Goal: Task Accomplishment & Management: Complete application form

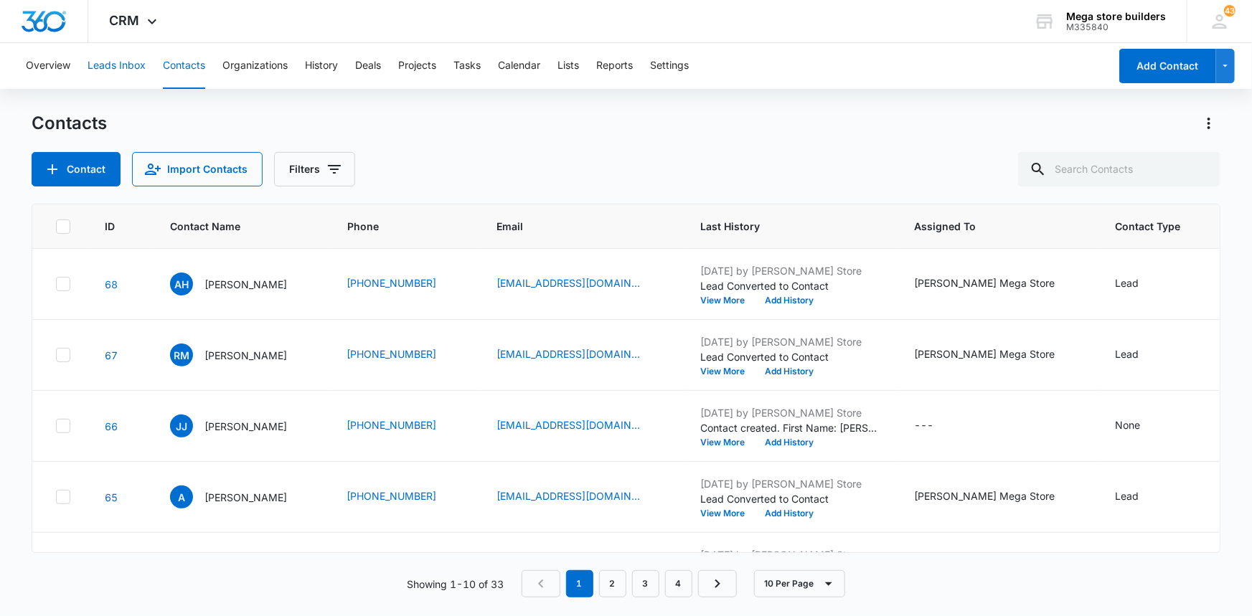
click at [120, 62] on button "Leads Inbox" at bounding box center [117, 66] width 58 height 46
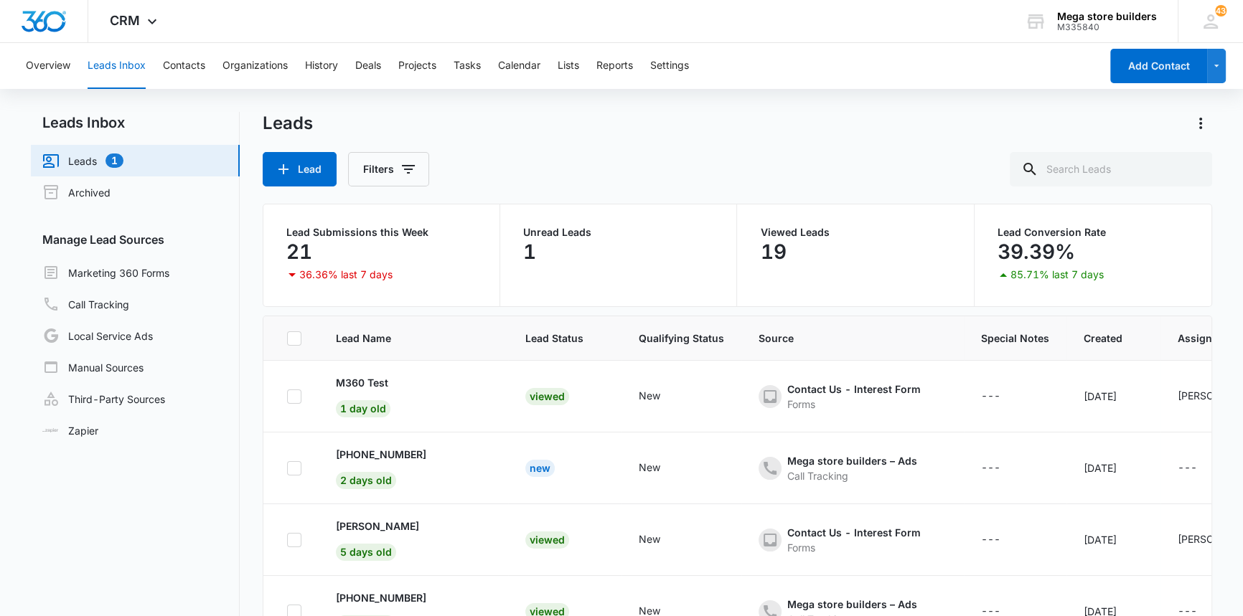
click at [80, 159] on link "Leads 1" at bounding box center [82, 160] width 81 height 17
click at [123, 163] on link "Leads 1" at bounding box center [82, 160] width 81 height 17
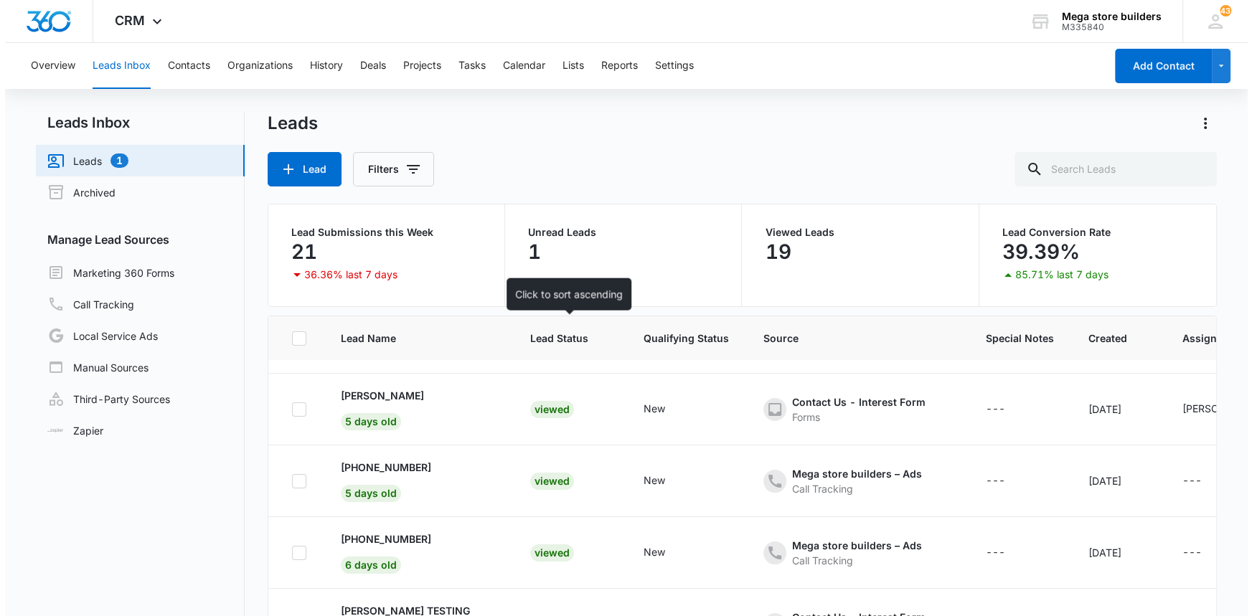
scroll to position [96, 0]
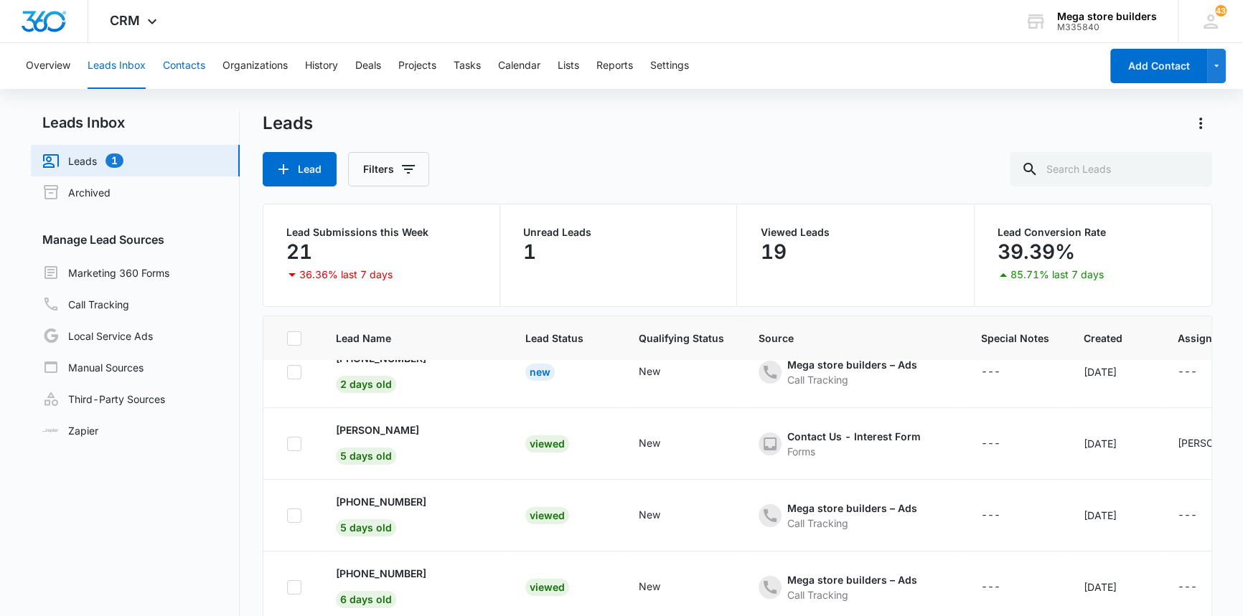
click at [191, 67] on button "Contacts" at bounding box center [184, 66] width 42 height 46
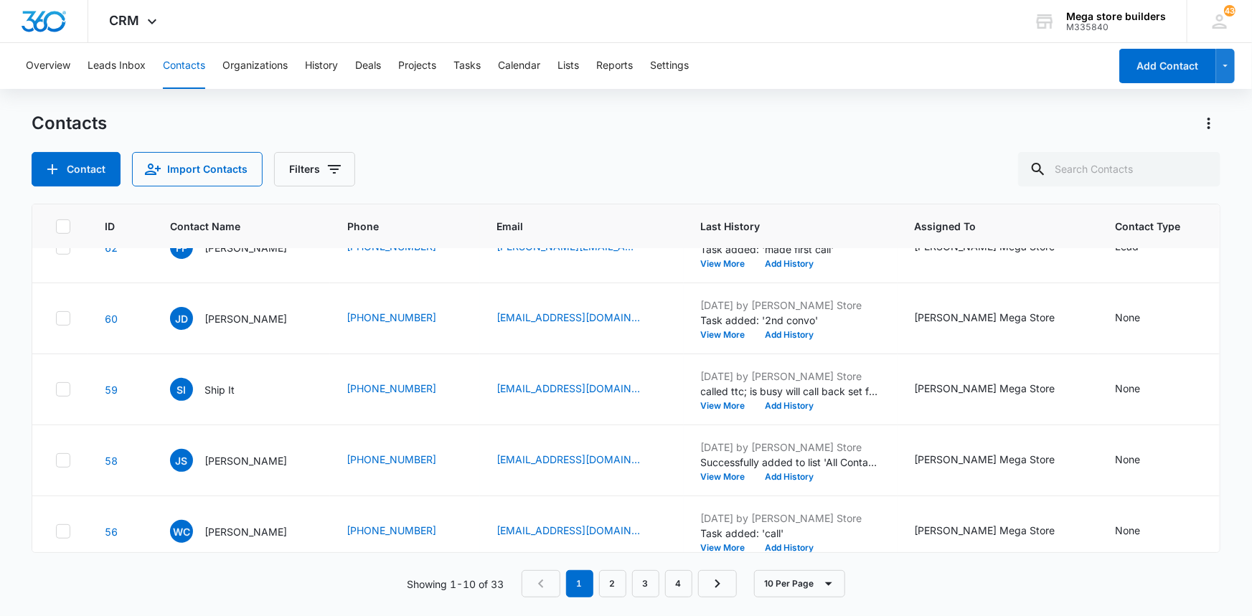
scroll to position [415, 0]
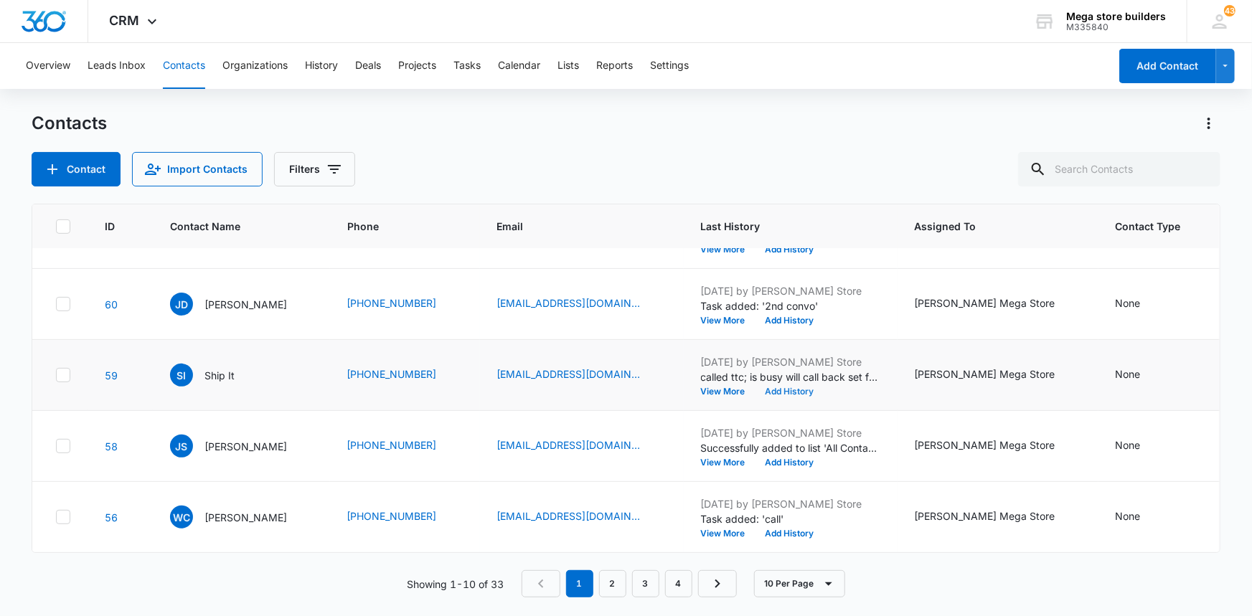
click at [809, 387] on button "Add History" at bounding box center [789, 391] width 69 height 9
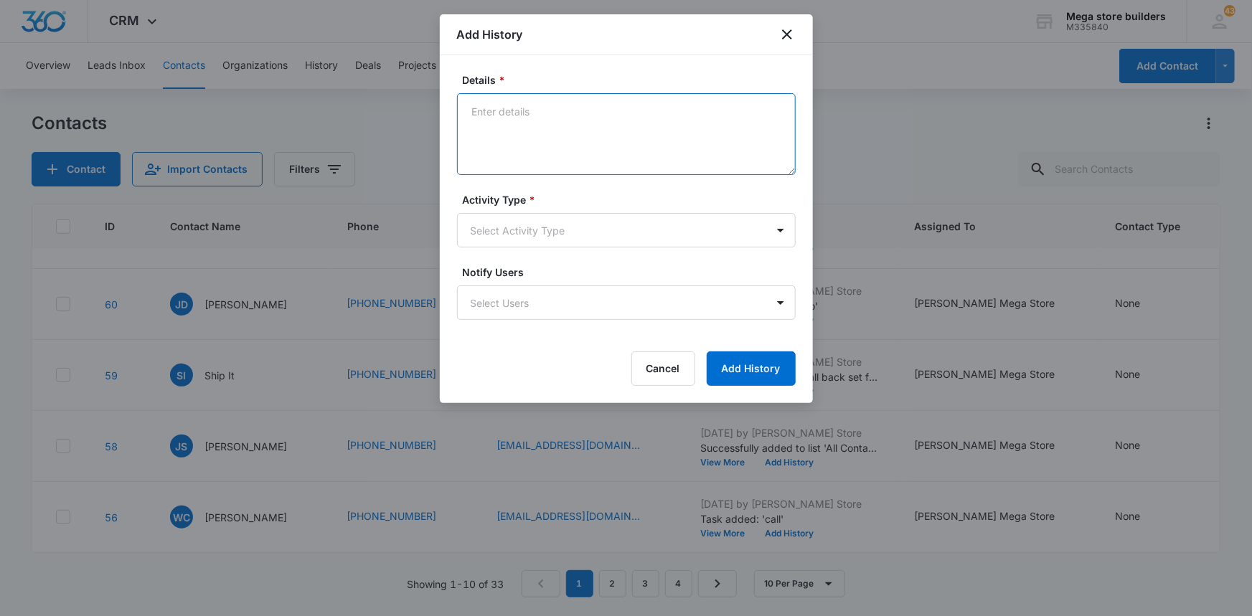
click at [532, 118] on textarea "Details *" at bounding box center [626, 134] width 339 height 82
click at [529, 116] on textarea "lmc" at bounding box center [626, 134] width 339 height 82
type textarea "lmc sent text re ttt"
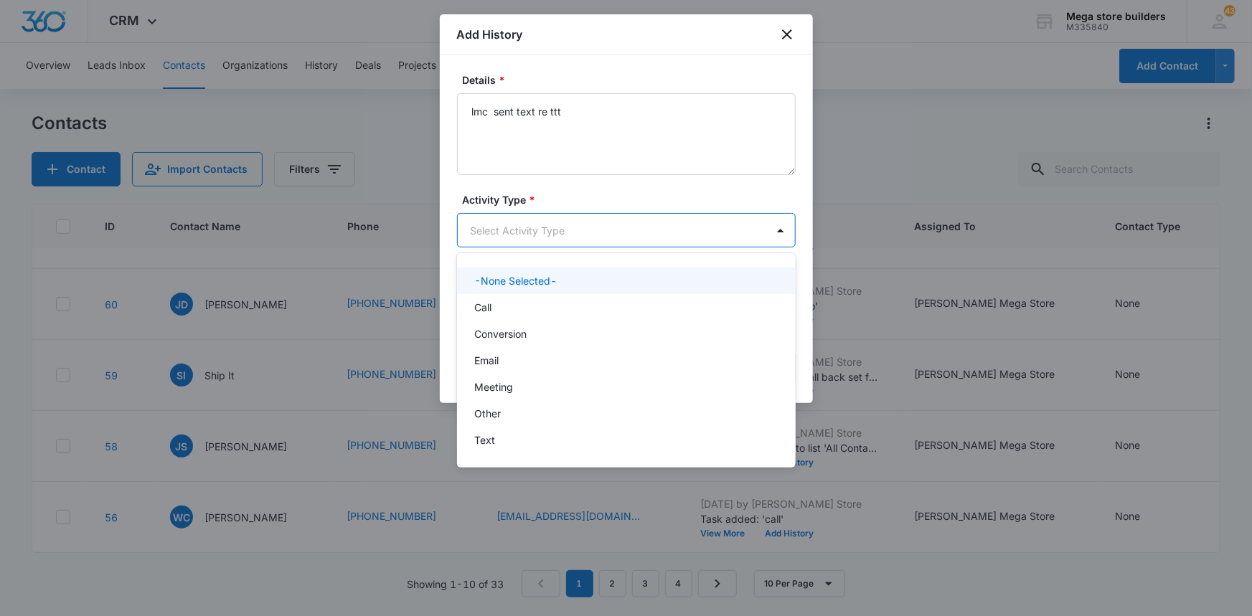
click at [521, 225] on body "CRM Apps Reputation Forms CRM Email Social Content Ads Intelligence Files Brand…" at bounding box center [626, 308] width 1252 height 616
click at [490, 305] on p "Call" at bounding box center [482, 307] width 17 height 15
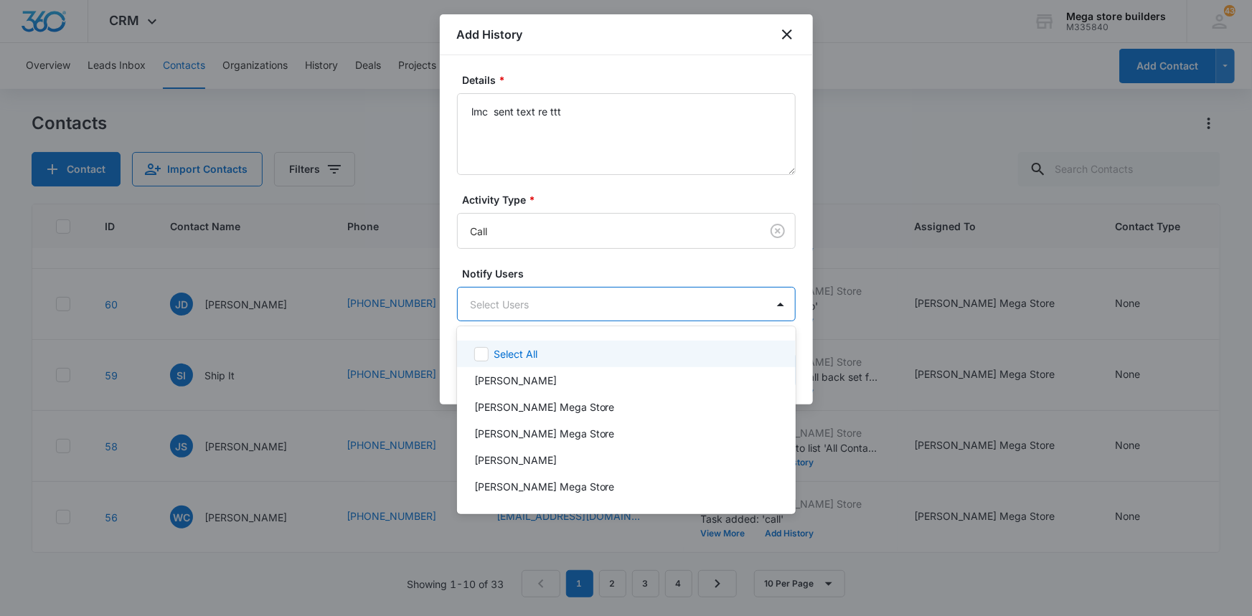
click at [680, 311] on body "CRM Apps Reputation Forms CRM Email Social Content Ads Intelligence Files Brand…" at bounding box center [626, 308] width 1252 height 616
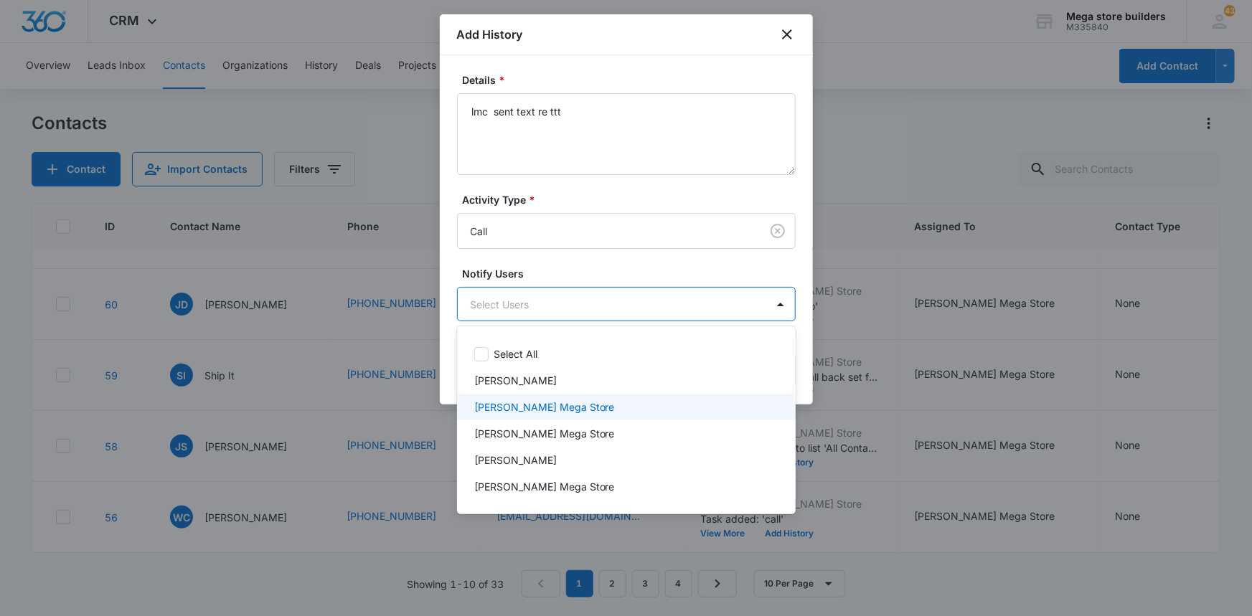
click at [524, 414] on p "[PERSON_NAME] Mega Store" at bounding box center [544, 407] width 141 height 15
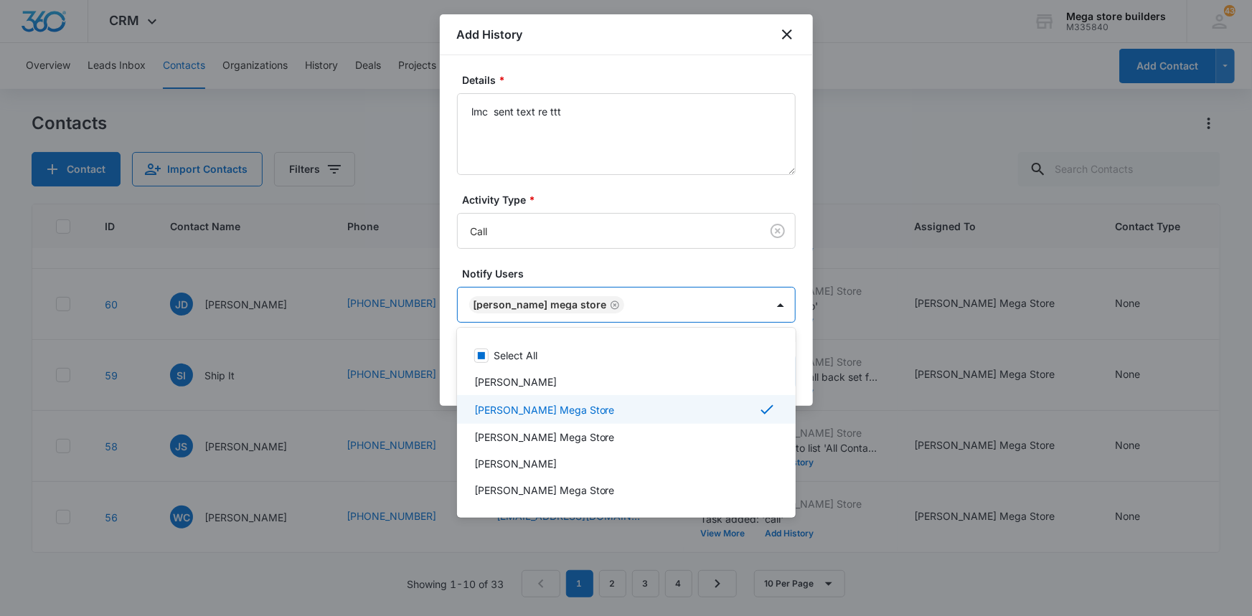
click at [577, 409] on div "[PERSON_NAME] Mega Store" at bounding box center [624, 409] width 301 height 17
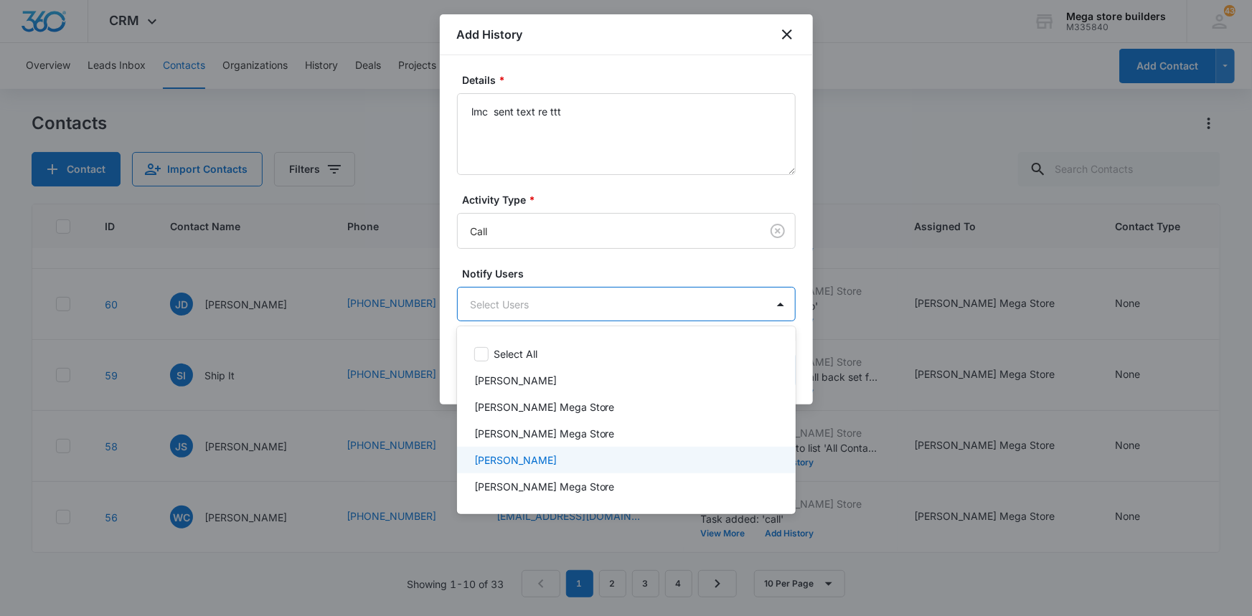
click at [905, 499] on div at bounding box center [626, 308] width 1252 height 616
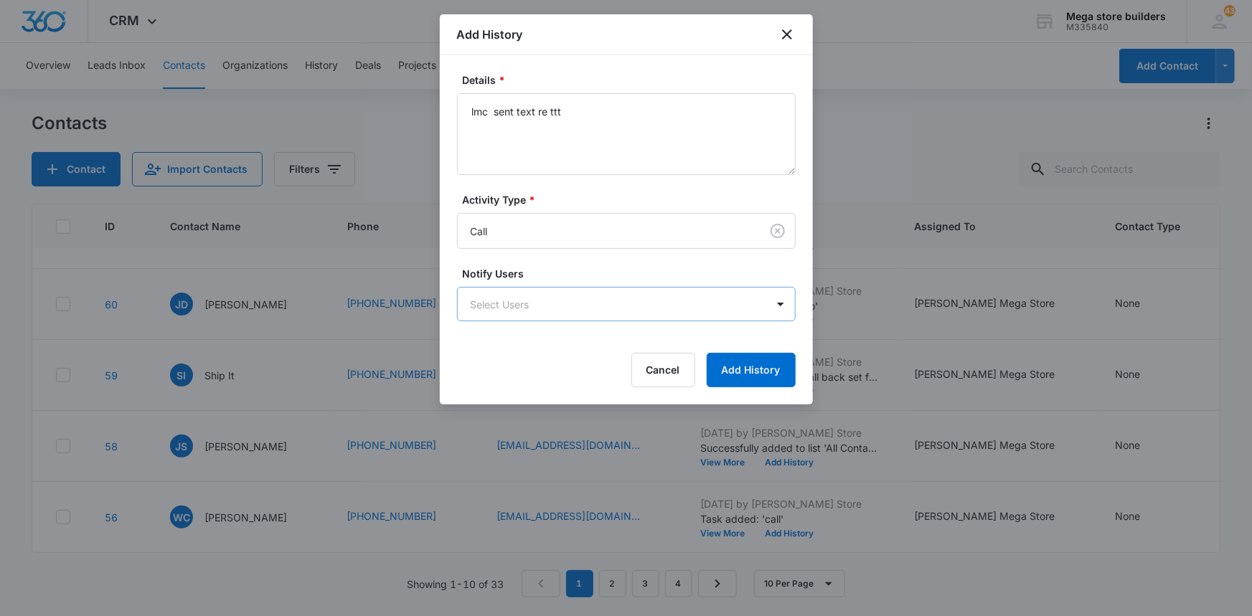
click at [615, 313] on body "CRM Apps Reputation Forms CRM Email Social Content Ads Intelligence Files Brand…" at bounding box center [626, 308] width 1252 height 616
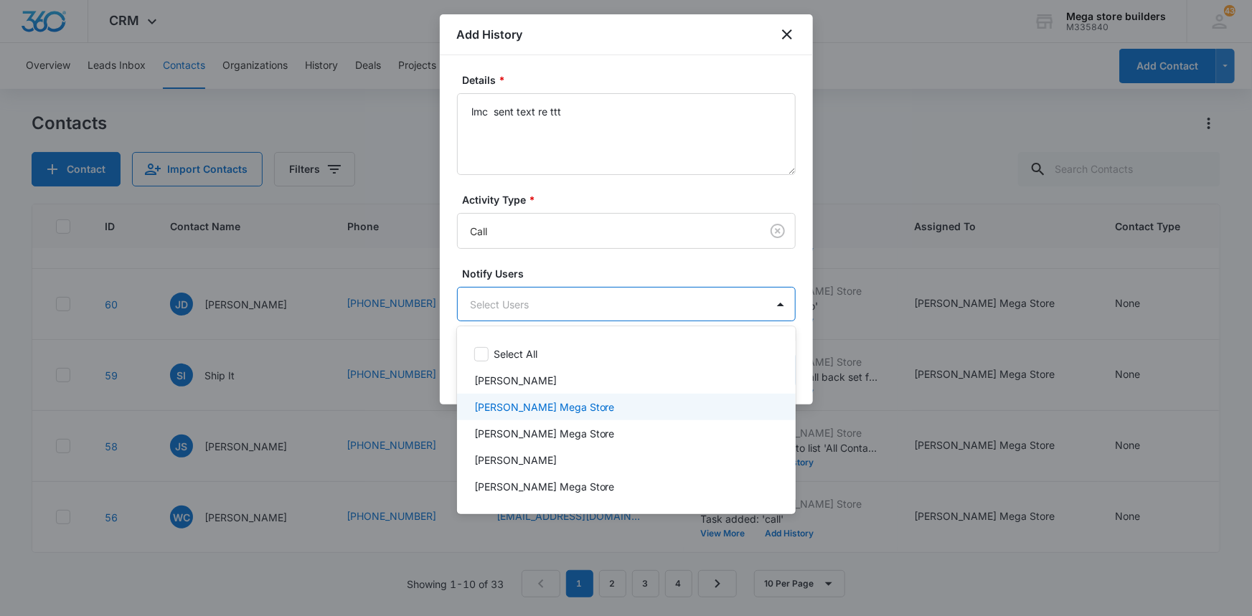
click at [524, 410] on p "[PERSON_NAME] Mega Store" at bounding box center [544, 407] width 141 height 15
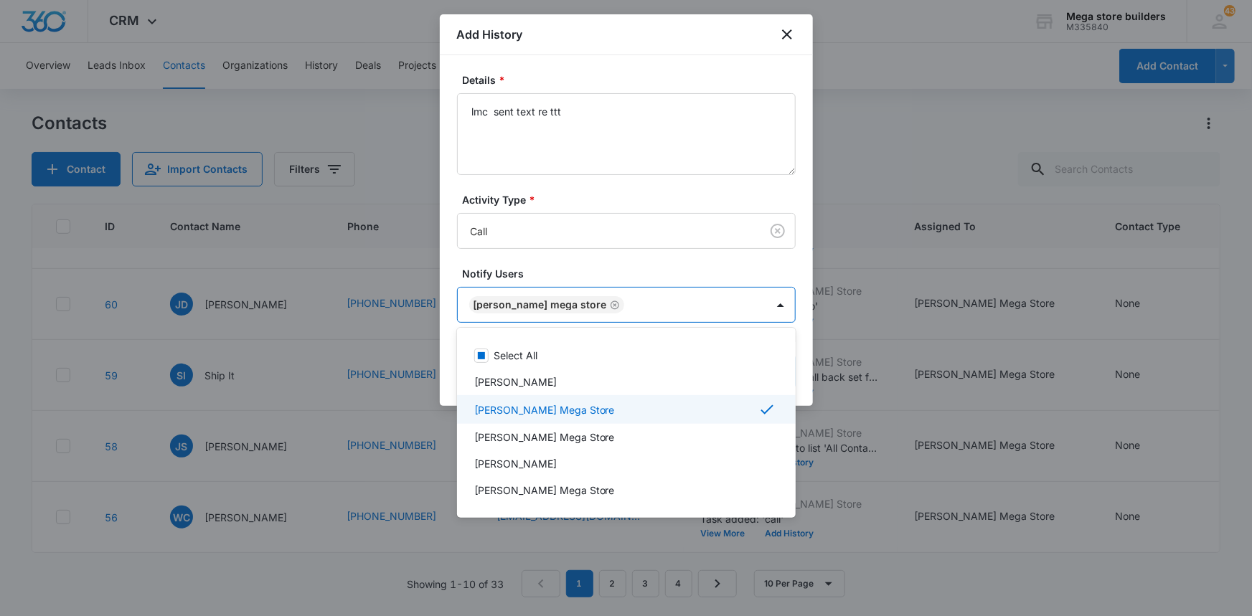
click at [807, 423] on div at bounding box center [626, 308] width 1252 height 616
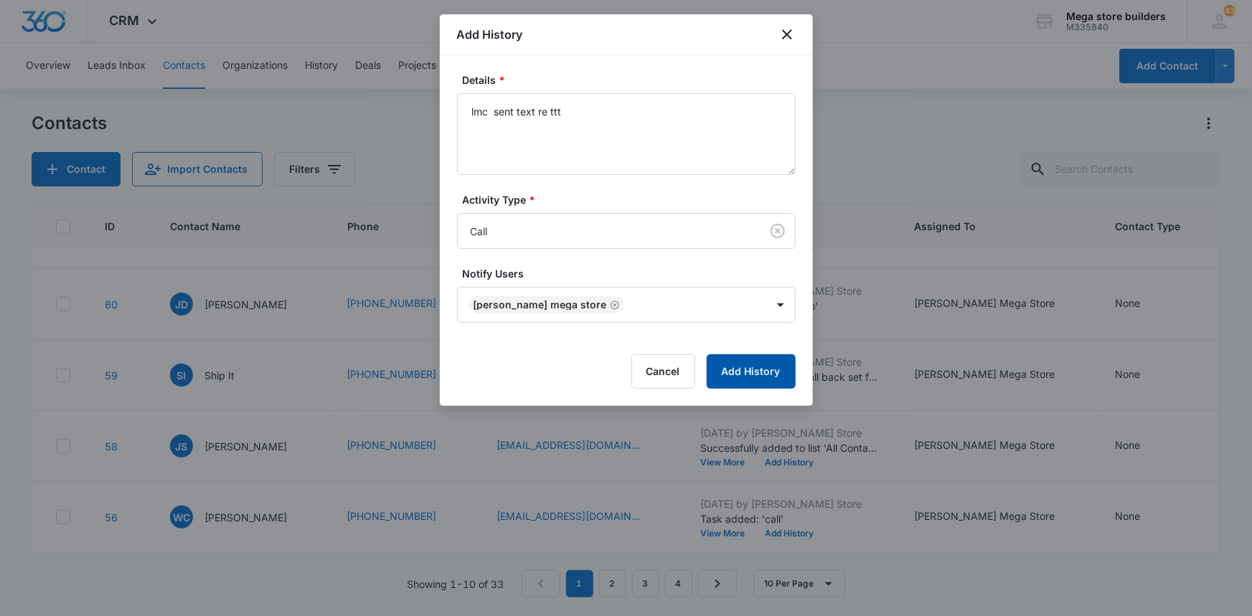
click at [739, 368] on button "Add History" at bounding box center [751, 371] width 89 height 34
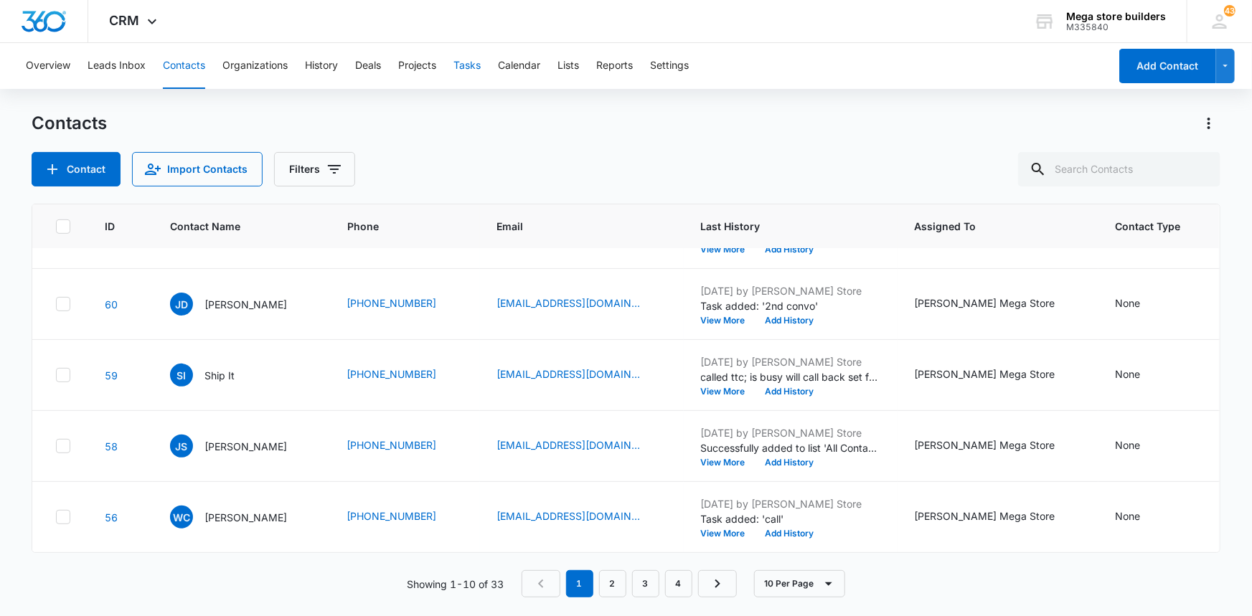
click at [477, 60] on button "Tasks" at bounding box center [466, 66] width 27 height 46
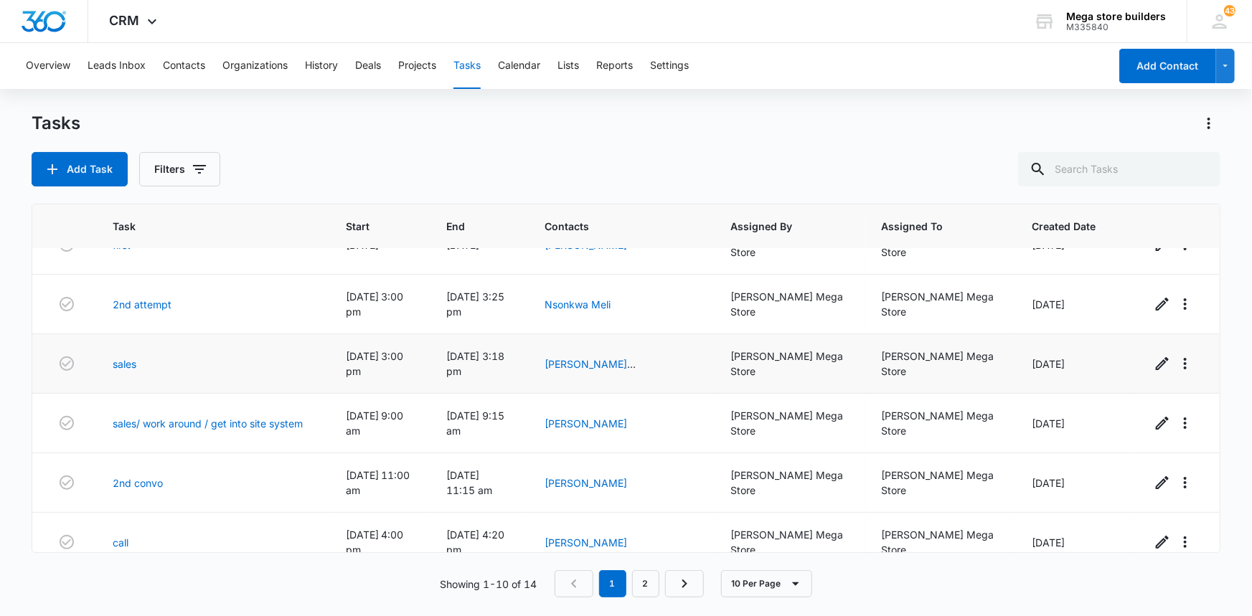
scroll to position [65, 0]
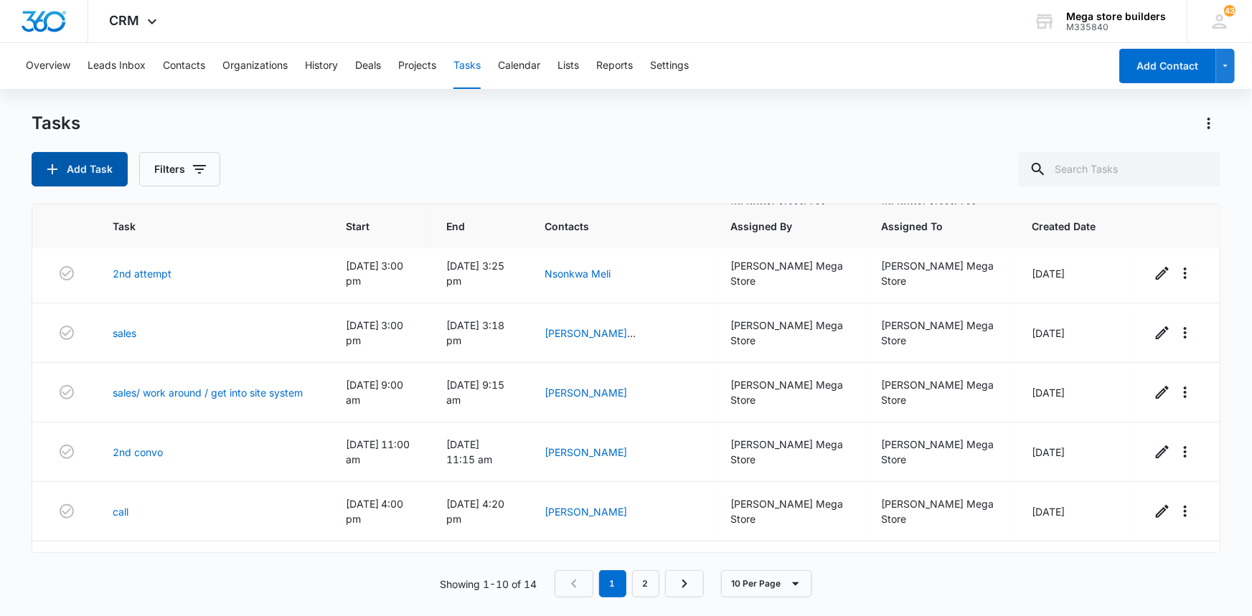
click at [101, 168] on button "Add Task" at bounding box center [80, 169] width 96 height 34
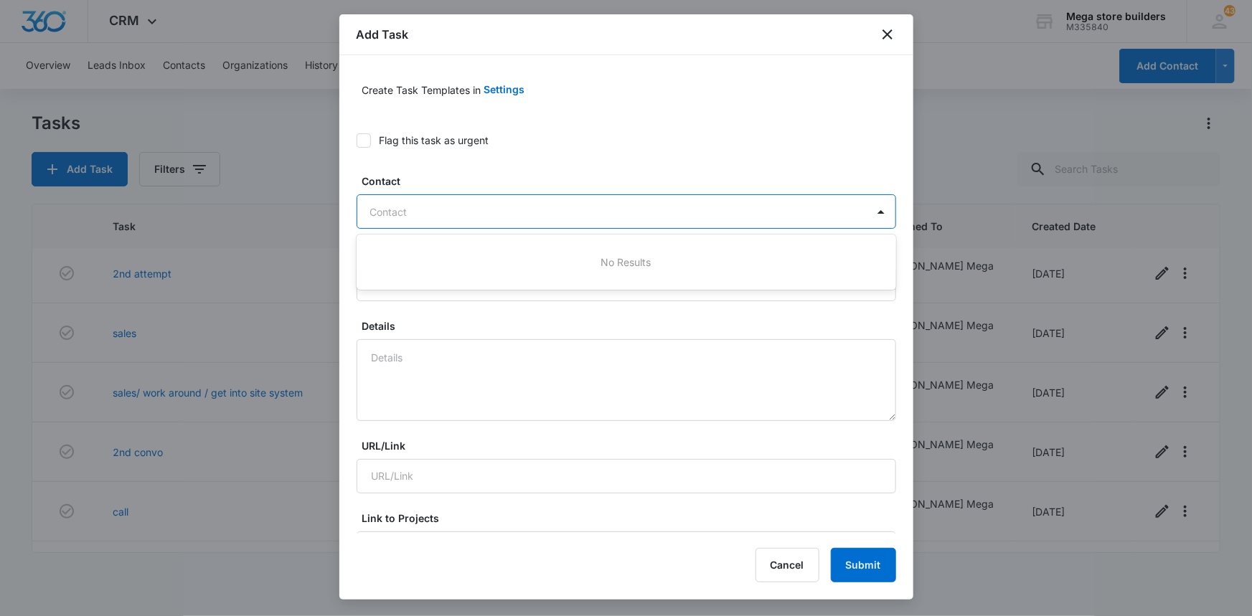
click at [419, 203] on div at bounding box center [617, 212] width 495 height 18
type input "ship iit"
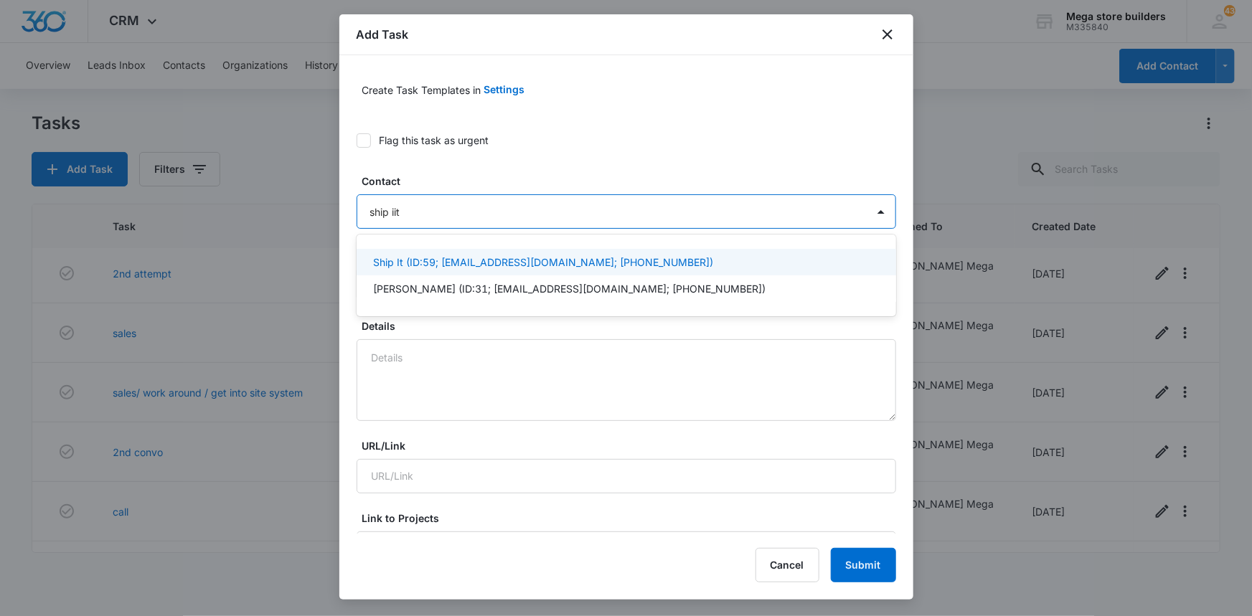
click at [402, 265] on p "Ship It (ID:59; shipit542@gmail.com; (929) 377-0103)" at bounding box center [544, 262] width 340 height 15
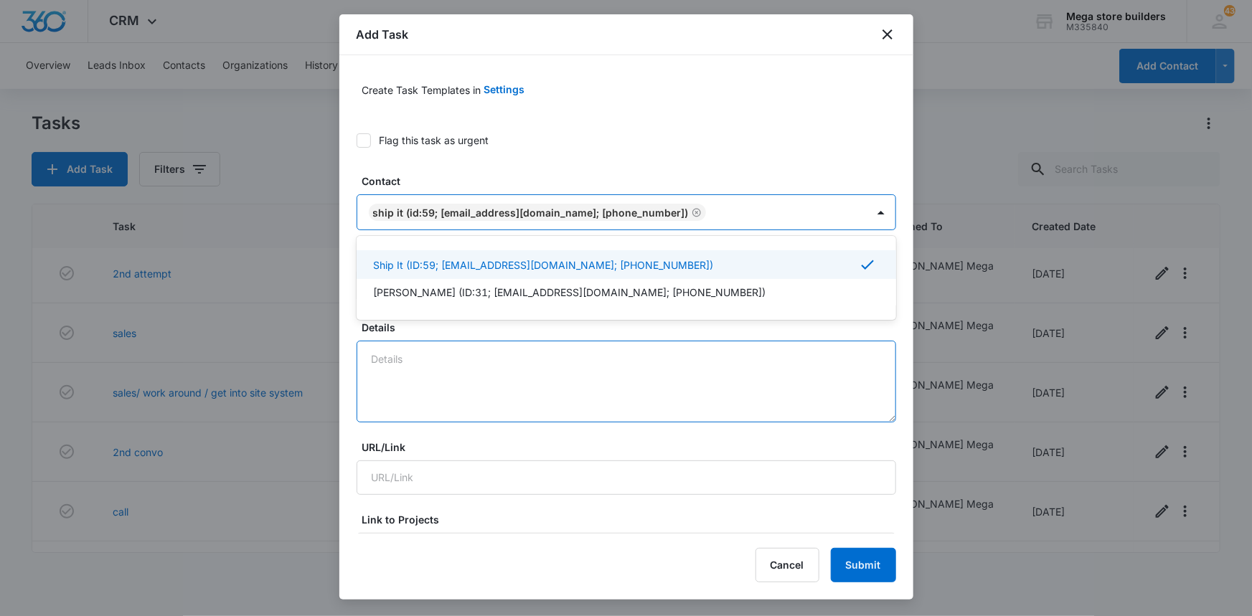
click at [415, 364] on textarea "Details" at bounding box center [627, 382] width 540 height 82
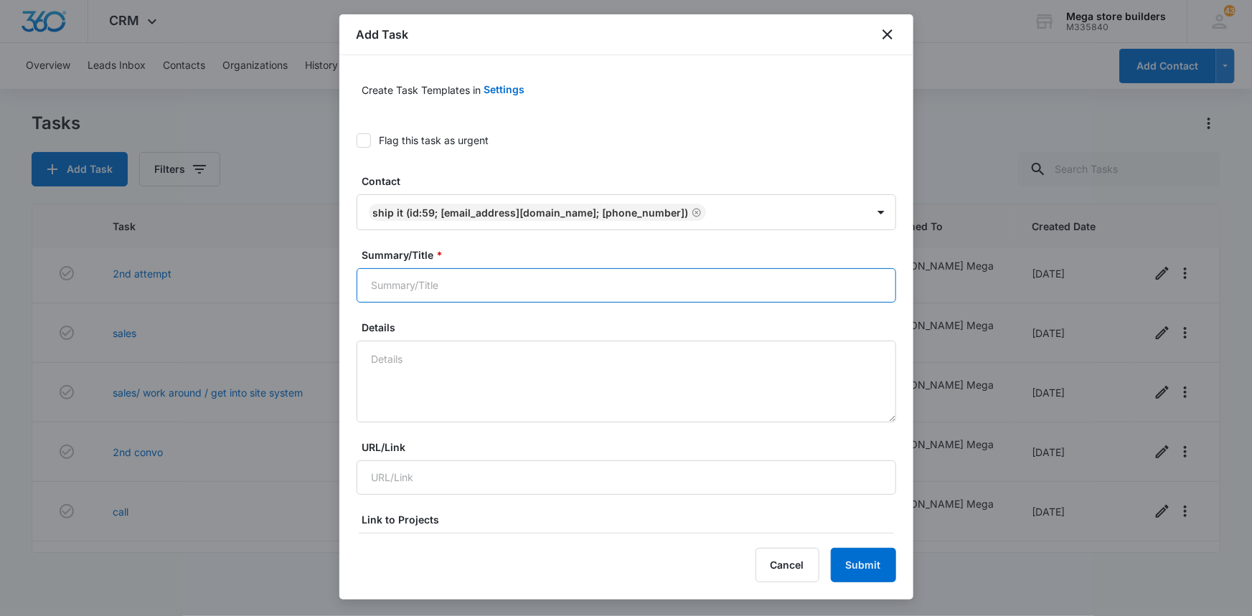
click at [424, 283] on input "Summary/Title *" at bounding box center [627, 285] width 540 height 34
type input "3rd attempt"
click at [401, 370] on textarea "Details" at bounding box center [627, 382] width 540 height 82
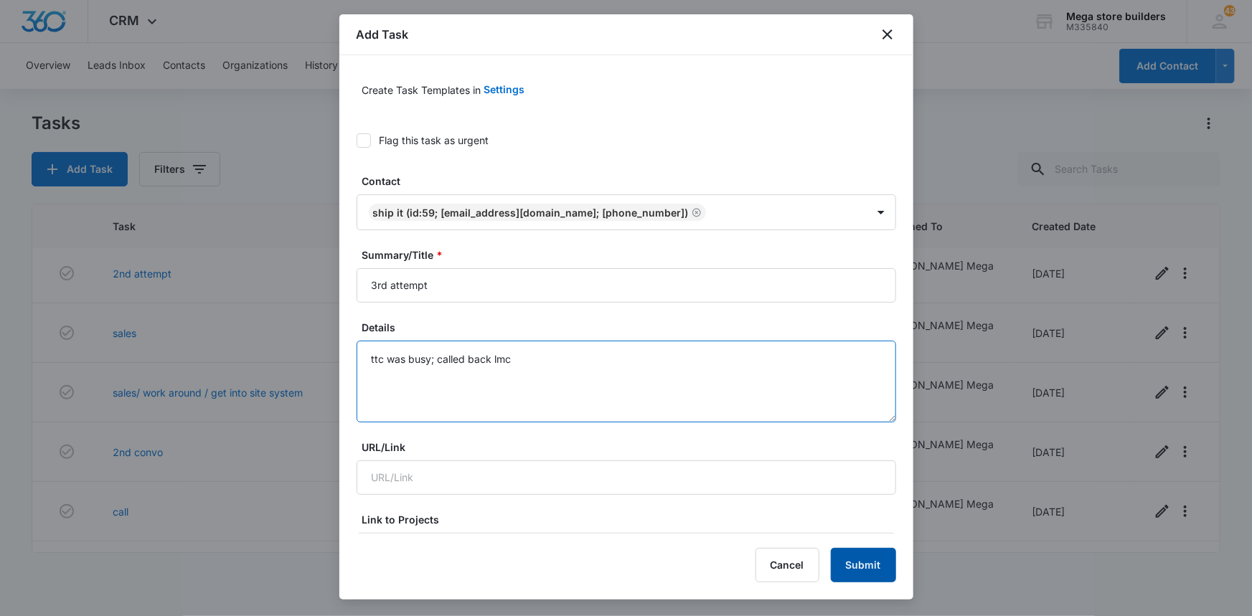
type textarea "ttc was busy; called back lmc"
click at [854, 560] on button "Submit" at bounding box center [863, 565] width 65 height 34
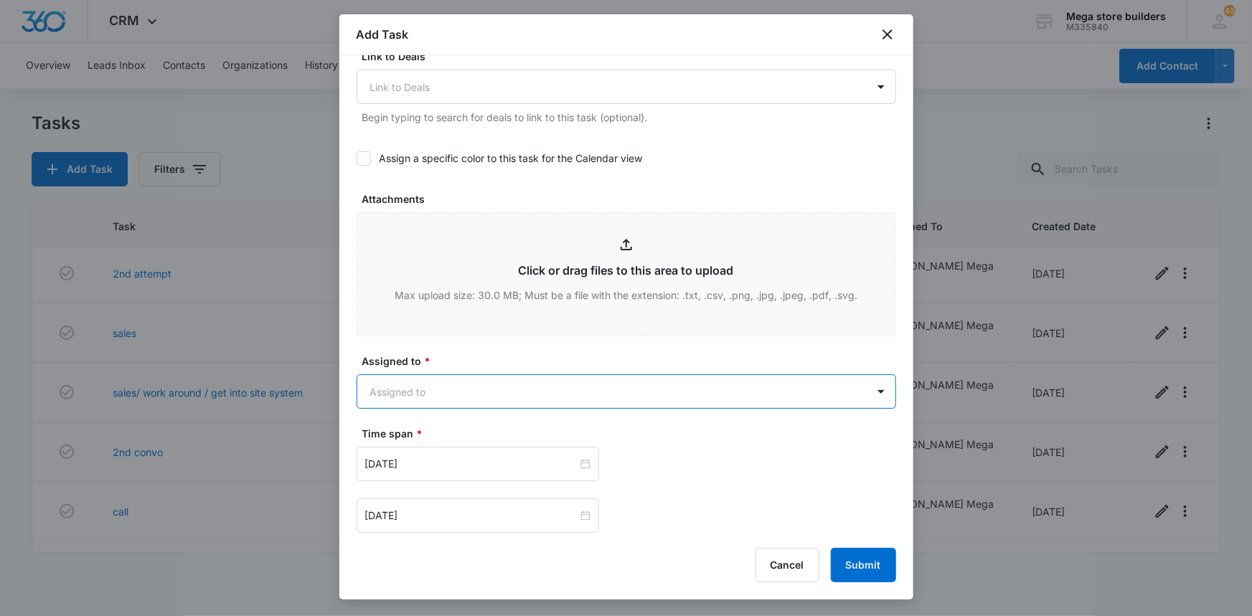
scroll to position [626, 0]
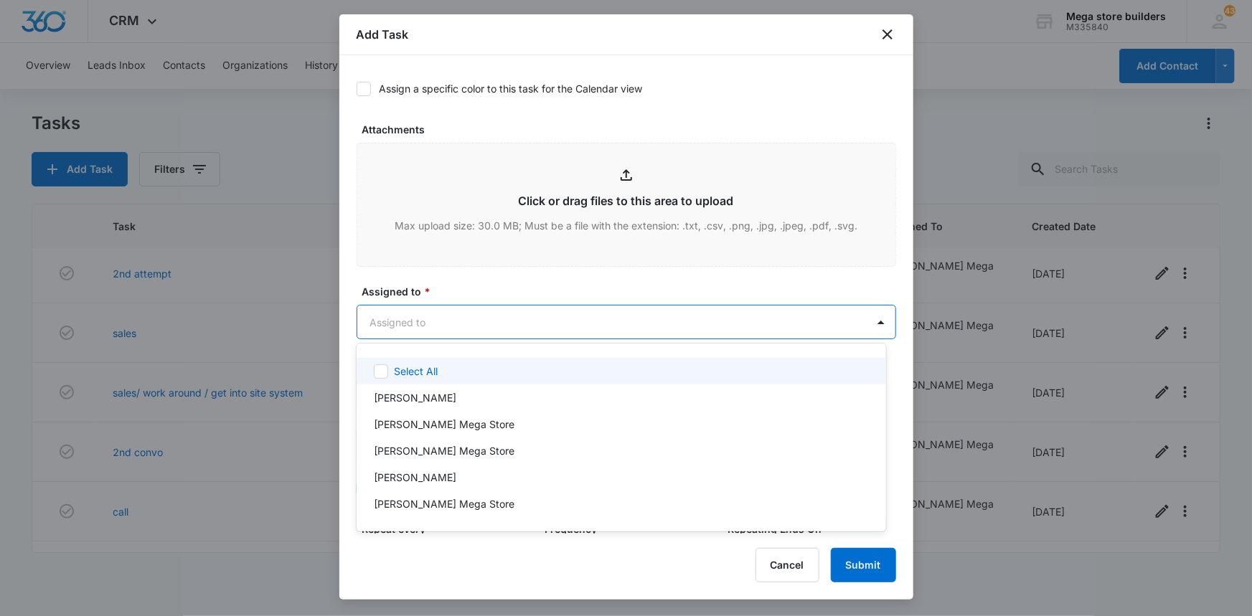
click at [441, 329] on body "CRM Apps Reputation Forms CRM Email Social Content Ads Intelligence Files Brand…" at bounding box center [626, 308] width 1252 height 616
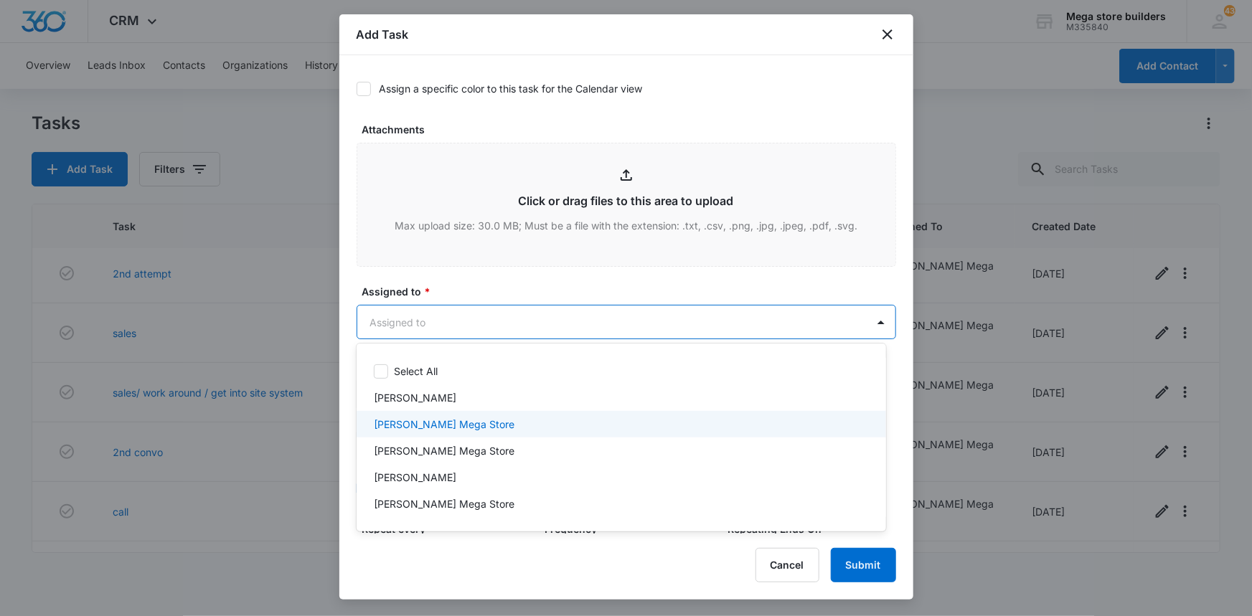
click at [418, 425] on p "[PERSON_NAME] Mega Store" at bounding box center [444, 424] width 141 height 15
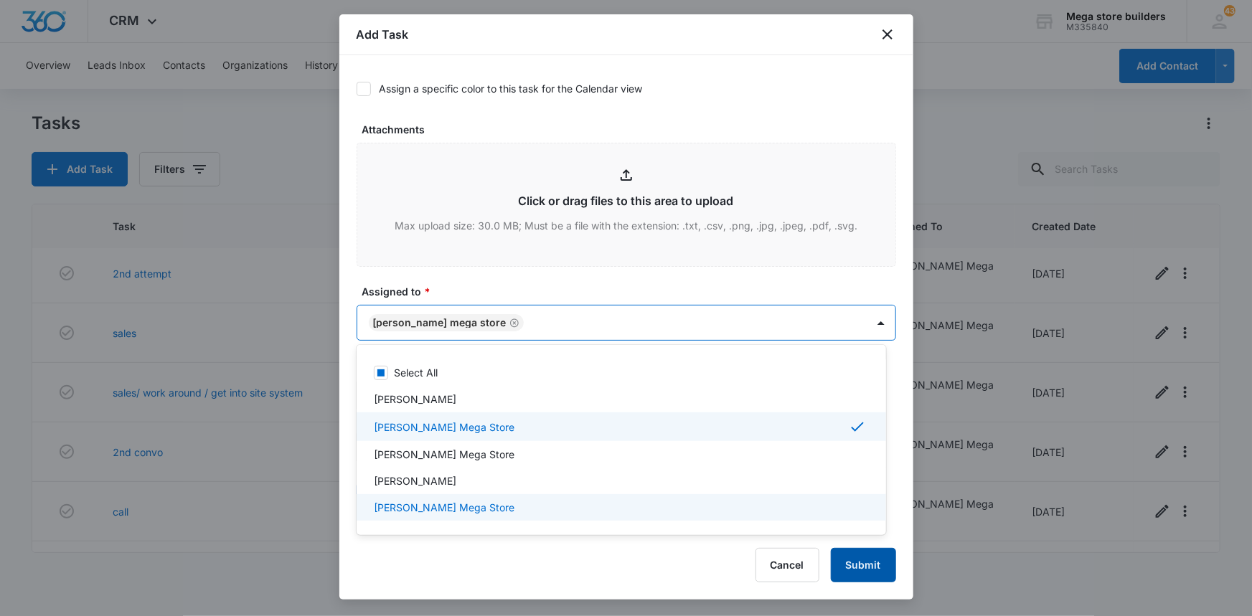
click at [868, 562] on div at bounding box center [626, 308] width 1252 height 616
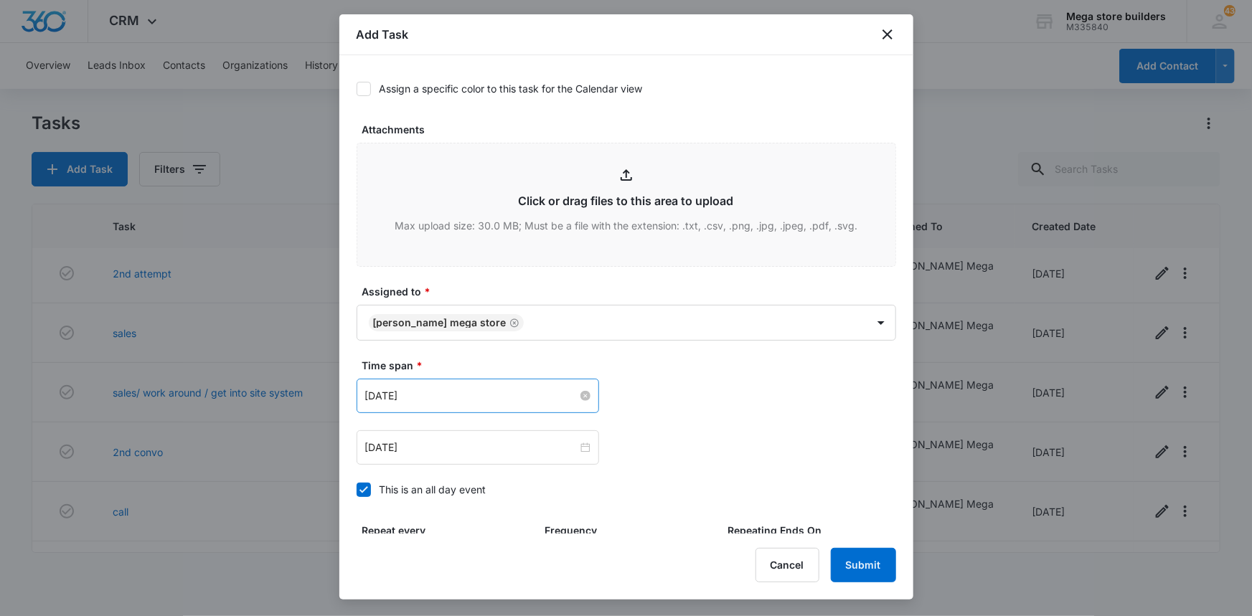
click at [395, 391] on input "[DATE]" at bounding box center [471, 396] width 212 height 16
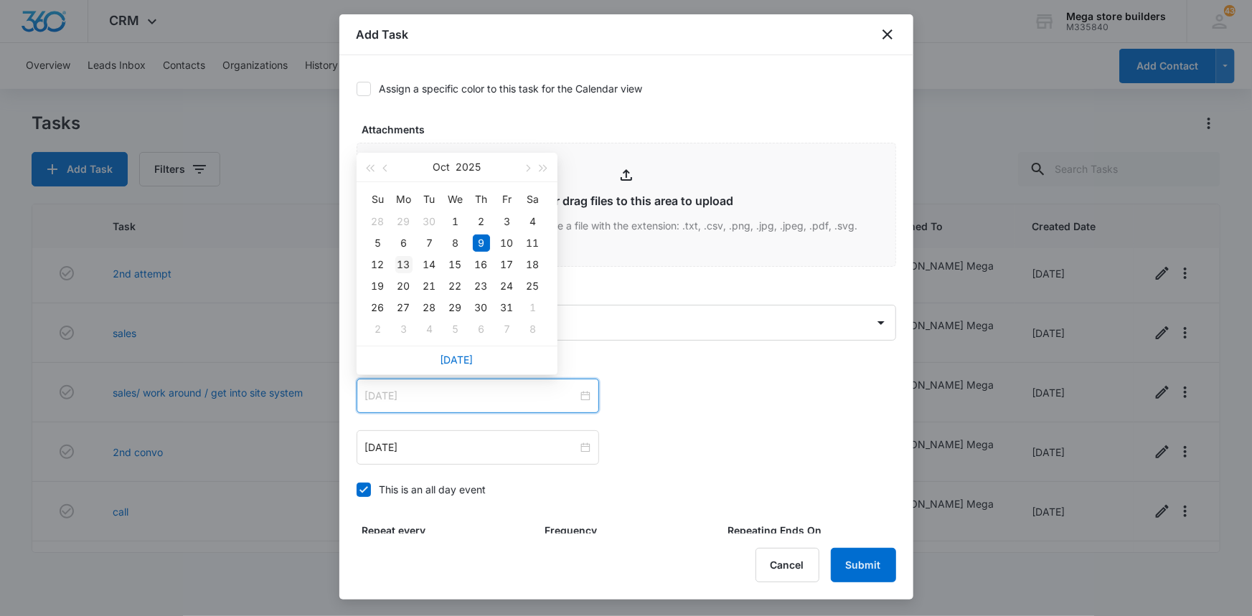
click at [405, 260] on div "13" at bounding box center [403, 264] width 17 height 17
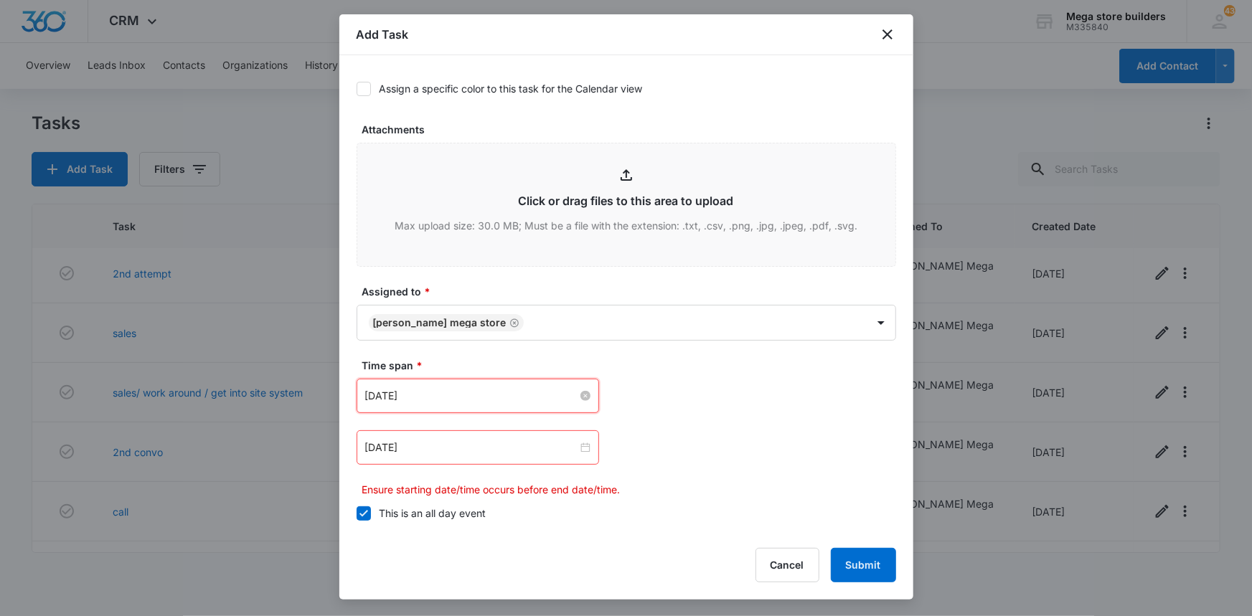
click at [572, 393] on input "[DATE]" at bounding box center [471, 396] width 212 height 16
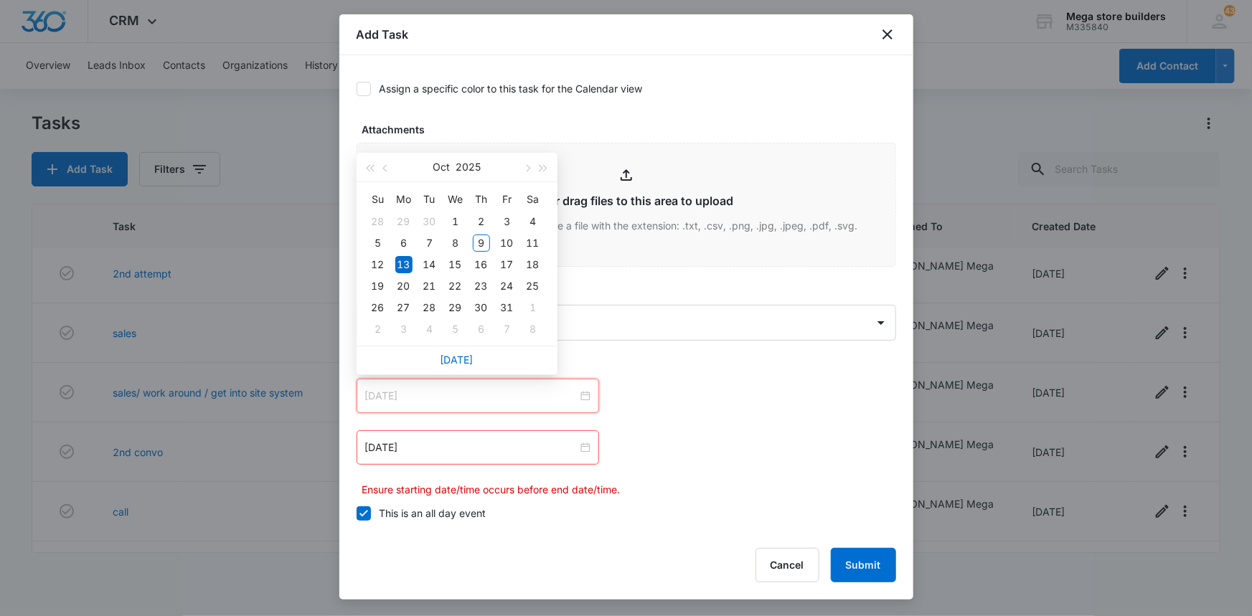
type input "[DATE]"
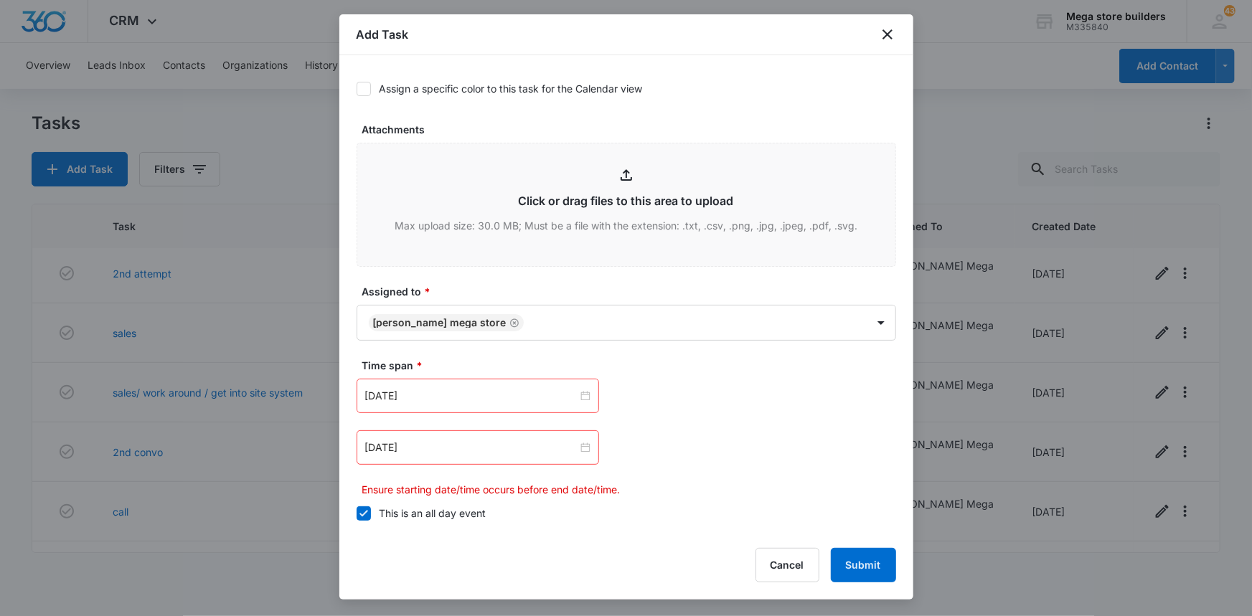
click at [362, 511] on icon at bounding box center [363, 513] width 13 height 13
click at [357, 514] on input "This is an all day event" at bounding box center [357, 514] width 0 height 0
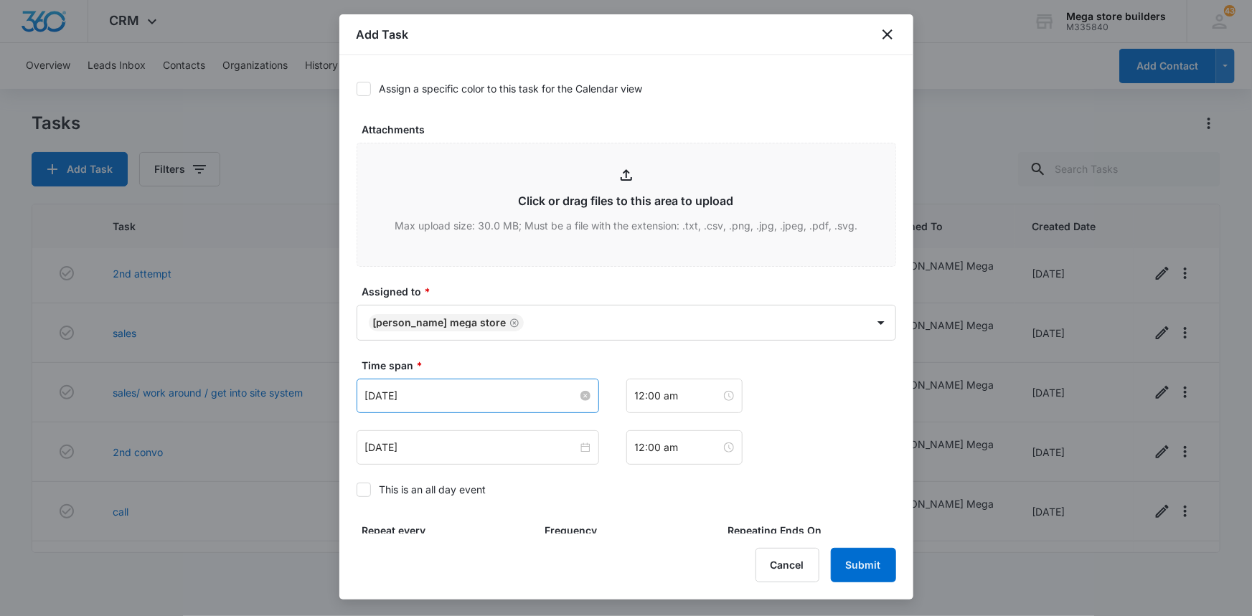
click at [468, 397] on input "[DATE]" at bounding box center [471, 396] width 212 height 16
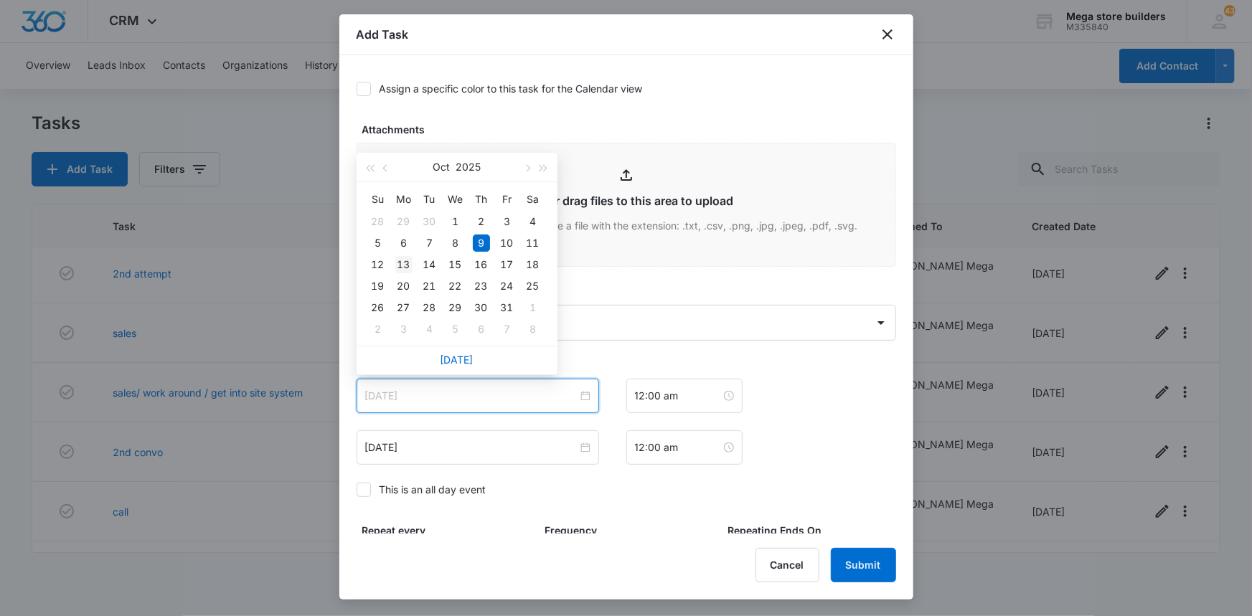
type input "[DATE]"
click at [405, 263] on div "13" at bounding box center [403, 264] width 17 height 17
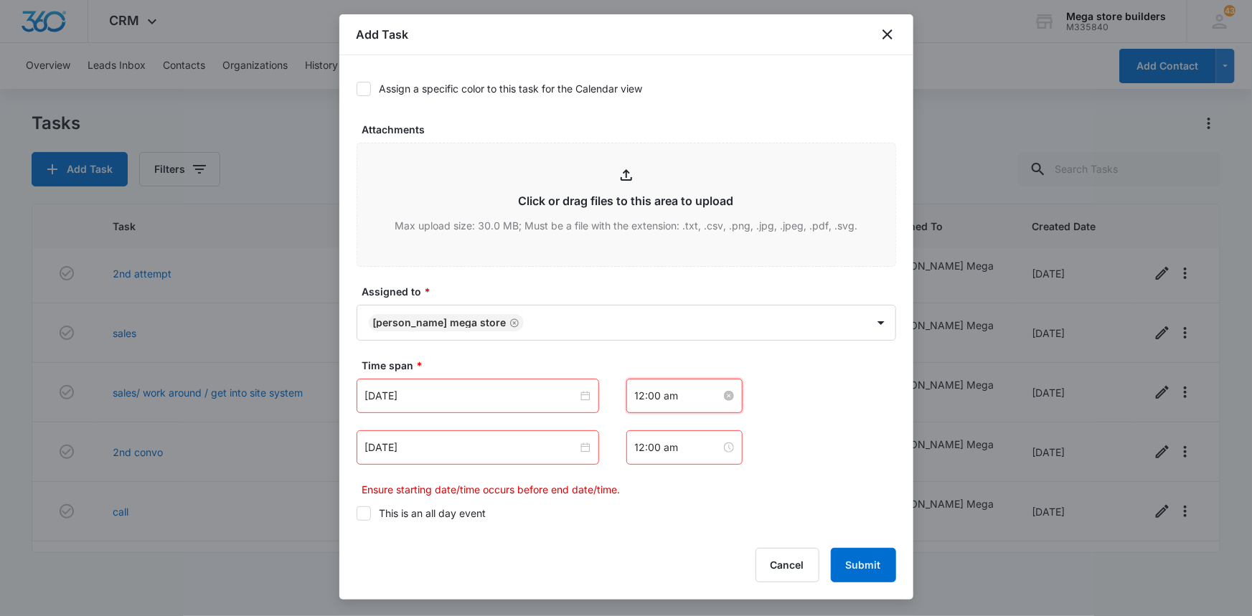
click at [658, 389] on input "12:00 am" at bounding box center [678, 396] width 86 height 16
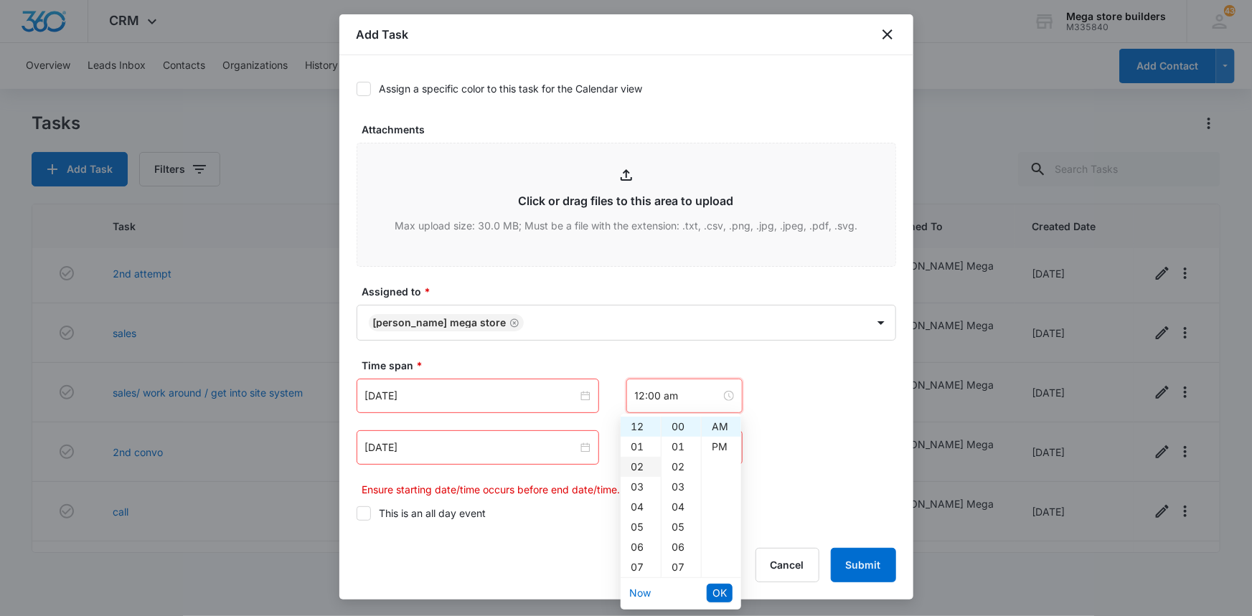
click at [639, 466] on div "02" at bounding box center [641, 467] width 40 height 20
click at [724, 441] on div "PM" at bounding box center [721, 447] width 39 height 20
type input "2:00 pm"
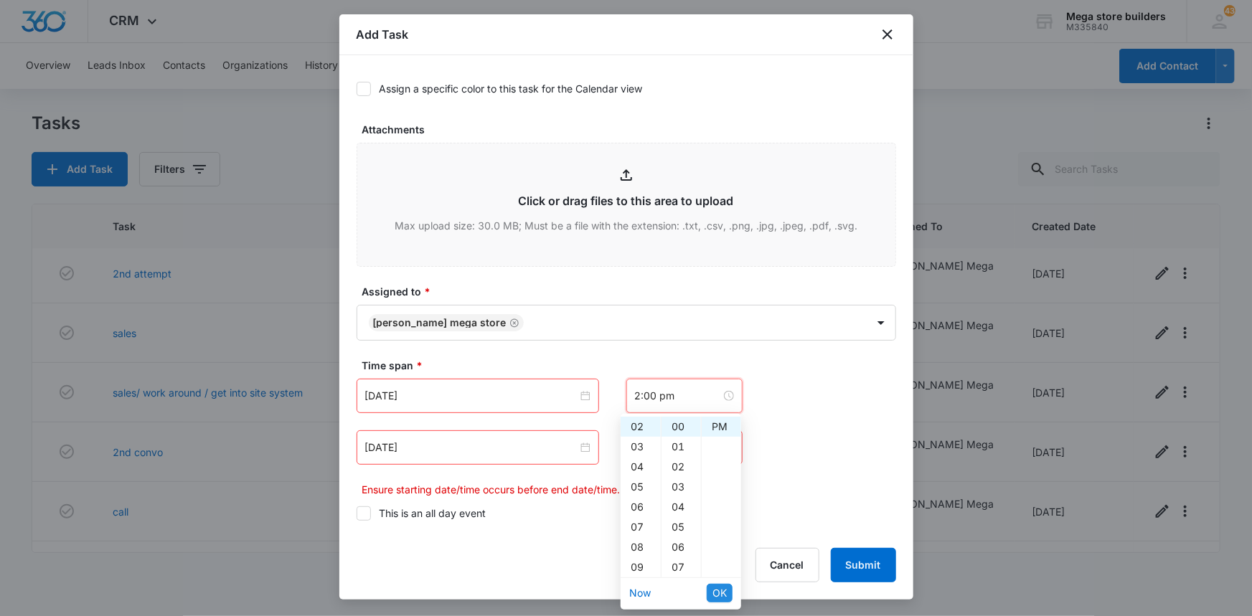
click at [717, 588] on span "OK" at bounding box center [719, 593] width 14 height 16
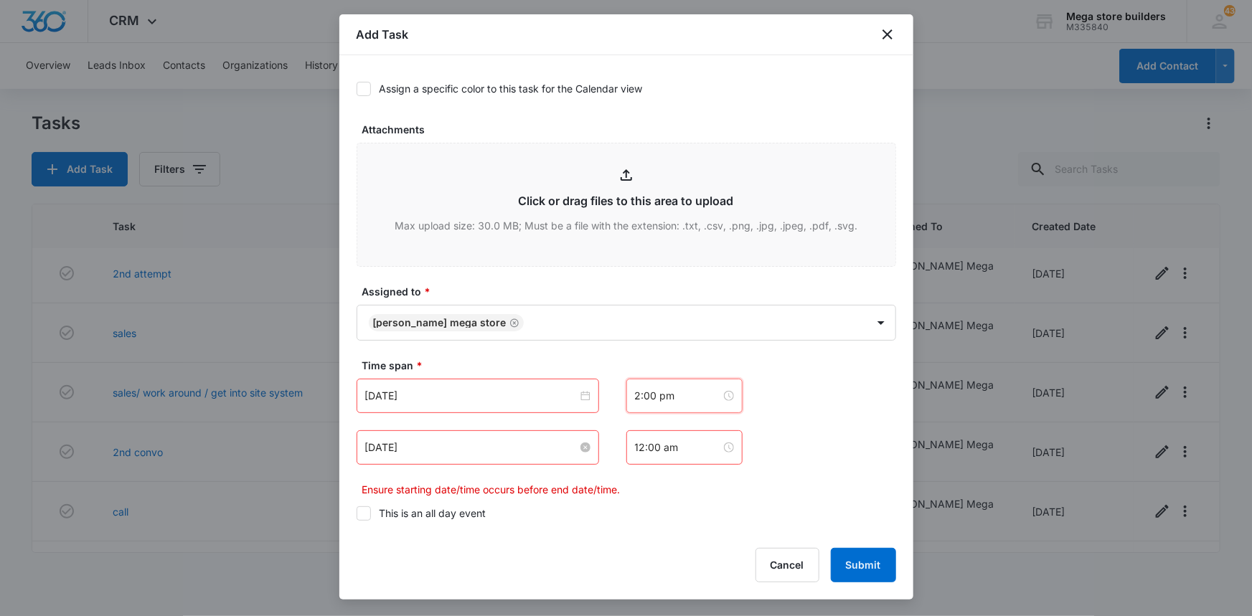
click at [471, 453] on input "[DATE]" at bounding box center [471, 448] width 212 height 16
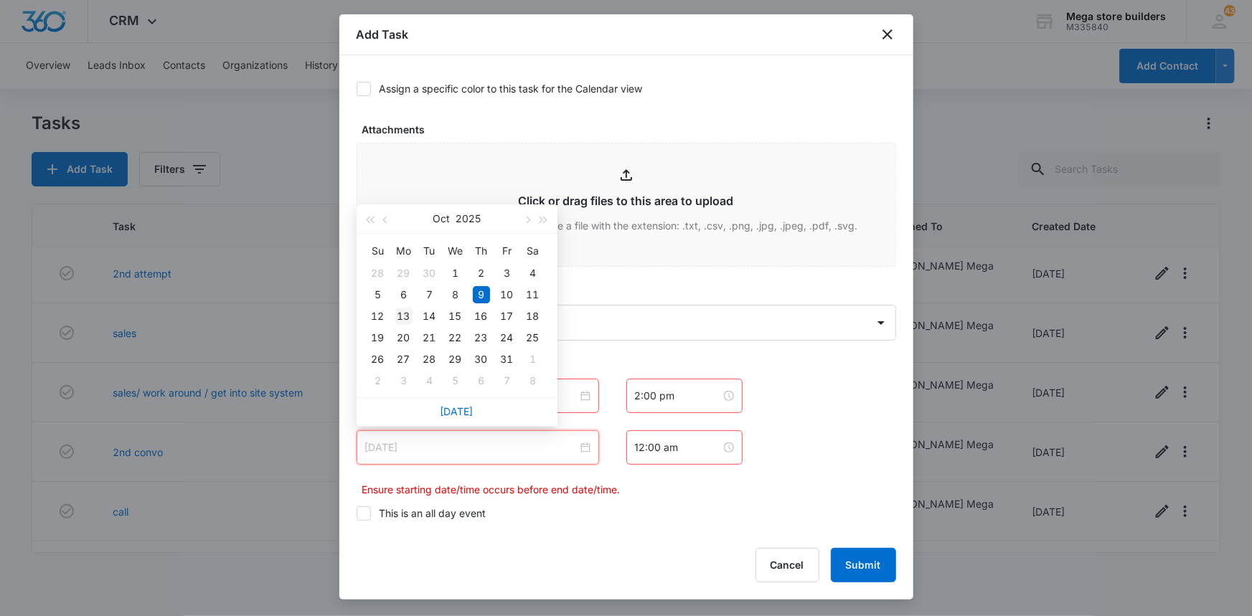
type input "[DATE]"
click at [404, 317] on div "13" at bounding box center [403, 316] width 17 height 17
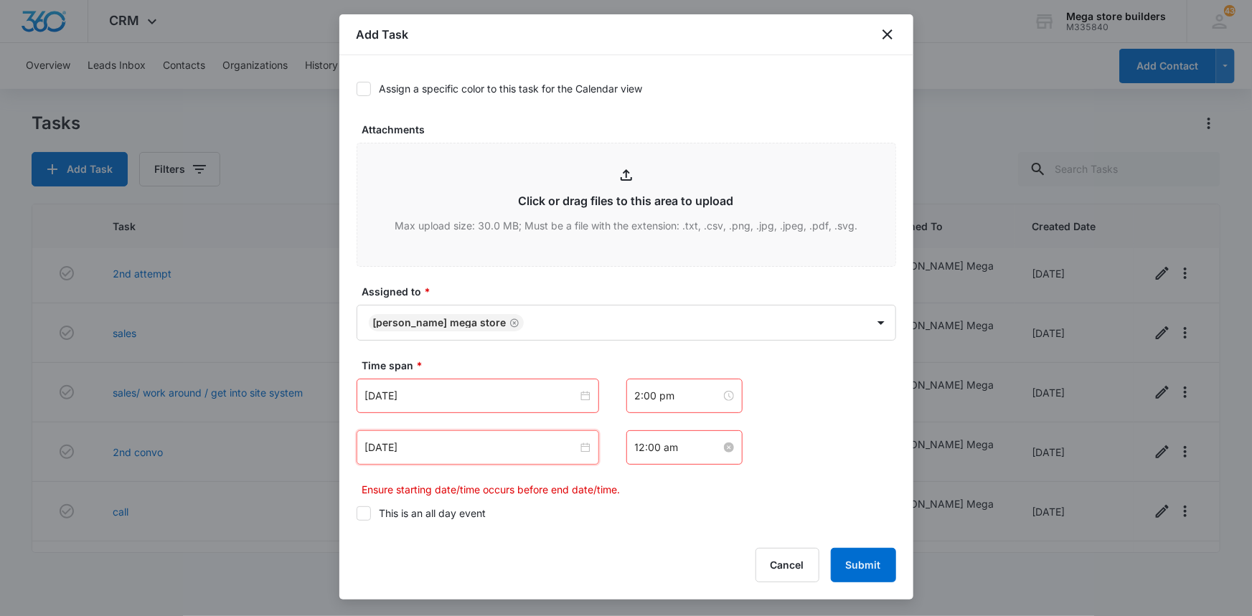
click at [669, 446] on input "12:00 am" at bounding box center [678, 448] width 86 height 16
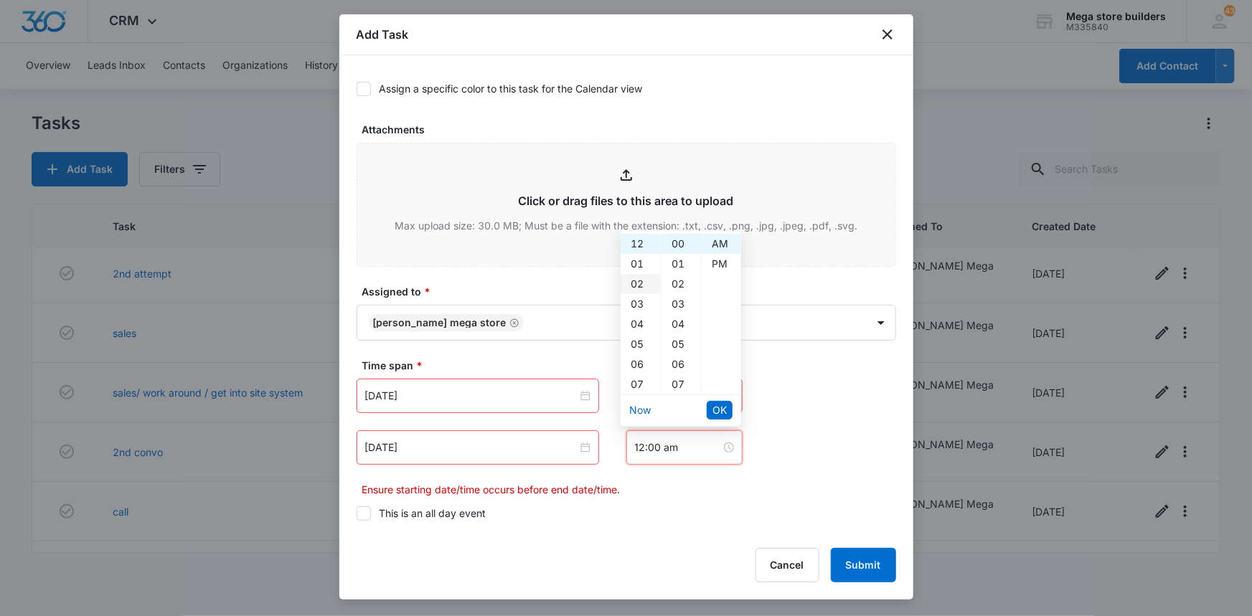
click at [639, 285] on div "02" at bounding box center [641, 284] width 40 height 20
click at [713, 262] on div "PM" at bounding box center [721, 264] width 39 height 20
click at [677, 390] on div "17" at bounding box center [680, 390] width 39 height 20
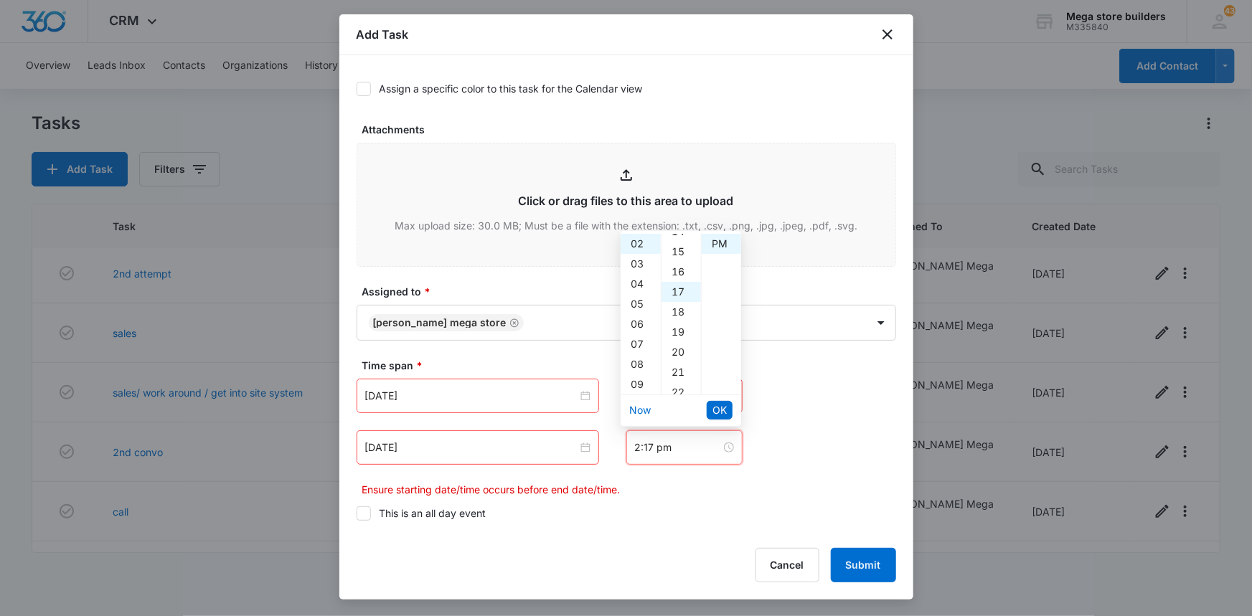
scroll to position [342, 0]
click at [675, 301] on div "20" at bounding box center [680, 304] width 39 height 20
type input "2:20 pm"
click at [730, 402] on button "OK" at bounding box center [720, 410] width 26 height 19
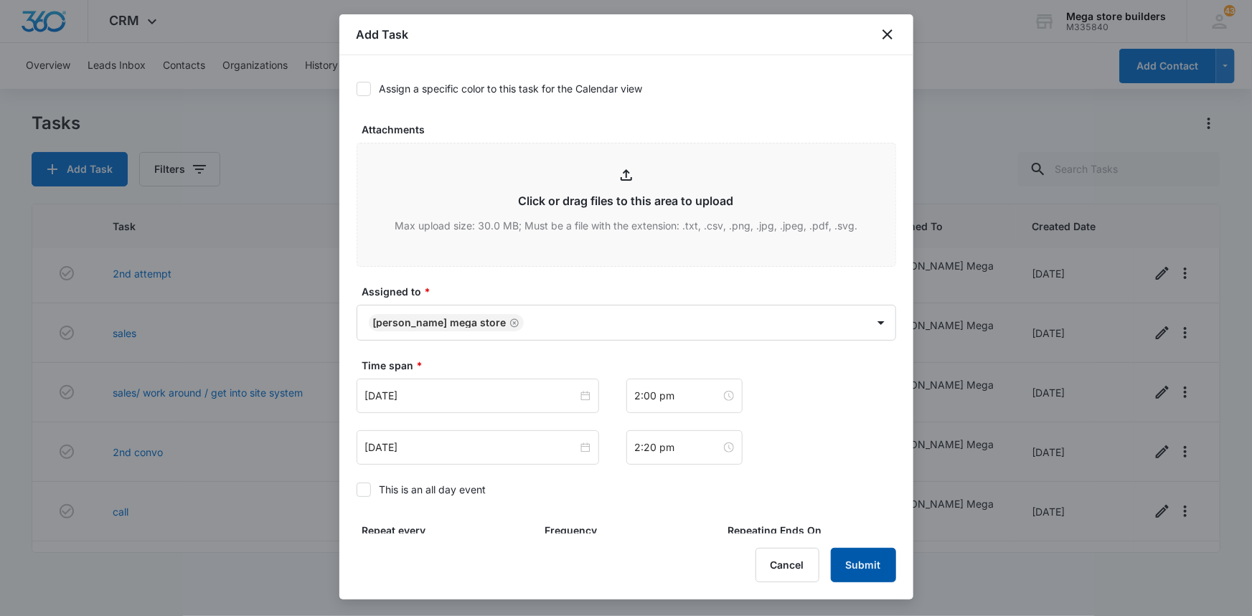
click at [862, 562] on button "Submit" at bounding box center [863, 565] width 65 height 34
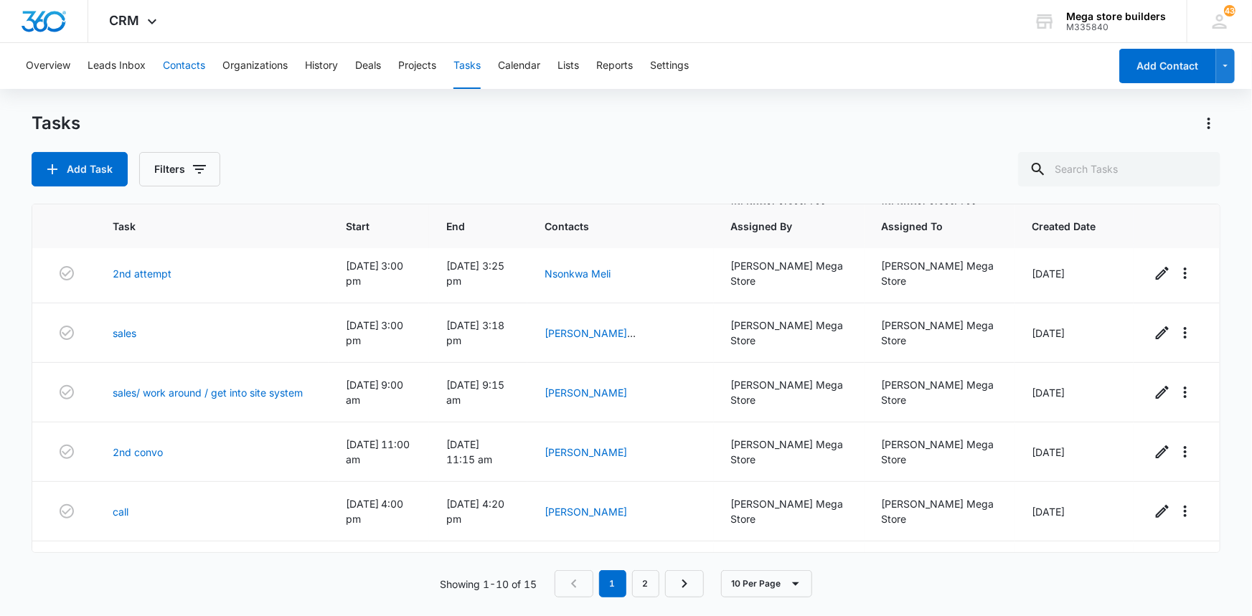
click at [184, 61] on button "Contacts" at bounding box center [184, 66] width 42 height 46
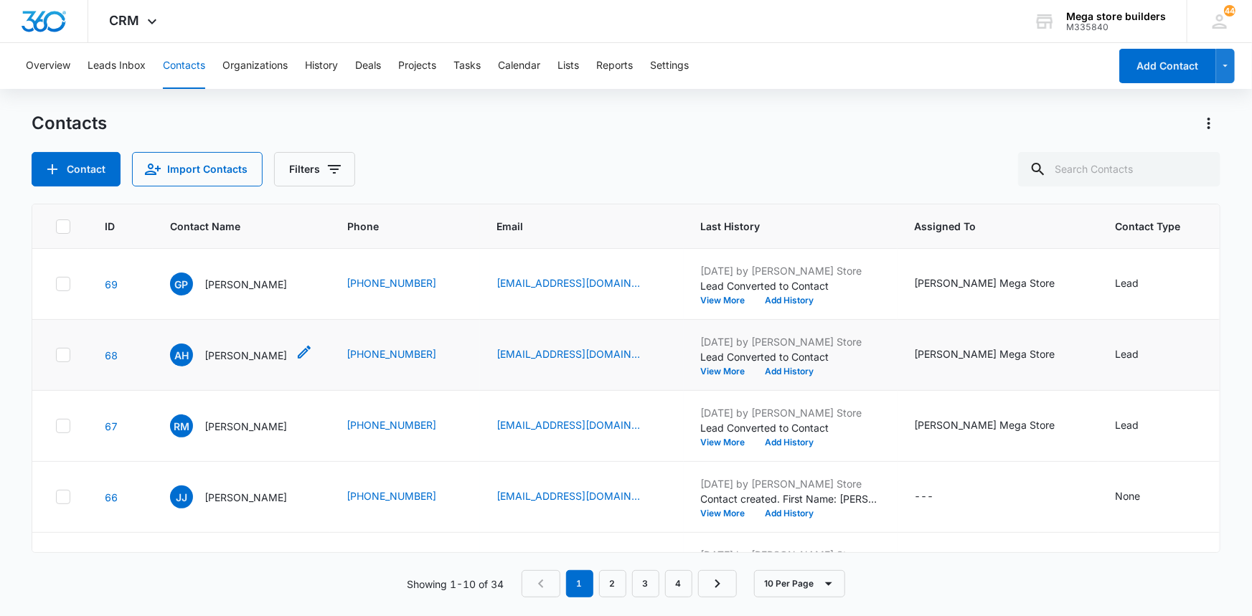
click at [301, 353] on icon "Contact Name - Abdallah Hamed - Select to Edit Field" at bounding box center [304, 352] width 17 height 17
click at [542, 125] on div "Contacts" at bounding box center [627, 123] width 1190 height 23
click at [298, 352] on icon "Contact Name - Abdallah Hamed - Select to Edit Field" at bounding box center [304, 352] width 13 height 13
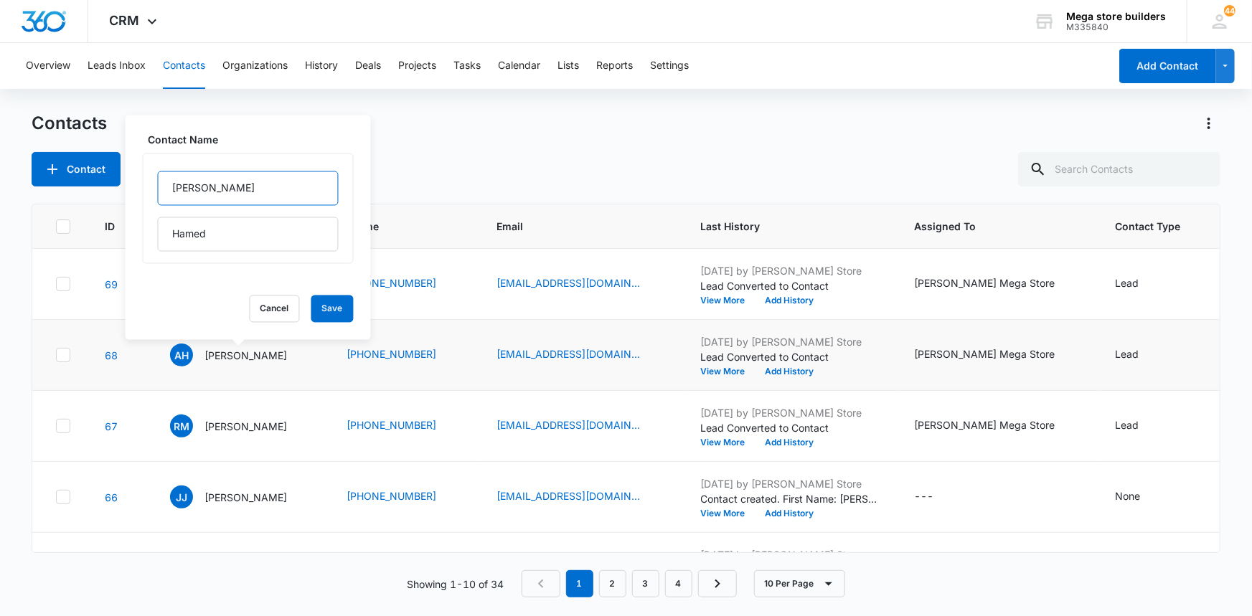
click at [231, 194] on input "[PERSON_NAME]" at bounding box center [248, 188] width 181 height 34
type input "[PERSON_NAME]"
click at [311, 302] on button "Save" at bounding box center [332, 309] width 42 height 27
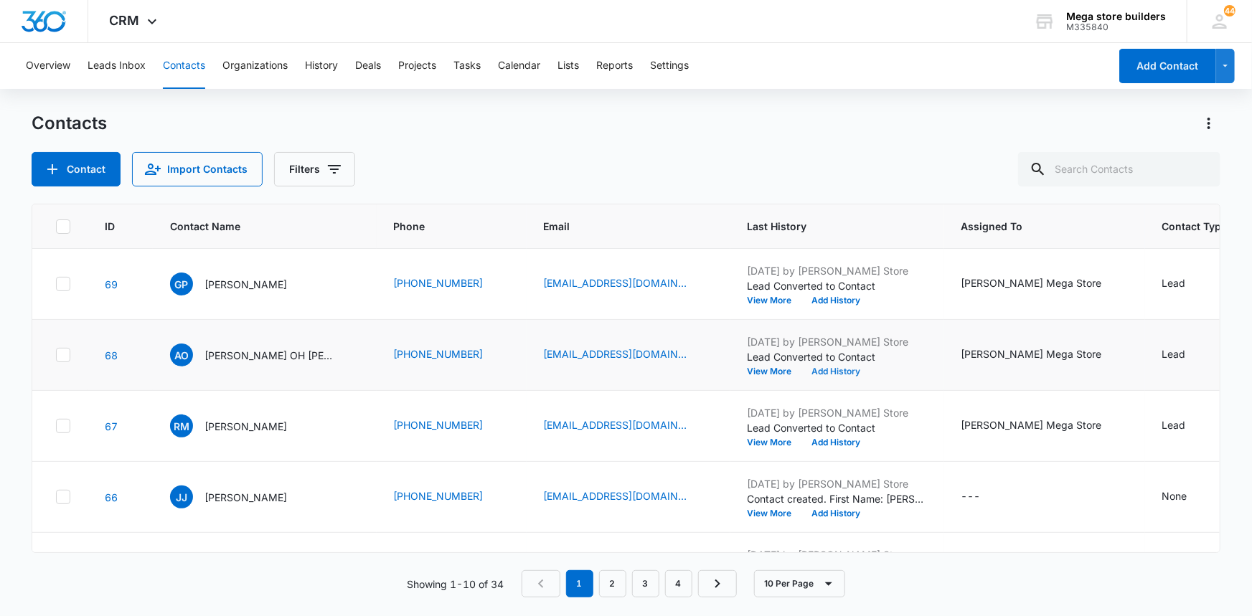
click at [804, 369] on button "Add History" at bounding box center [836, 371] width 69 height 9
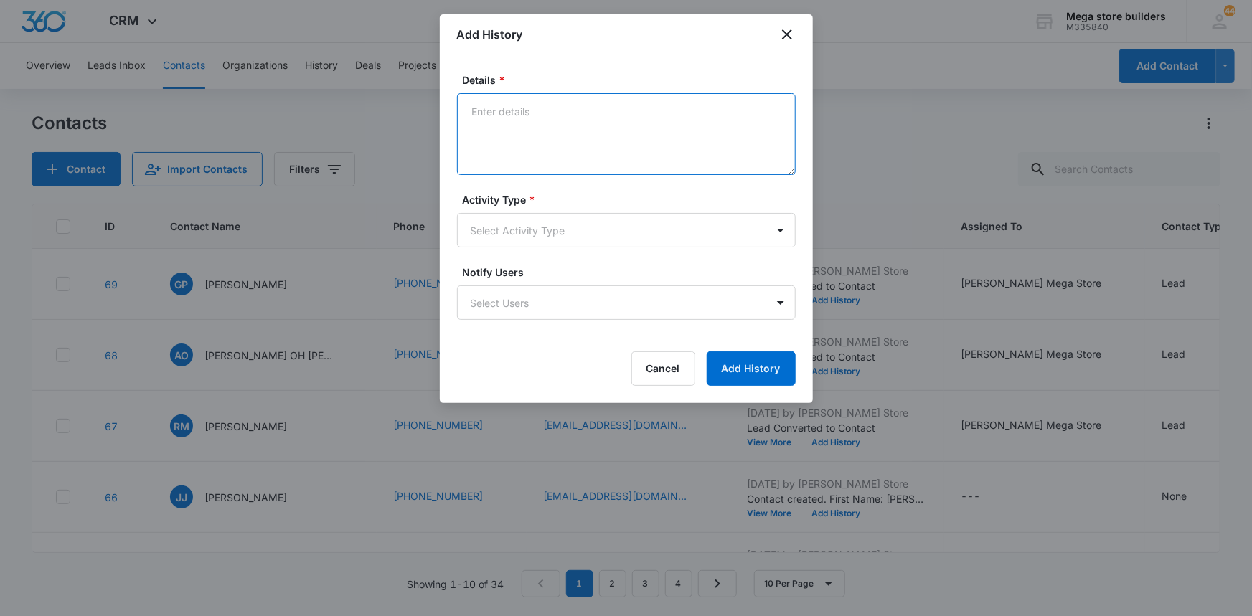
click at [502, 120] on textarea "Details *" at bounding box center [626, 134] width 339 height 82
type textarea "lmc sent intro em/t est set f/up [DATE]"
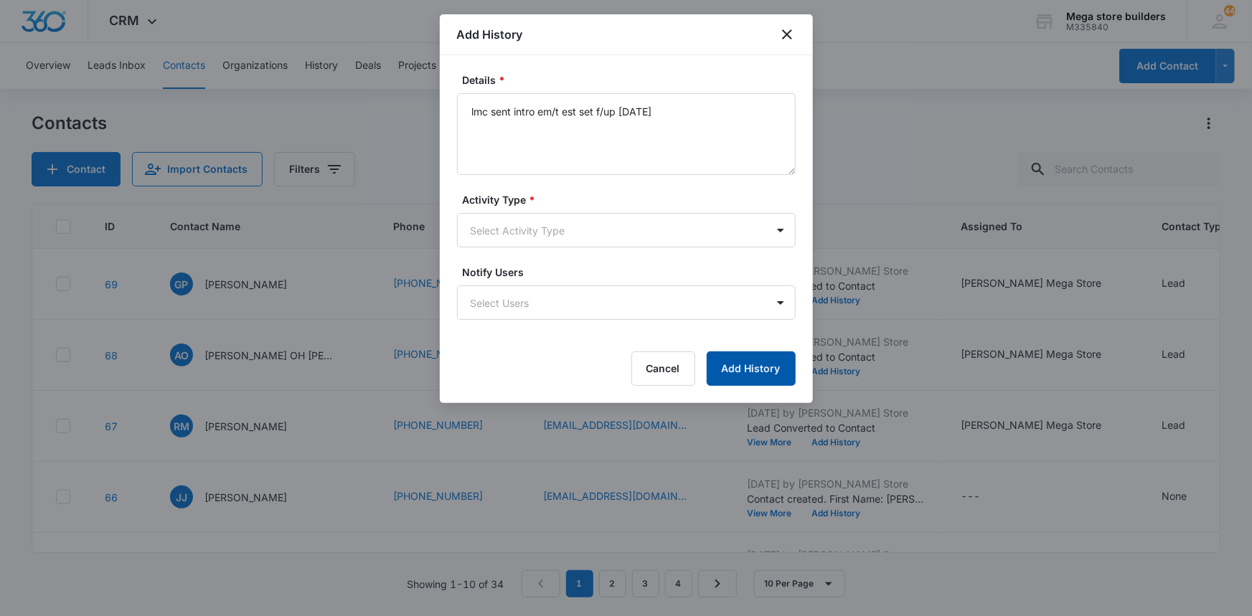
click at [745, 373] on button "Add History" at bounding box center [751, 369] width 89 height 34
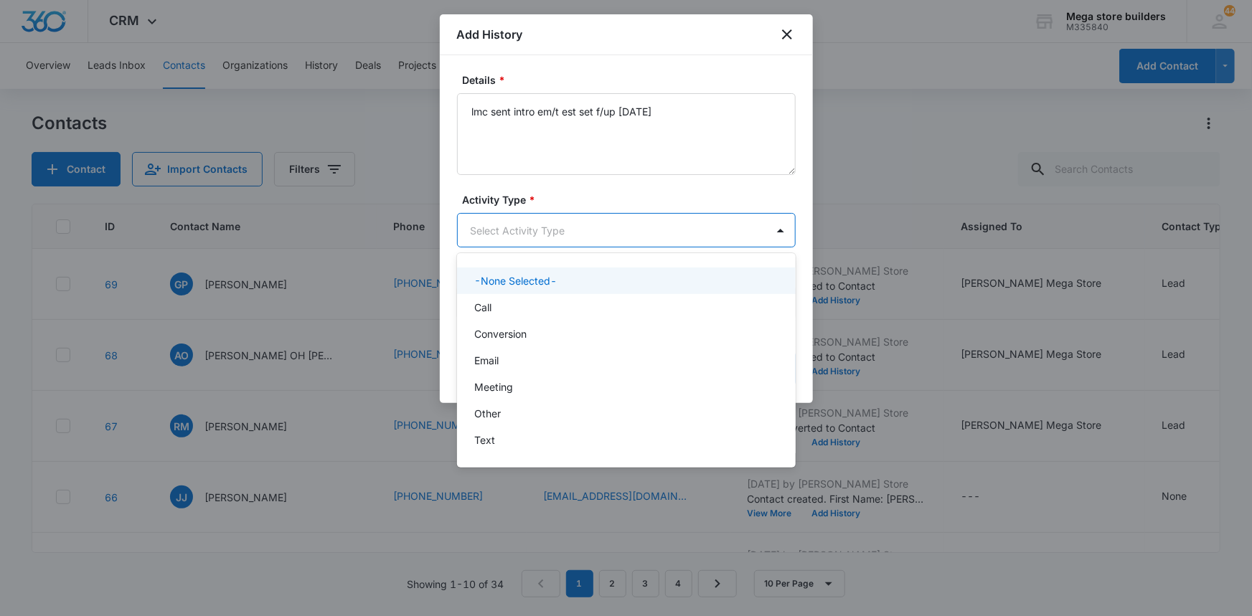
click at [552, 222] on body "CRM Apps Reputation Forms CRM Email Social Content Ads Intelligence Files Brand…" at bounding box center [626, 308] width 1252 height 616
click at [490, 301] on p "Call" at bounding box center [482, 307] width 17 height 15
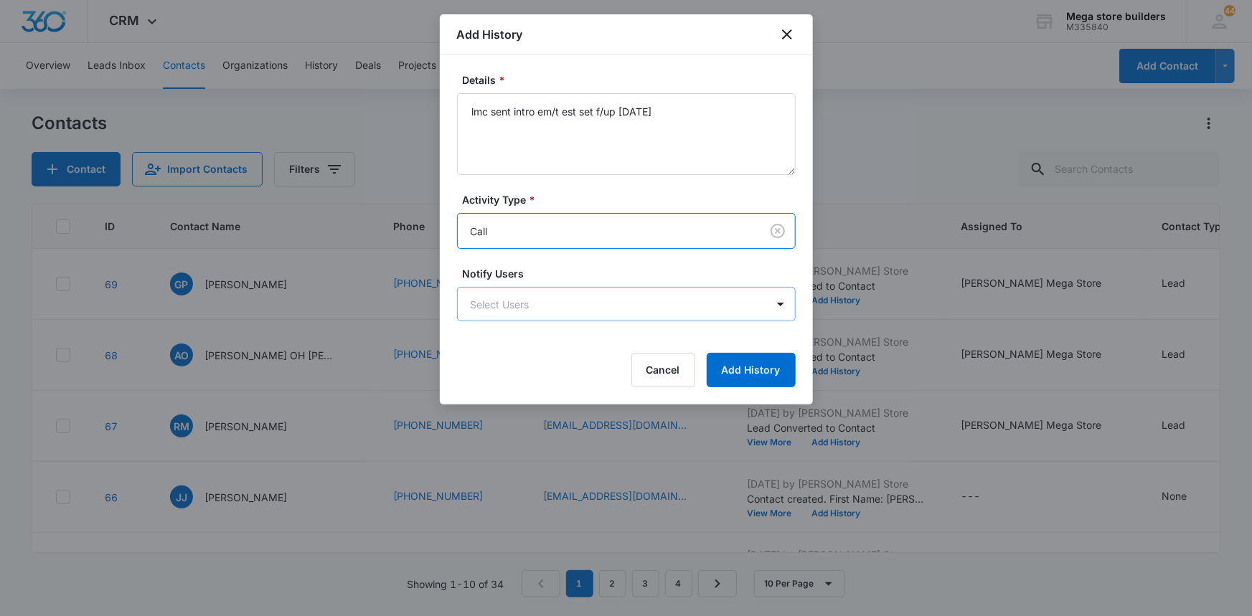
click at [510, 309] on body "CRM Apps Reputation Forms CRM Email Social Content Ads Intelligence Files Brand…" at bounding box center [626, 308] width 1252 height 616
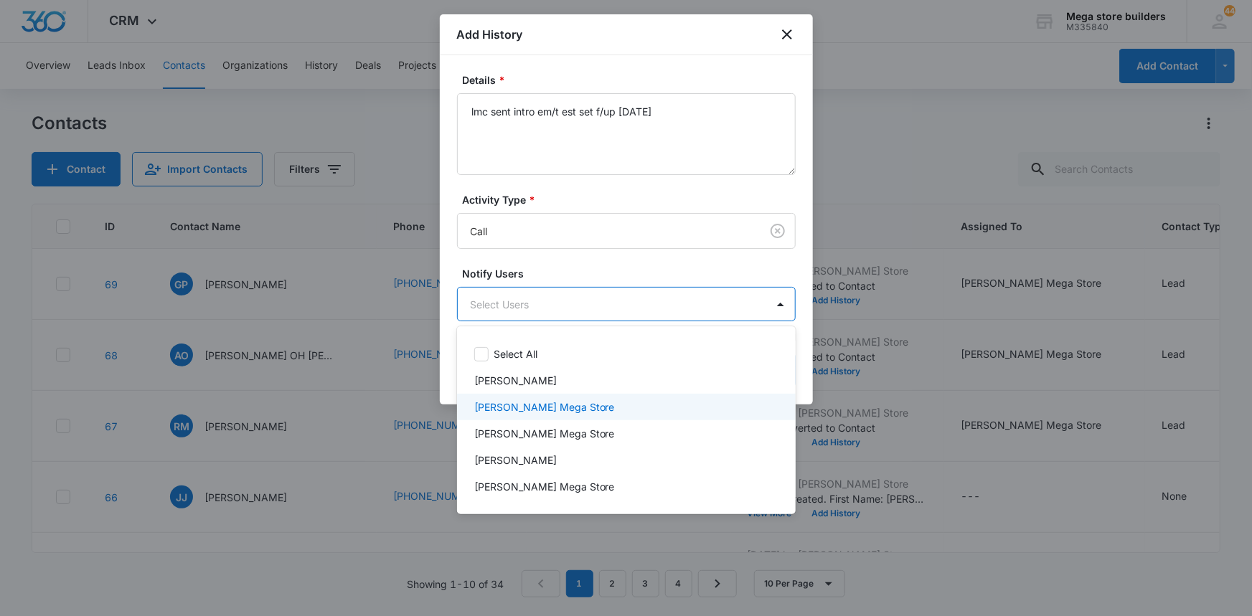
click at [501, 405] on p "[PERSON_NAME] Mega Store" at bounding box center [544, 407] width 141 height 15
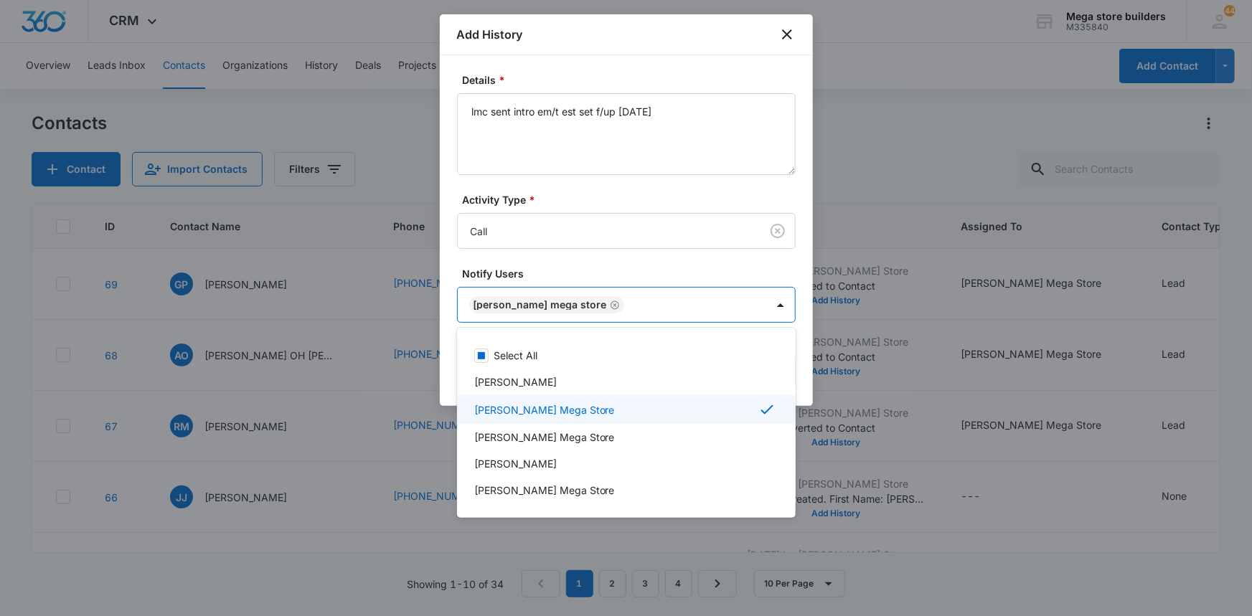
click at [816, 399] on div at bounding box center [626, 308] width 1252 height 616
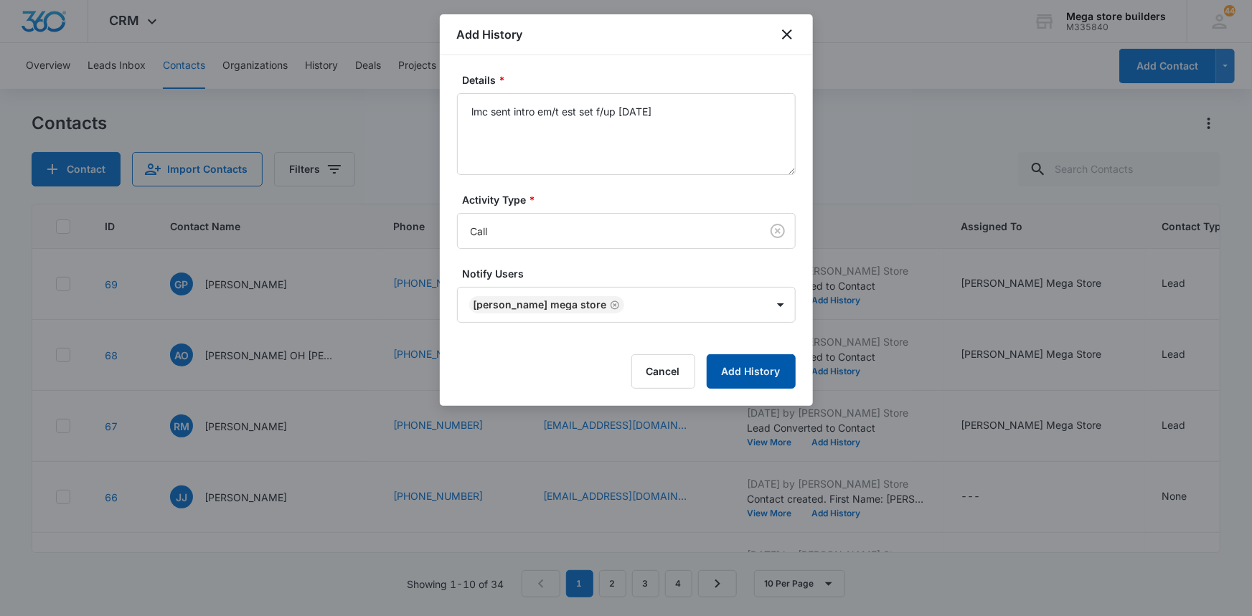
click at [755, 370] on button "Add History" at bounding box center [751, 371] width 89 height 34
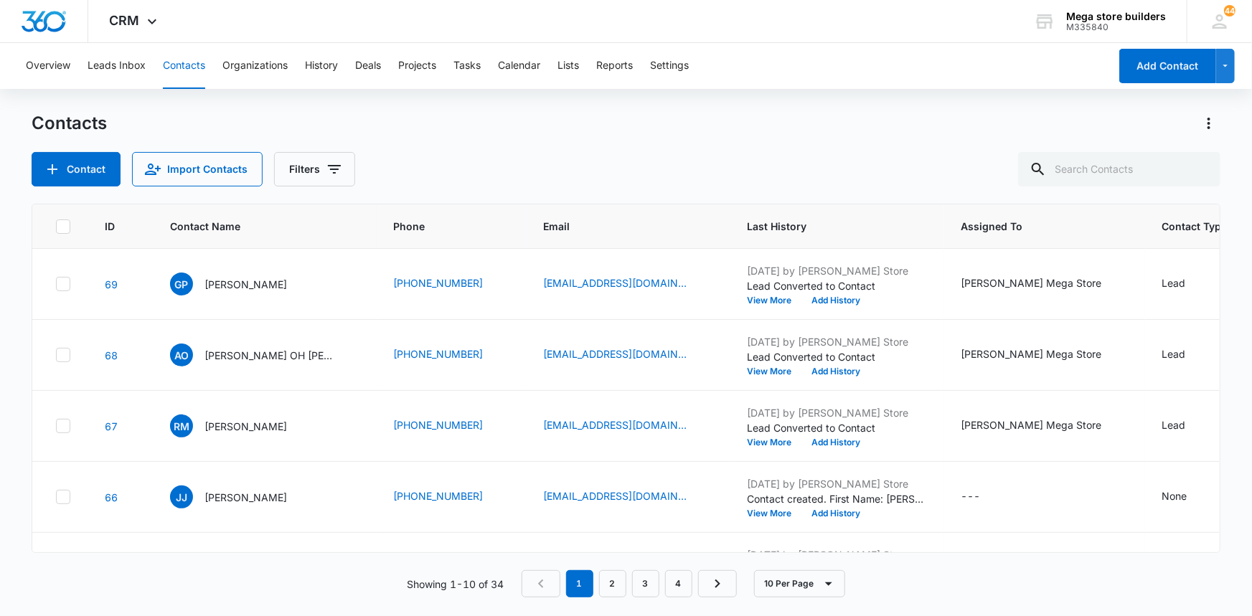
click at [57, 222] on icon at bounding box center [63, 226] width 13 height 13
click at [56, 226] on input "checkbox" at bounding box center [55, 226] width 1 height 1
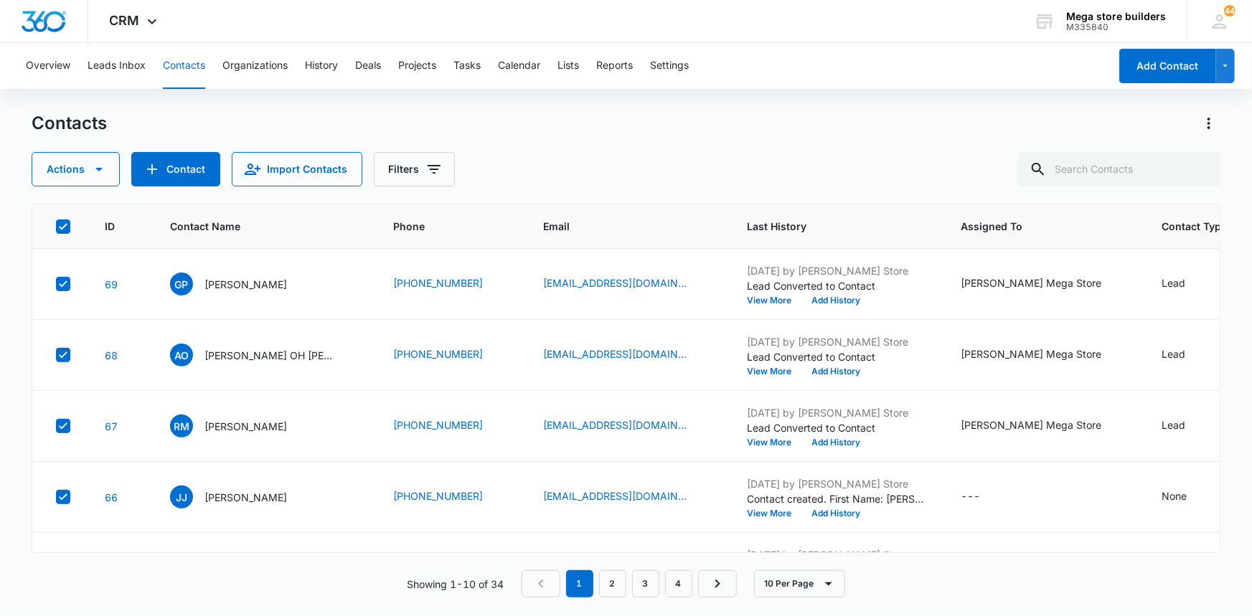
click at [57, 222] on icon at bounding box center [63, 226] width 13 height 13
click at [56, 226] on input "checkbox" at bounding box center [55, 226] width 1 height 1
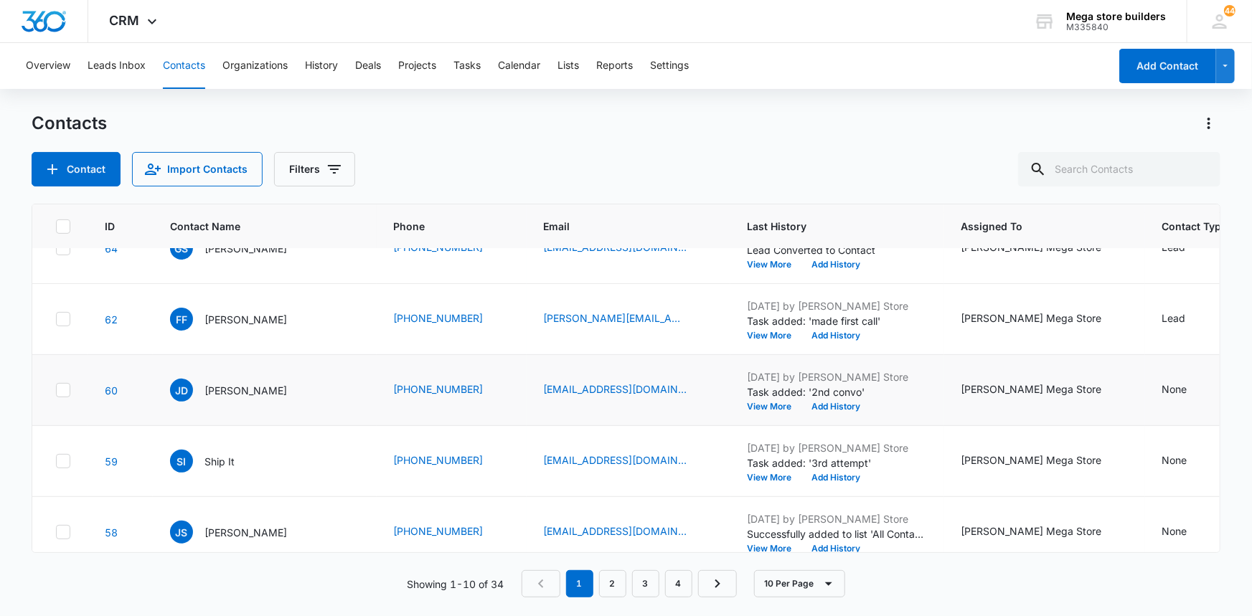
scroll to position [415, 0]
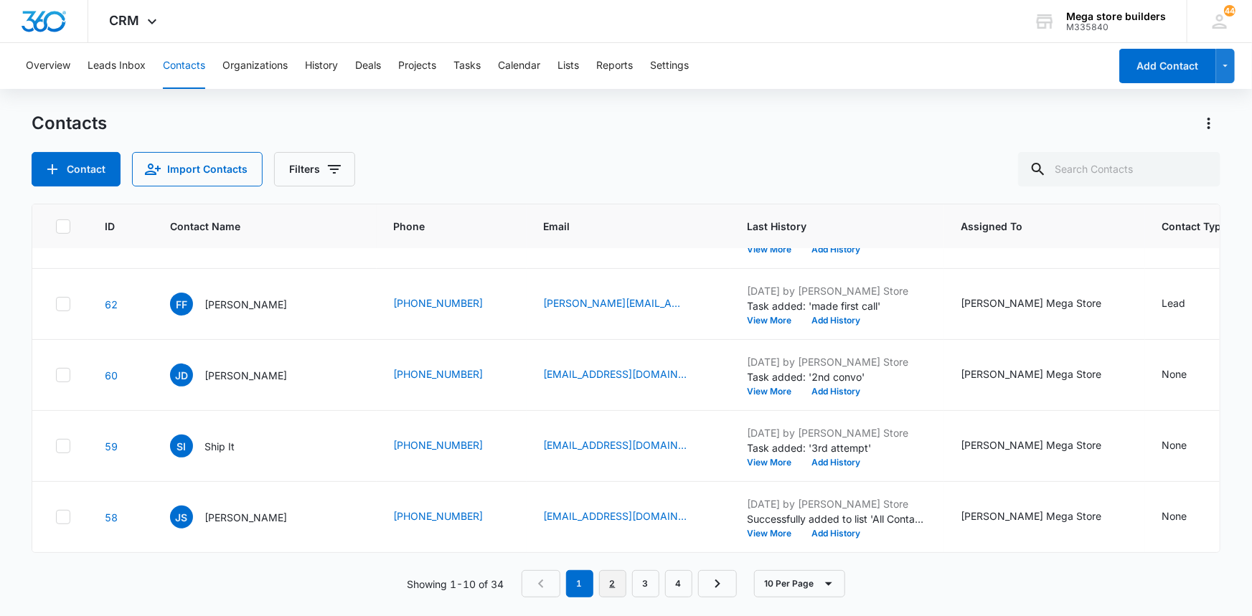
click at [620, 585] on link "2" at bounding box center [612, 583] width 27 height 27
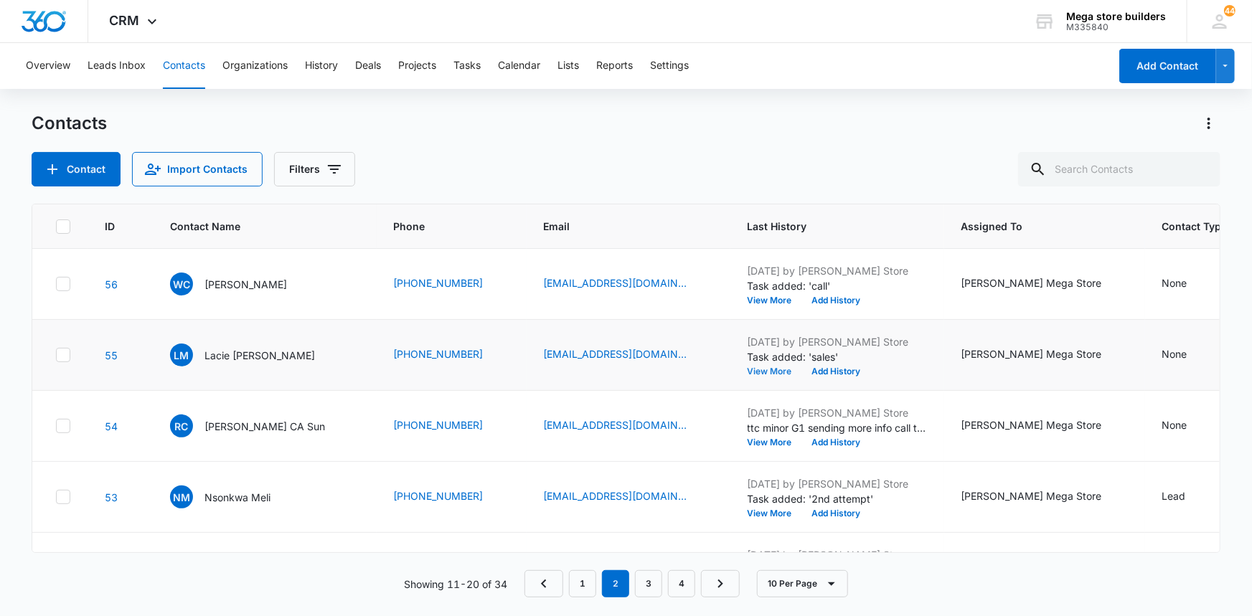
click at [748, 367] on button "View More" at bounding box center [775, 371] width 55 height 9
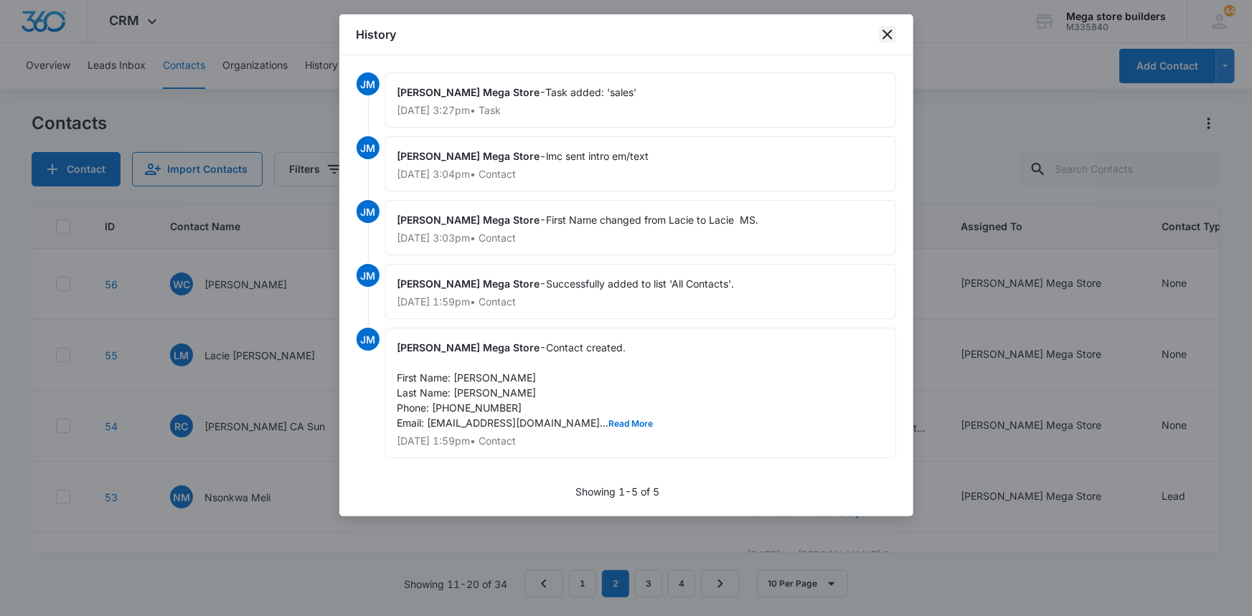
drag, startPoint x: 883, startPoint y: 33, endPoint x: 875, endPoint y: 39, distance: 9.8
click at [881, 35] on icon "close" at bounding box center [887, 34] width 17 height 17
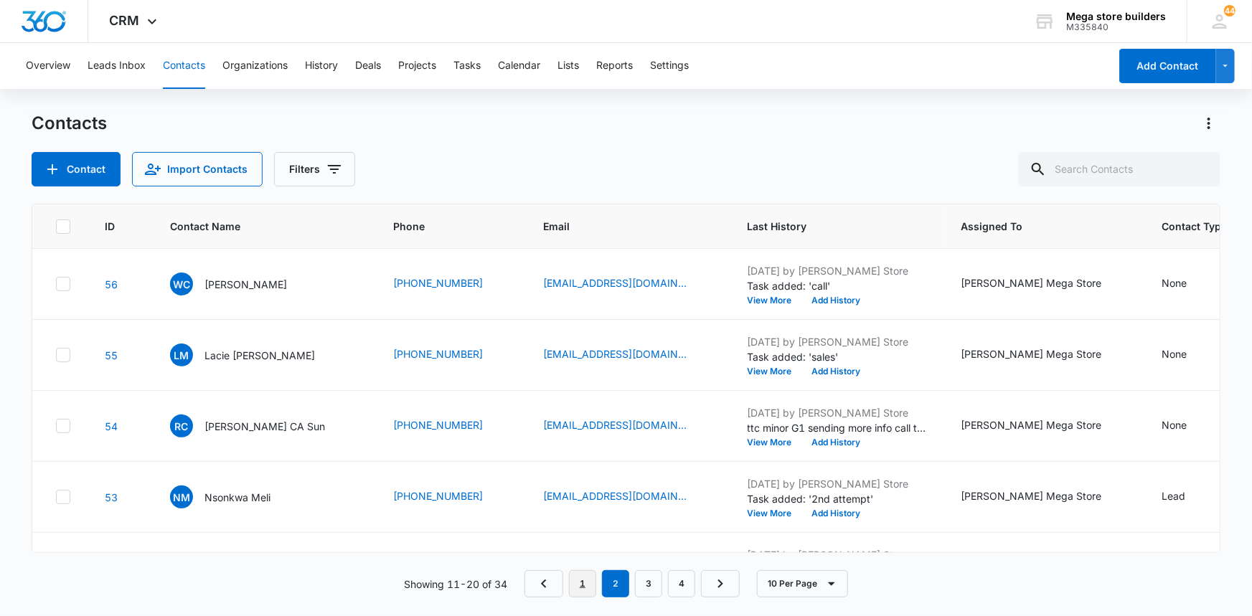
click at [575, 578] on link "1" at bounding box center [582, 583] width 27 height 27
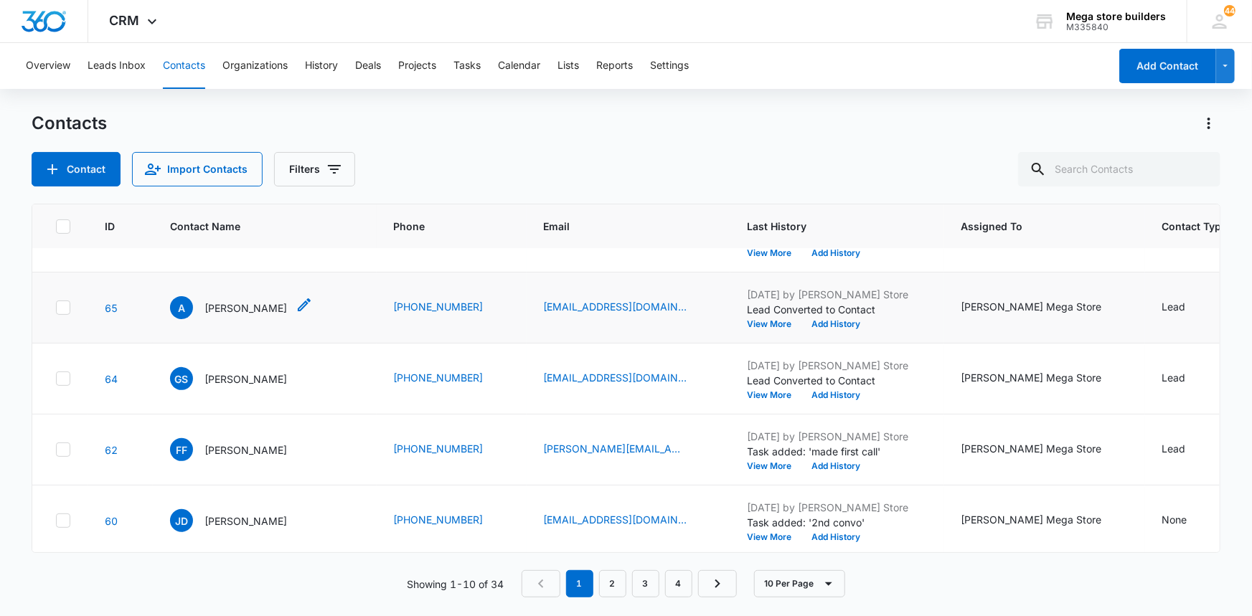
click at [298, 305] on icon "Contact Name - Armandina - Select to Edit Field" at bounding box center [304, 304] width 13 height 13
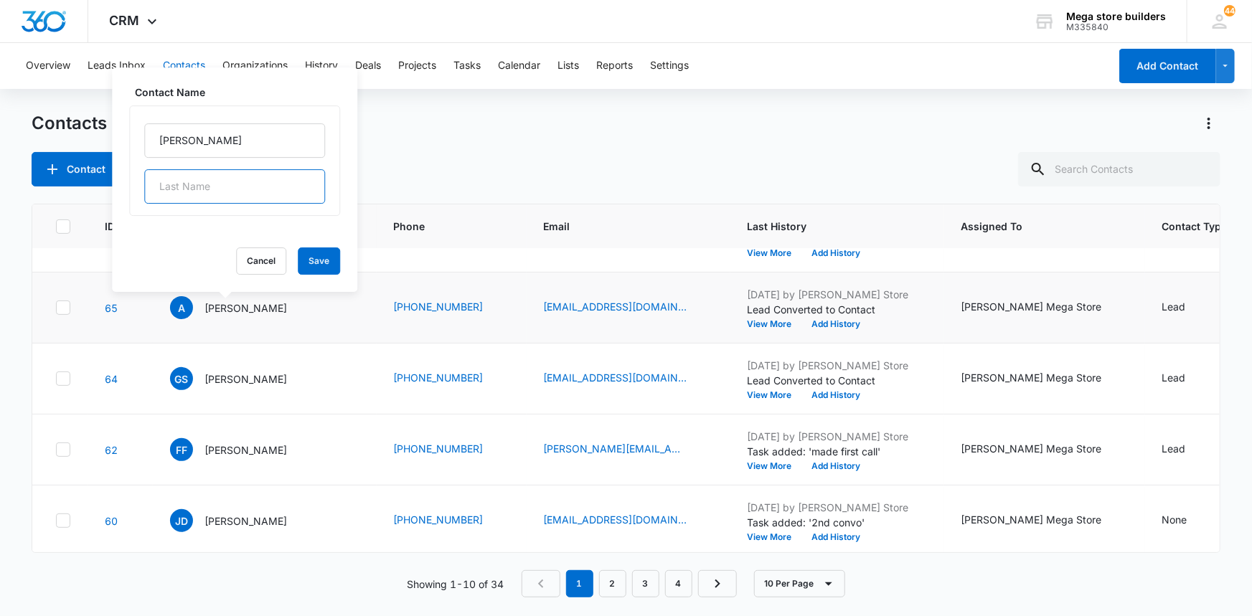
click at [222, 187] on input "text" at bounding box center [234, 186] width 181 height 34
type input "MI"
click at [298, 259] on button "Save" at bounding box center [319, 261] width 42 height 27
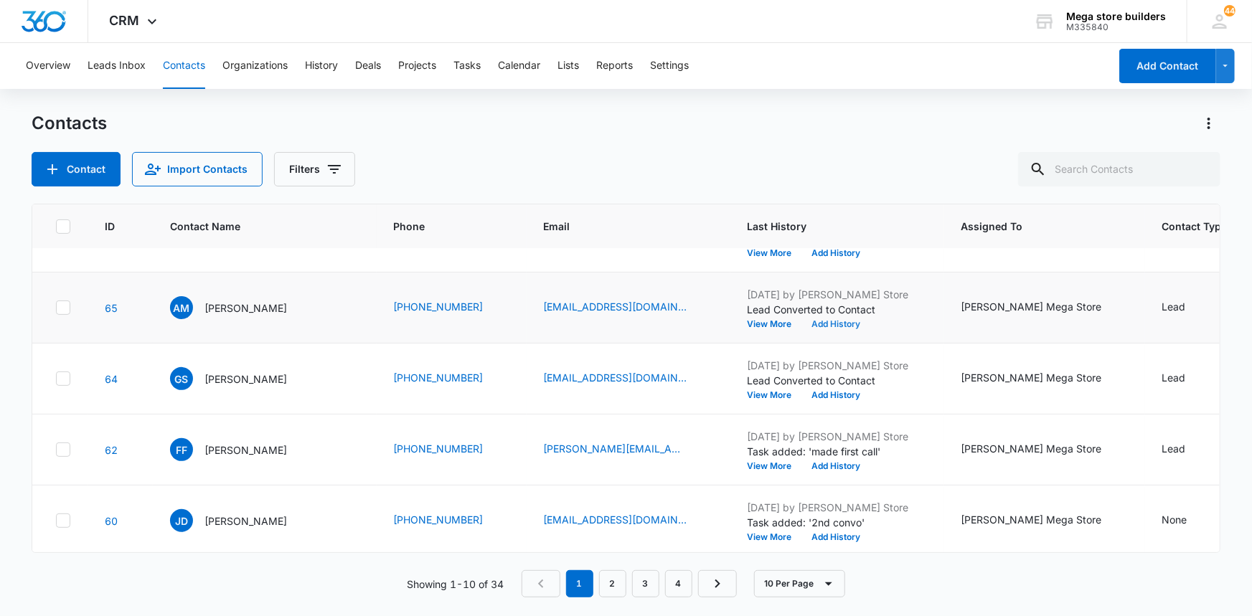
click at [818, 324] on button "Add History" at bounding box center [836, 324] width 69 height 9
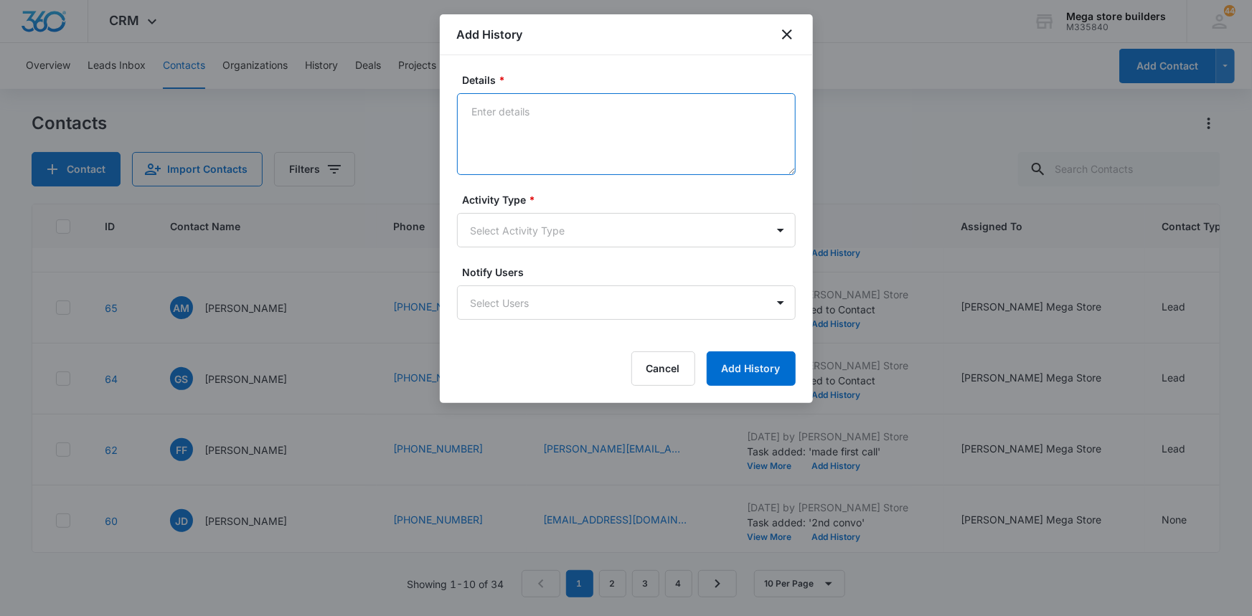
click at [509, 129] on textarea "Details *" at bounding box center [626, 134] width 339 height 82
type textarea "lmc sent intro em/ text re sched for fri"
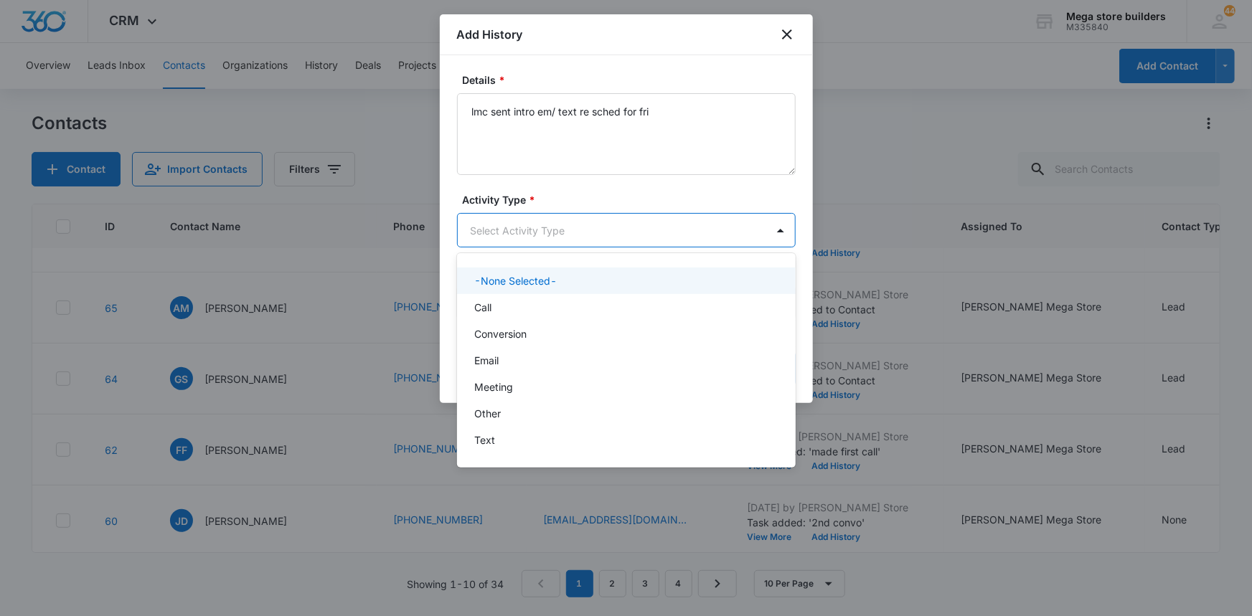
click at [497, 221] on body "CRM Apps Reputation Forms CRM Email Social Content Ads Intelligence Files Brand…" at bounding box center [626, 308] width 1252 height 616
click at [509, 303] on div "Call" at bounding box center [624, 307] width 301 height 15
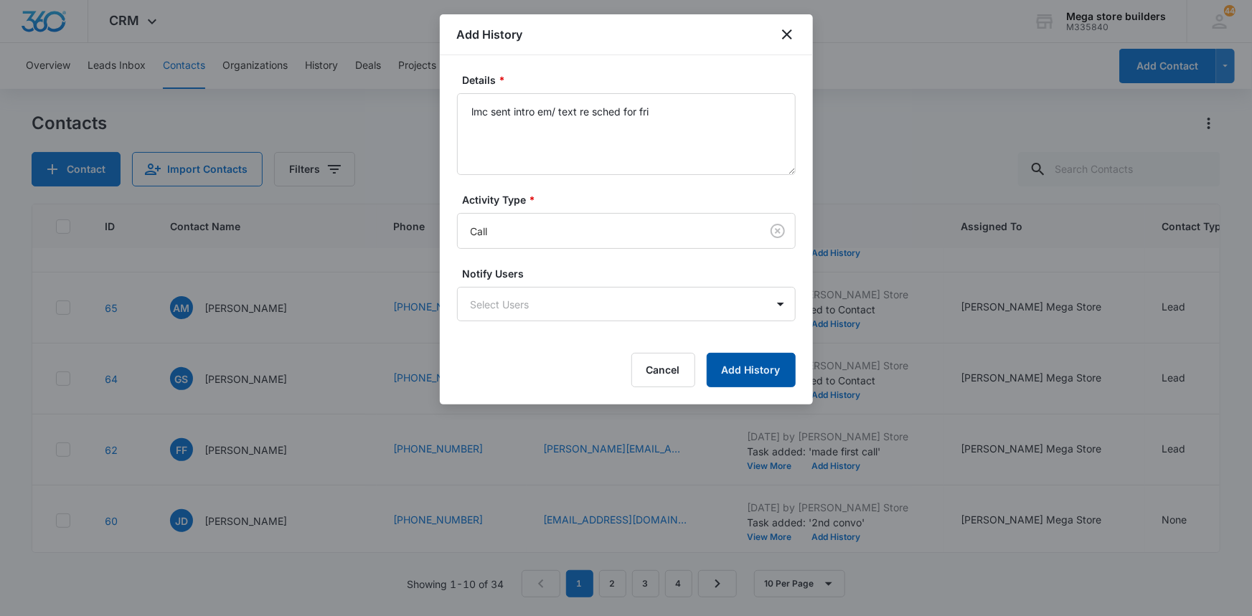
click at [762, 364] on button "Add History" at bounding box center [751, 370] width 89 height 34
click at [638, 307] on body "CRM Apps Reputation Forms CRM Email Social Content Ads Intelligence Files Brand…" at bounding box center [626, 308] width 1252 height 616
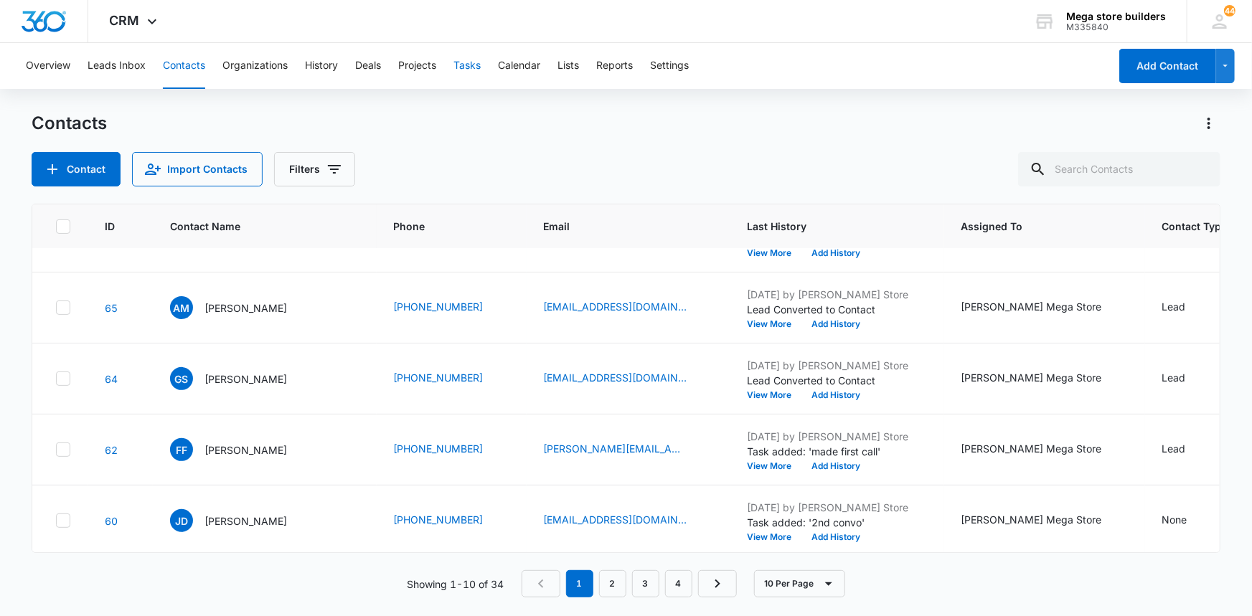
click at [477, 62] on button "Tasks" at bounding box center [466, 66] width 27 height 46
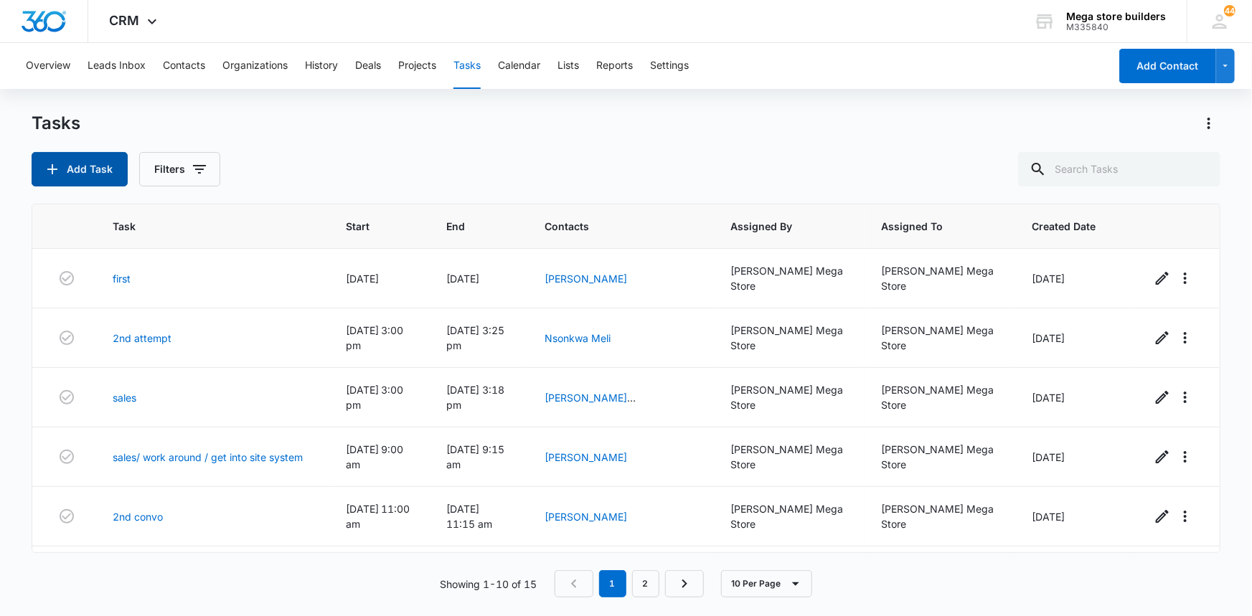
click at [110, 176] on button "Add Task" at bounding box center [80, 169] width 96 height 34
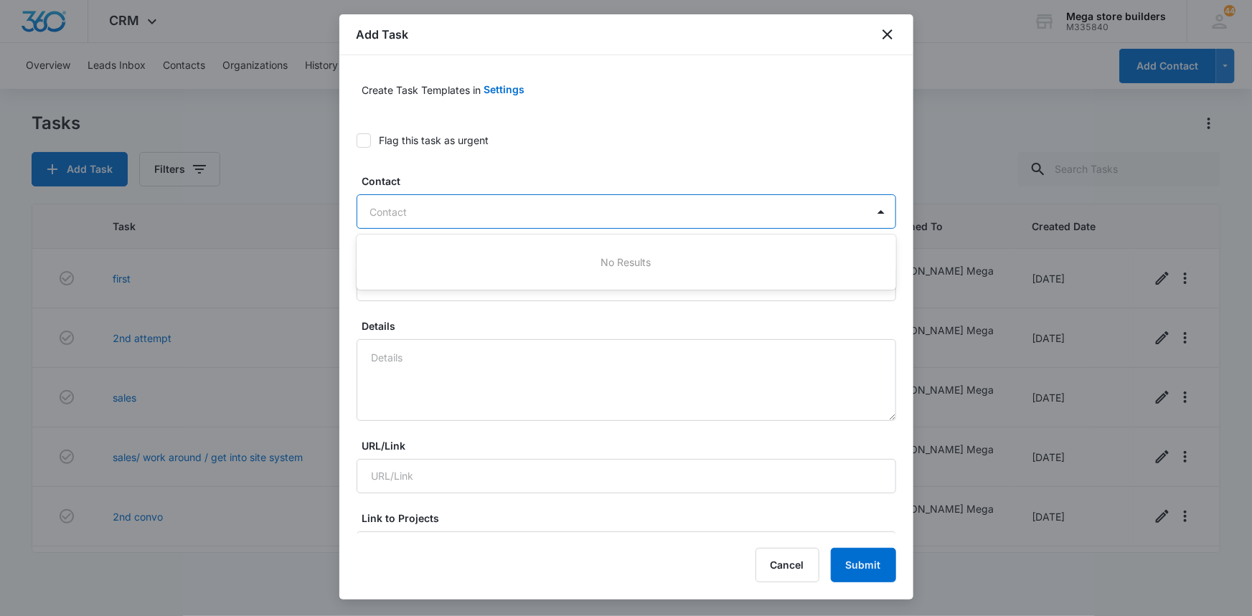
click at [418, 205] on div at bounding box center [617, 212] width 495 height 18
type input "Armandine"
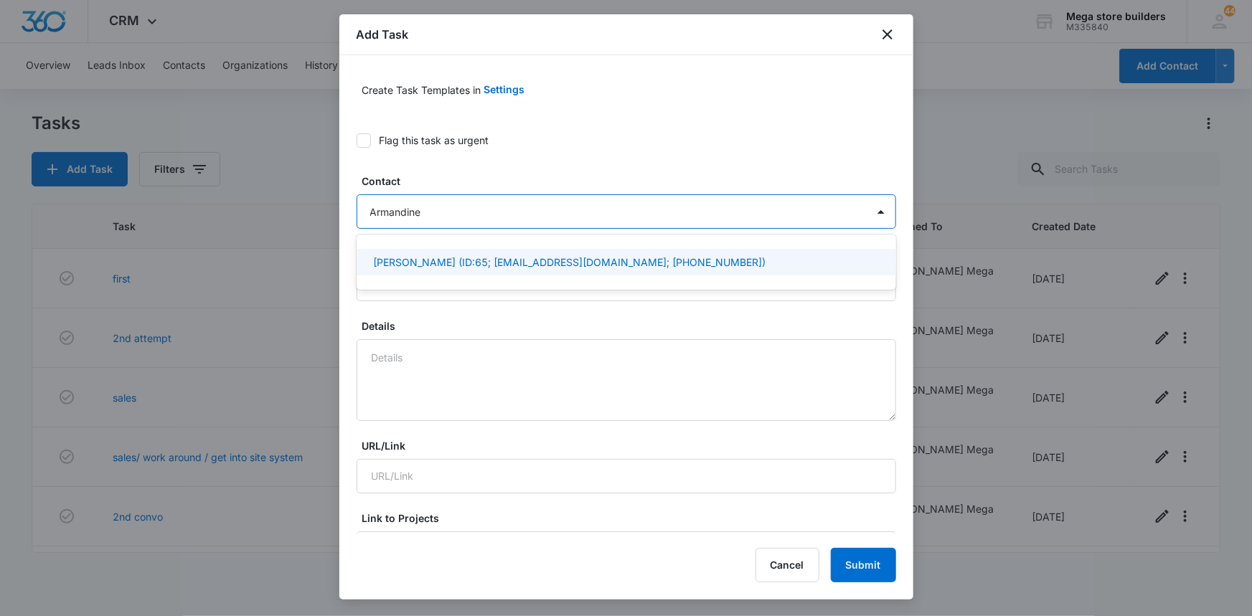
click at [460, 255] on p "[PERSON_NAME] (ID:65; [EMAIL_ADDRESS][DOMAIN_NAME]; [PHONE_NUMBER])" at bounding box center [570, 262] width 392 height 15
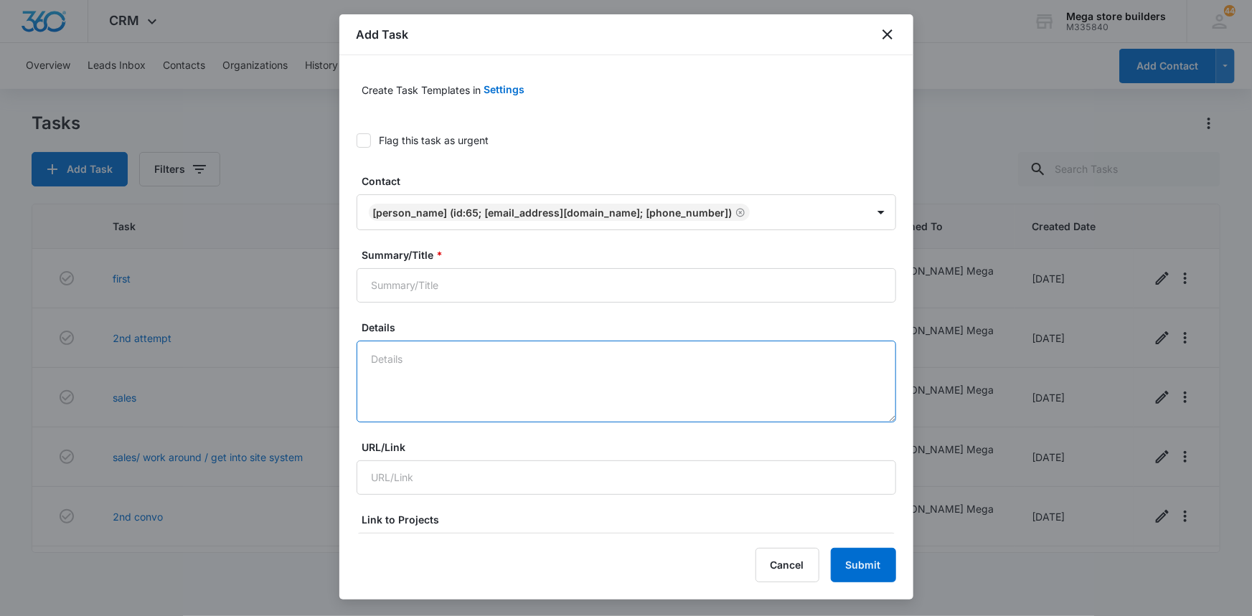
click at [413, 364] on textarea "Details" at bounding box center [627, 382] width 540 height 82
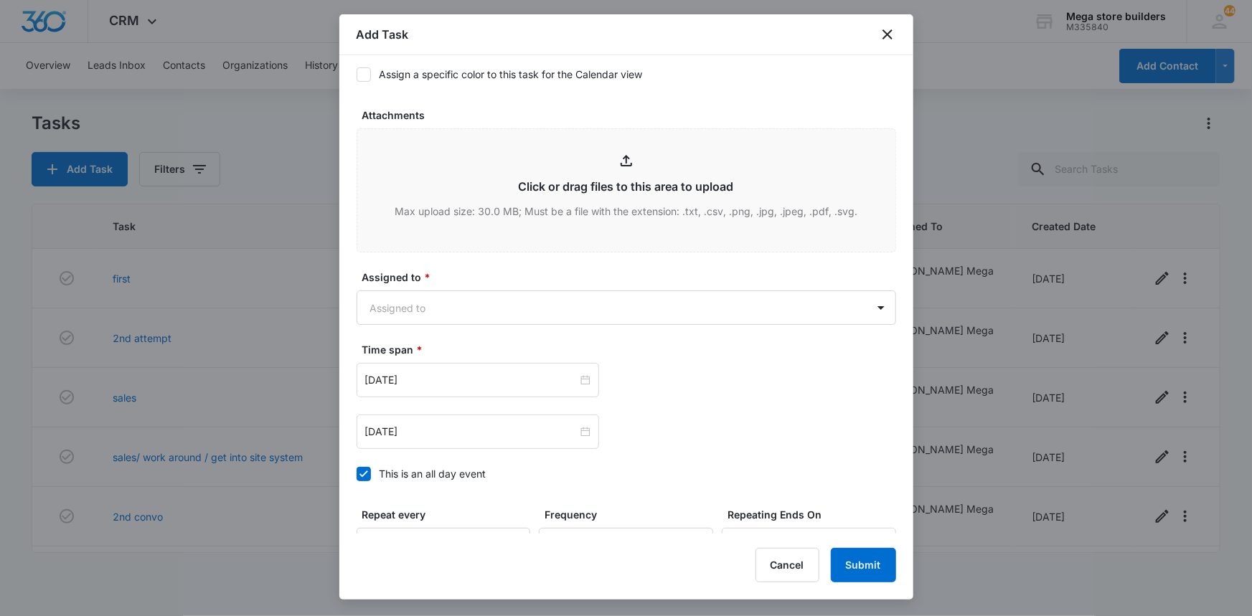
scroll to position [652, 0]
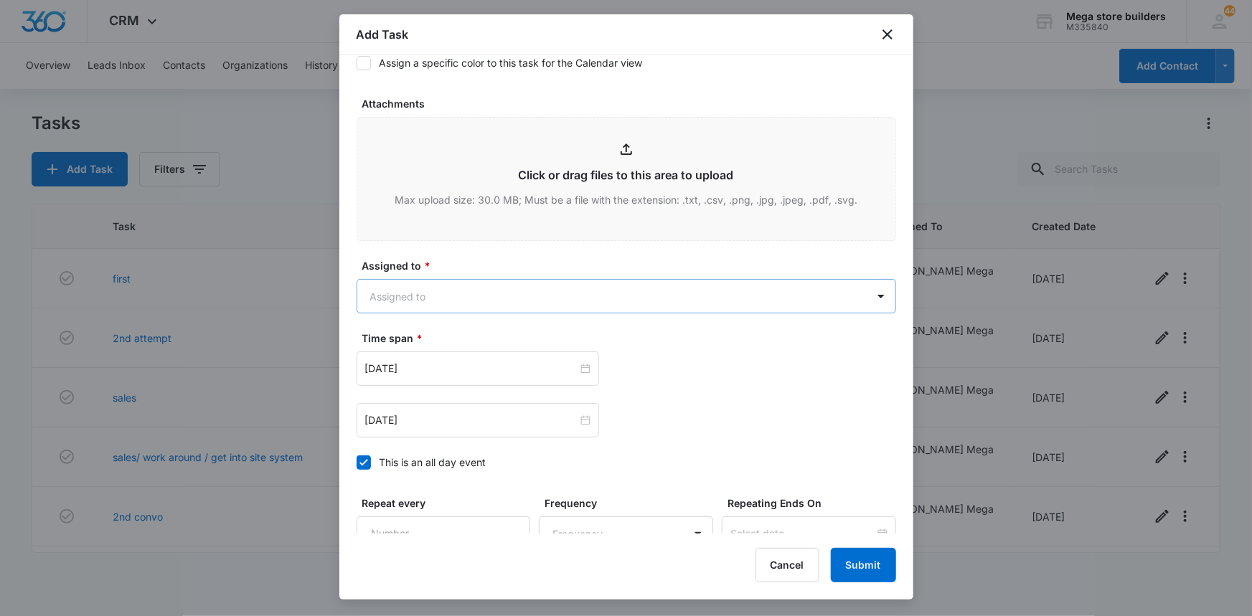
type textarea "first call"
click at [405, 297] on body "CRM Apps Reputation Forms CRM Email Social Content Ads Intelligence Files Brand…" at bounding box center [626, 308] width 1252 height 616
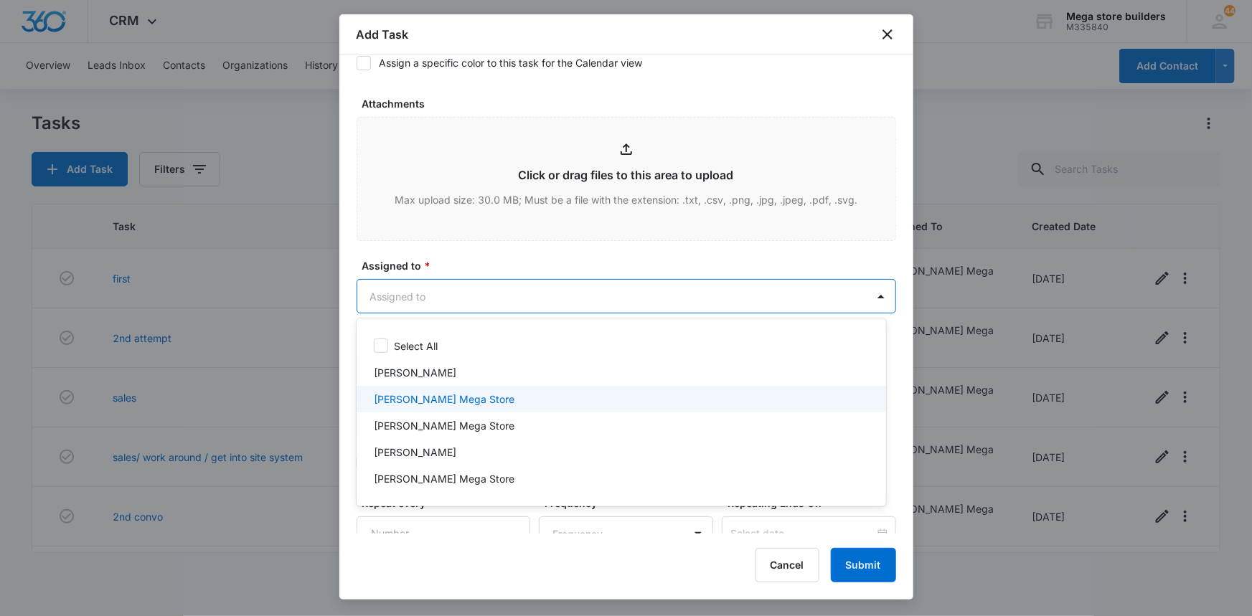
click at [426, 397] on p "[PERSON_NAME] Mega Store" at bounding box center [444, 399] width 141 height 15
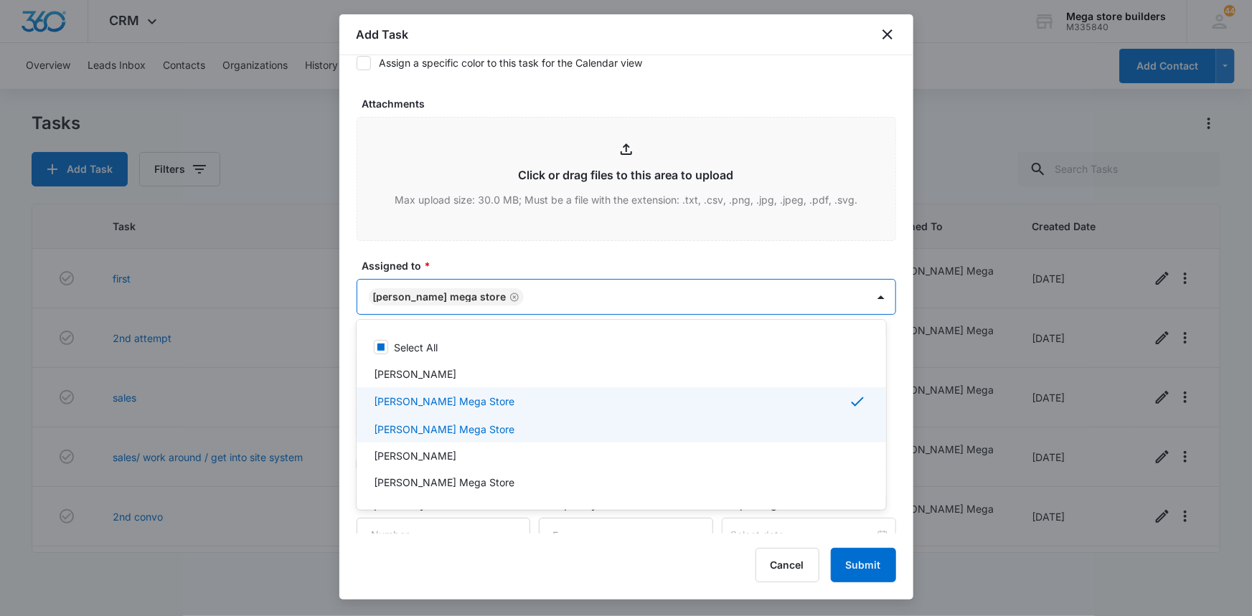
click at [606, 428] on div "[PERSON_NAME] Mega Store" at bounding box center [620, 429] width 492 height 15
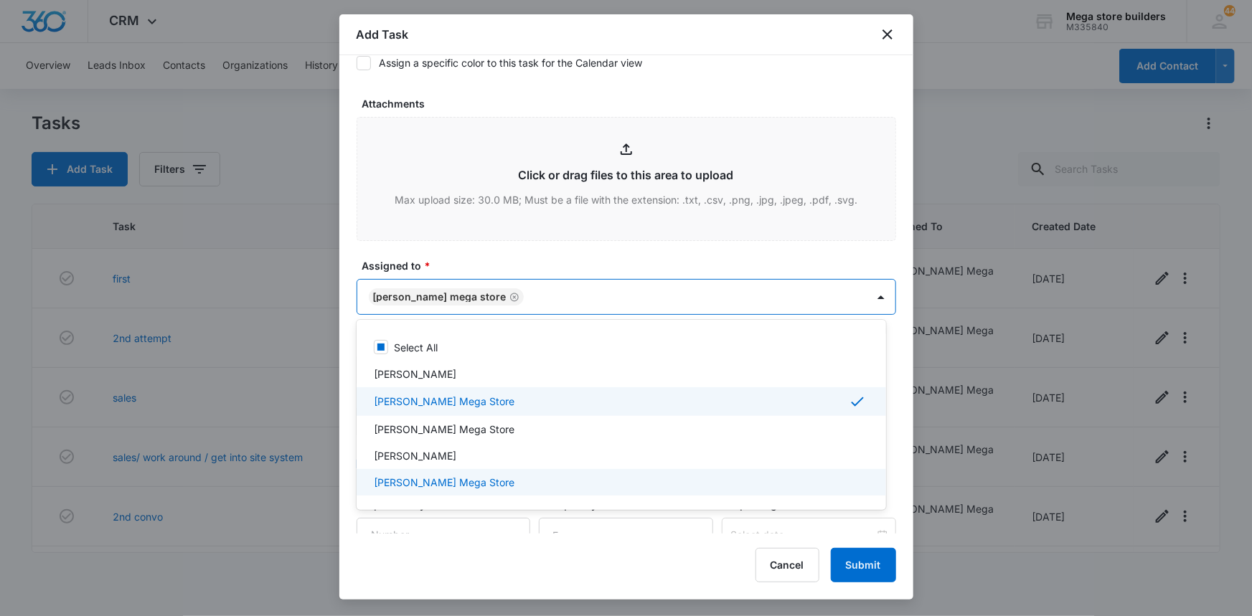
click at [663, 556] on div at bounding box center [626, 308] width 1252 height 616
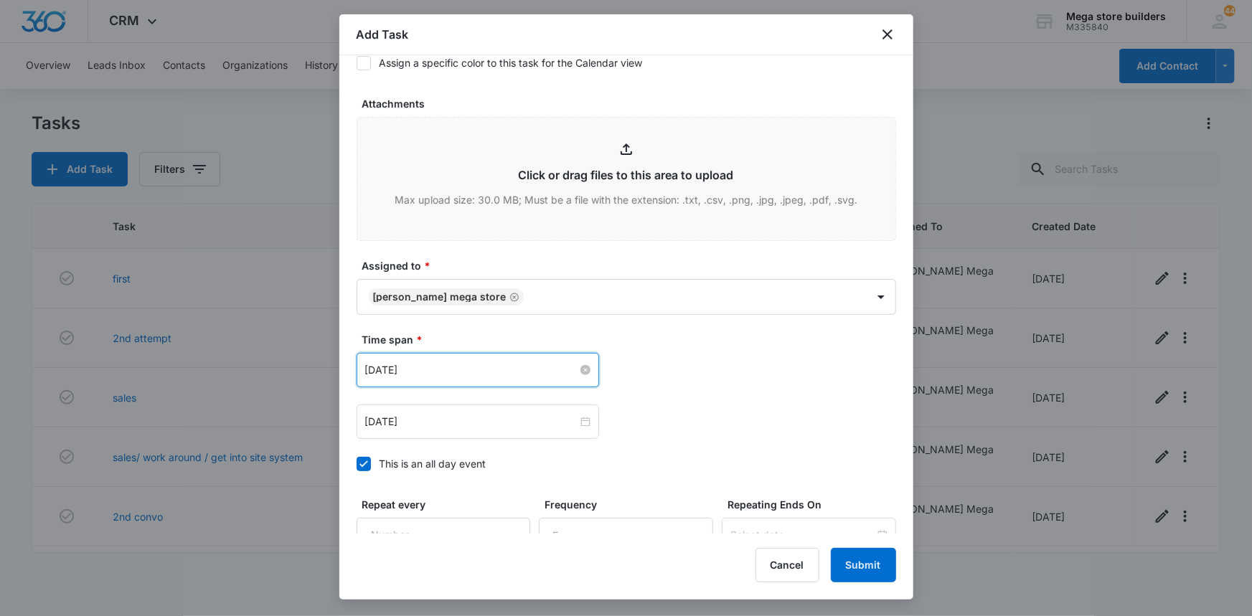
click at [471, 371] on input "[DATE]" at bounding box center [471, 370] width 212 height 16
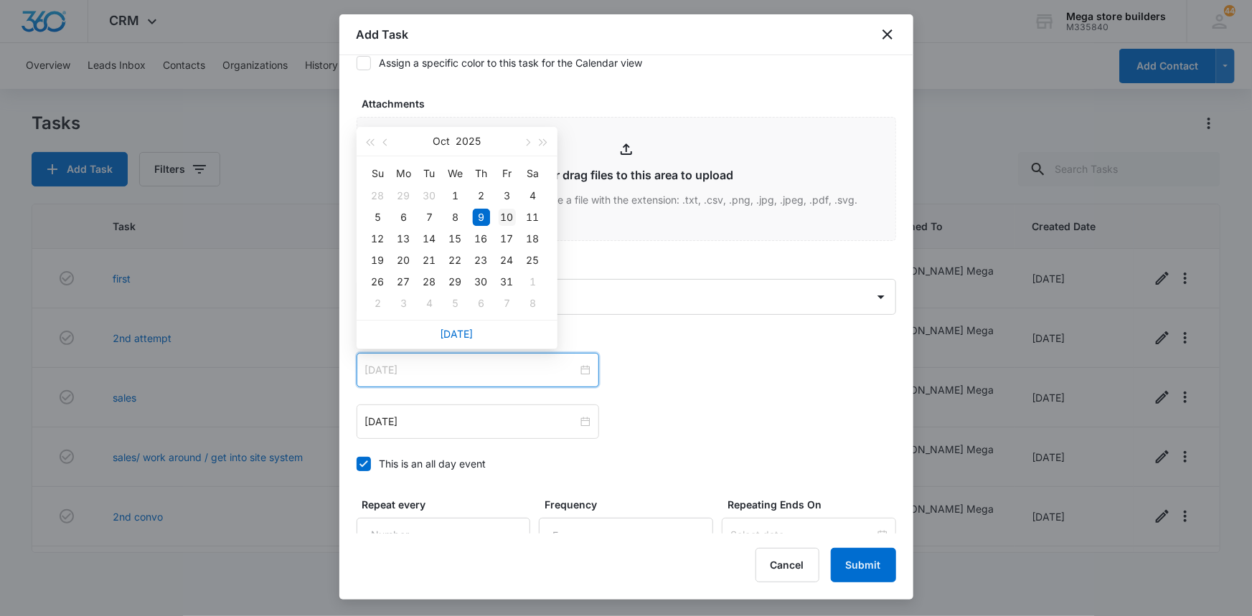
type input "[DATE]"
click at [509, 216] on div "10" at bounding box center [507, 217] width 17 height 17
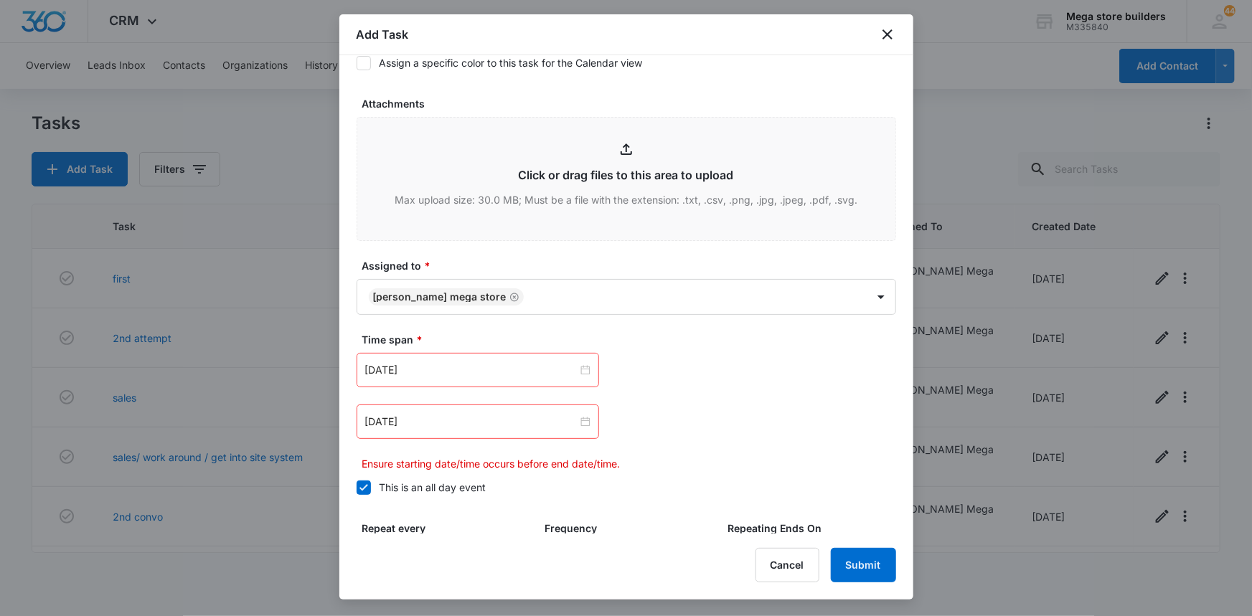
click at [359, 489] on icon at bounding box center [363, 487] width 13 height 13
click at [357, 488] on input "This is an all day event" at bounding box center [357, 488] width 0 height 0
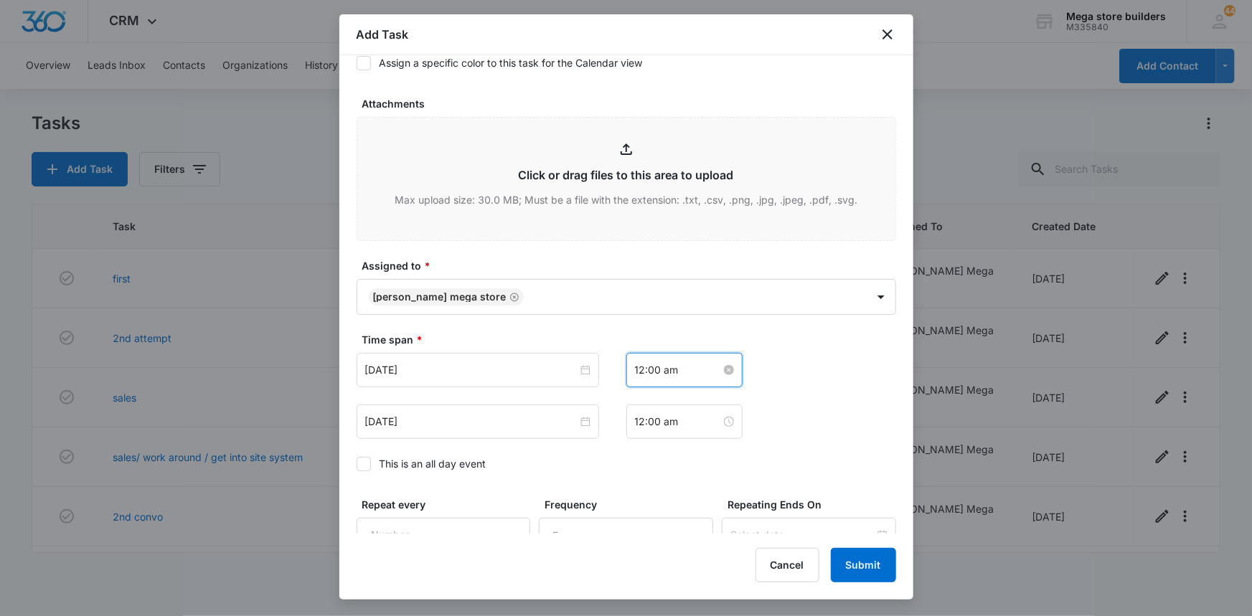
click at [645, 371] on input "12:00 am" at bounding box center [678, 370] width 86 height 16
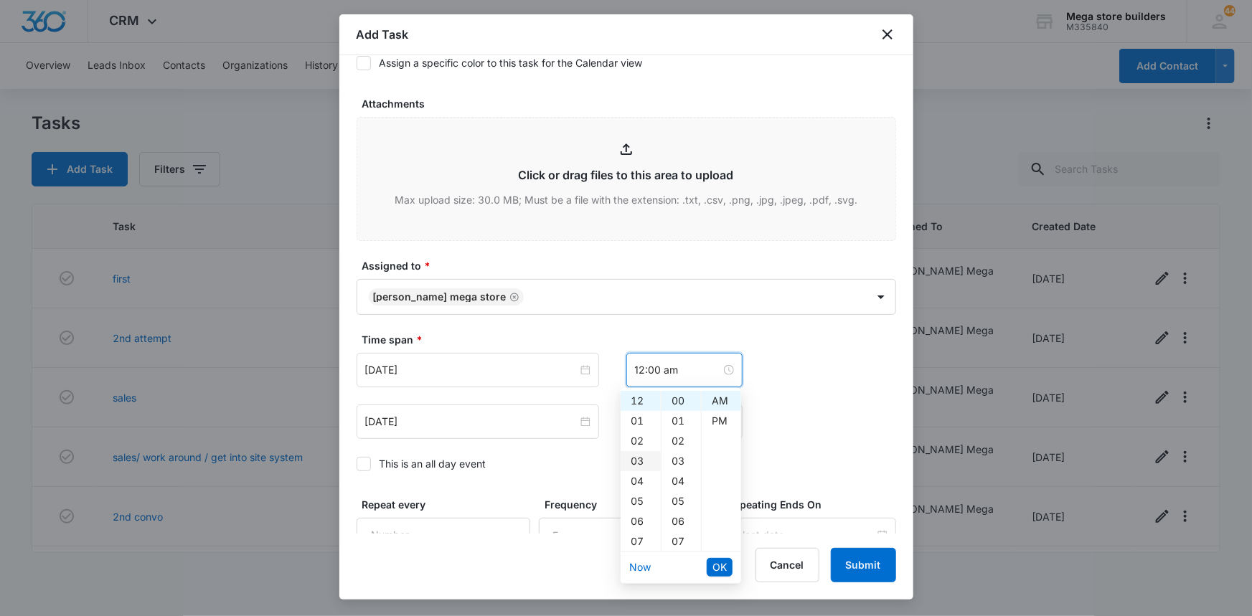
click at [638, 459] on div "03" at bounding box center [641, 461] width 40 height 20
click at [723, 418] on div "PM" at bounding box center [721, 421] width 39 height 20
type input "12:00 am"
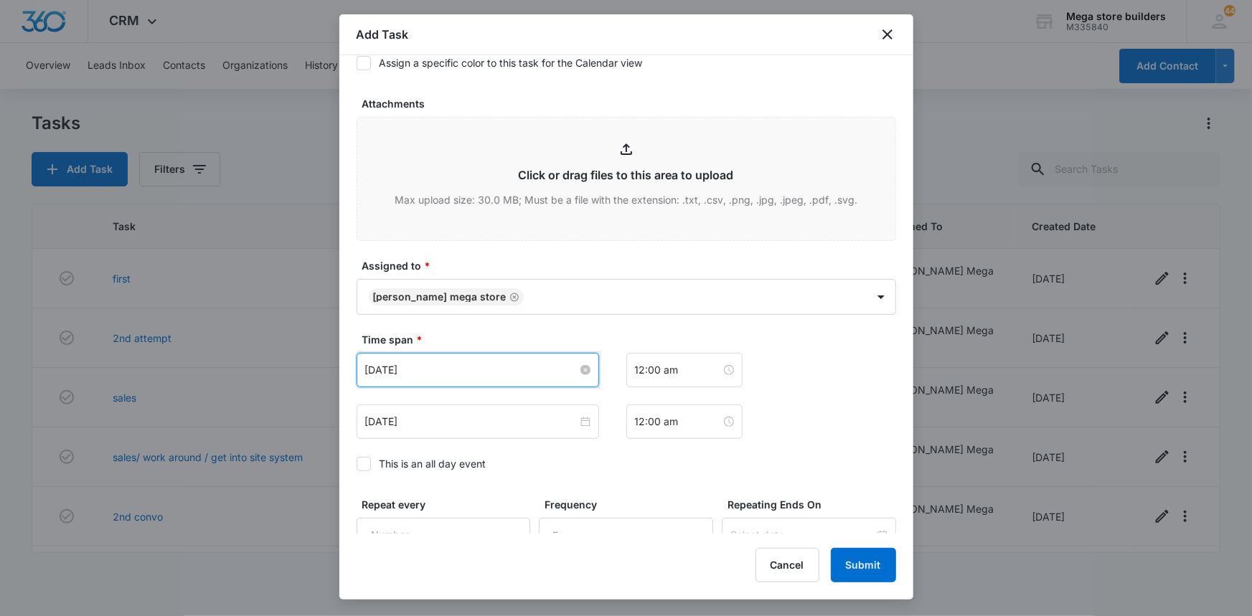
click at [432, 372] on input "[DATE]" at bounding box center [471, 370] width 212 height 16
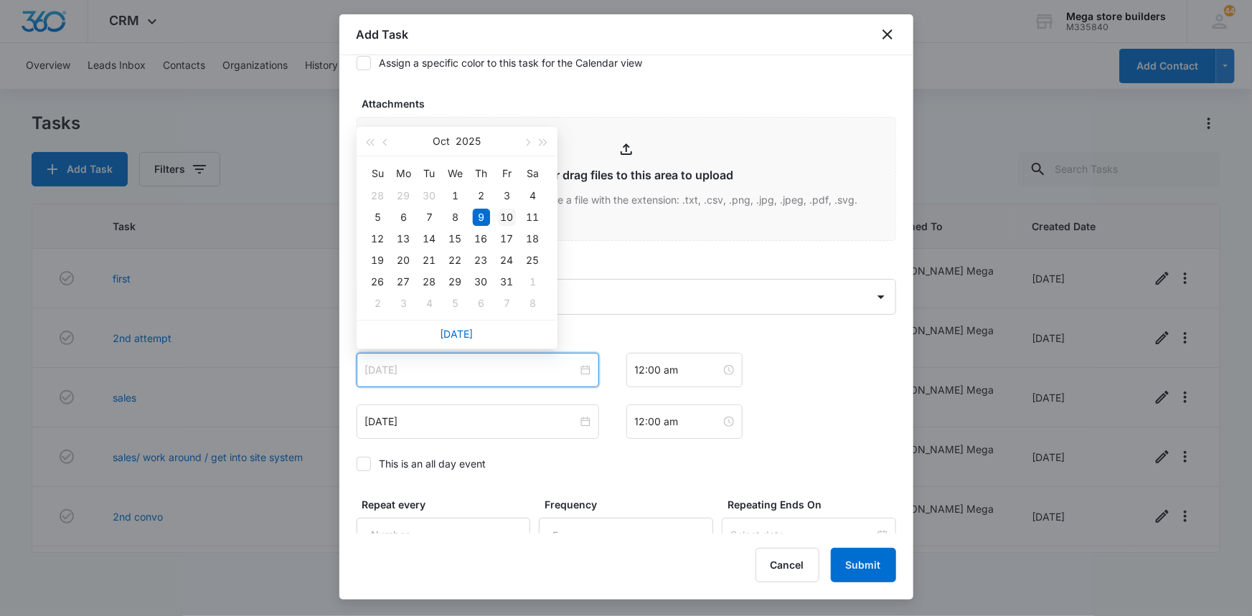
type input "[DATE]"
click at [505, 209] on div "10" at bounding box center [507, 217] width 17 height 17
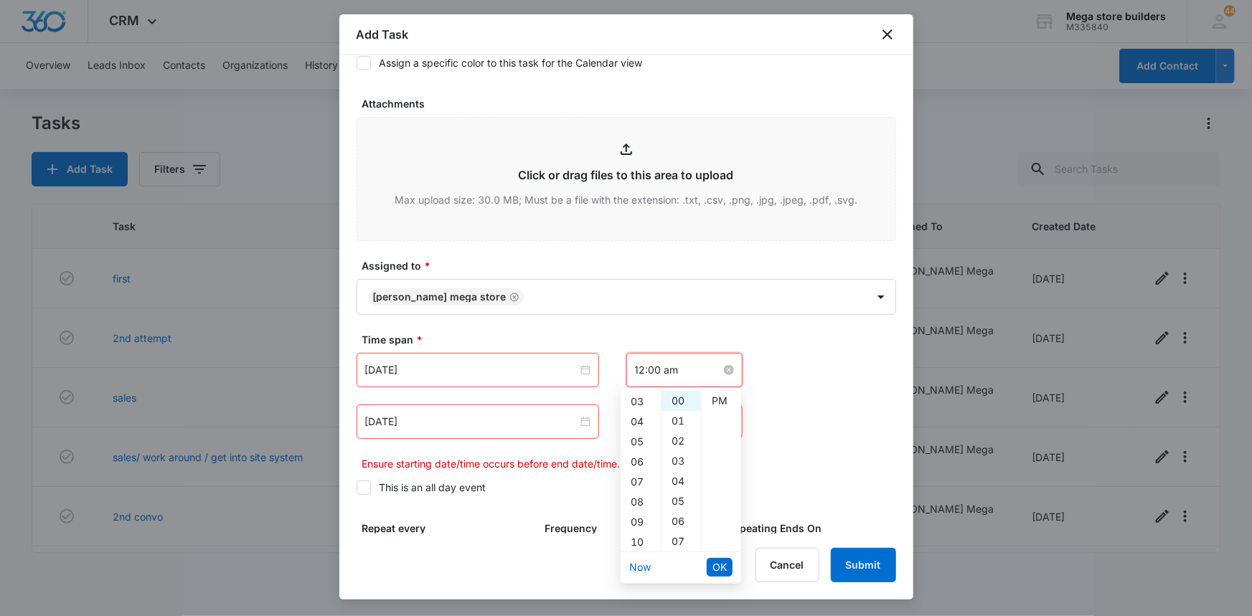
scroll to position [0, 0]
click at [674, 372] on input "12:00 am" at bounding box center [678, 370] width 86 height 16
click at [639, 460] on div "03" at bounding box center [641, 461] width 40 height 20
click at [714, 416] on div "PM" at bounding box center [721, 421] width 39 height 20
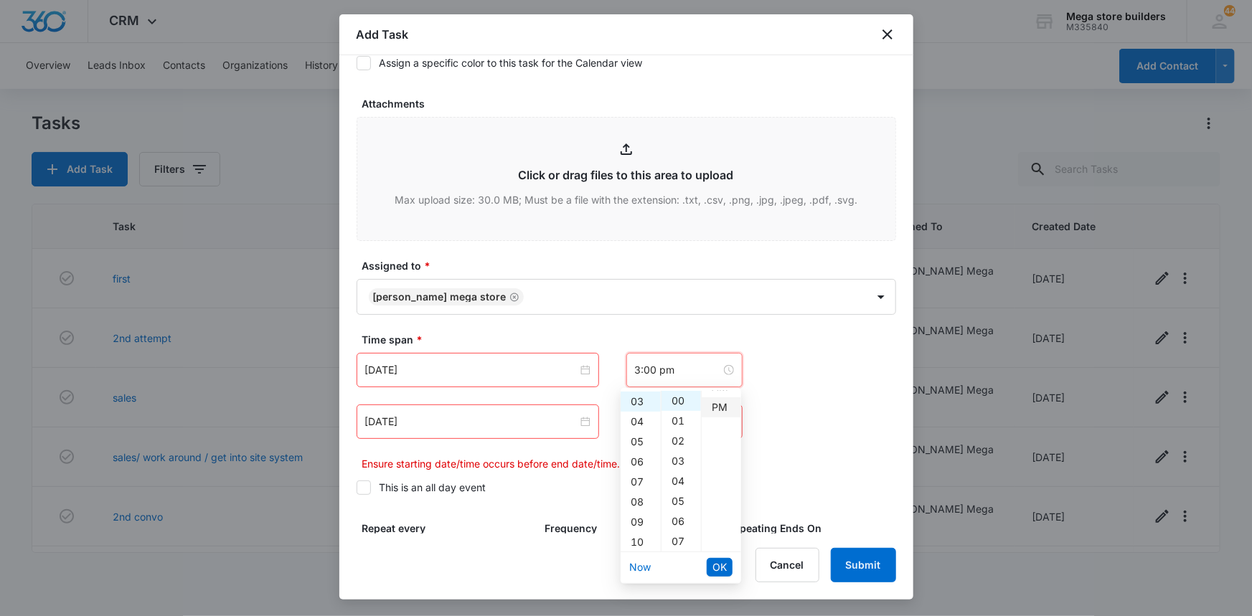
scroll to position [20, 0]
type input "12:00 am"
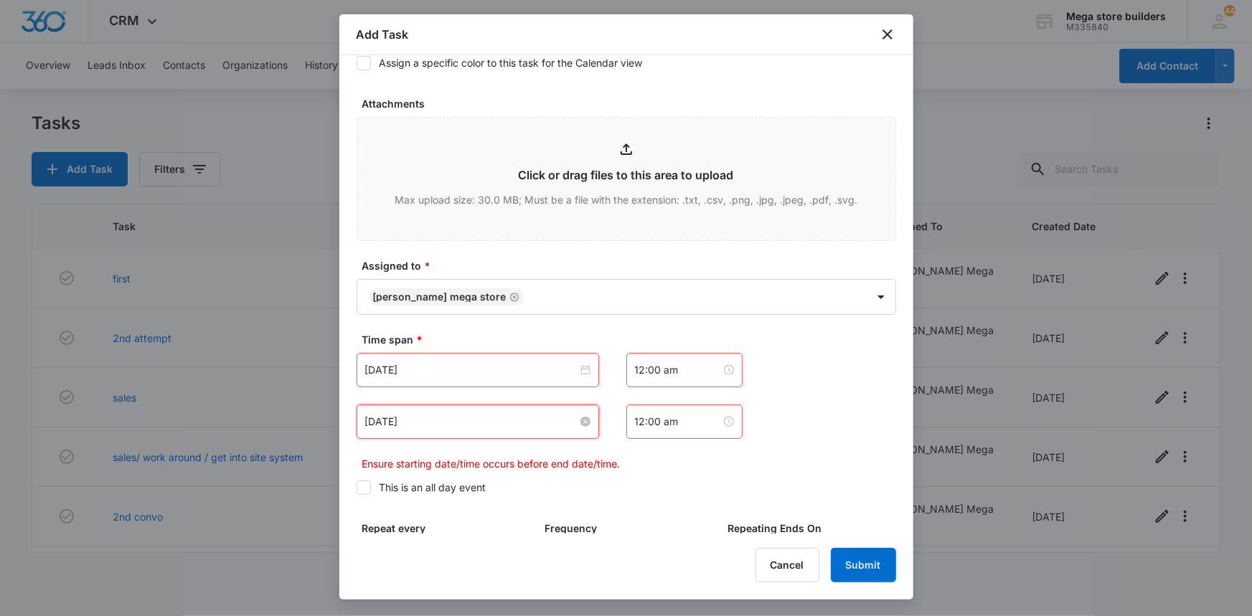
click at [496, 415] on input "[DATE]" at bounding box center [471, 422] width 212 height 16
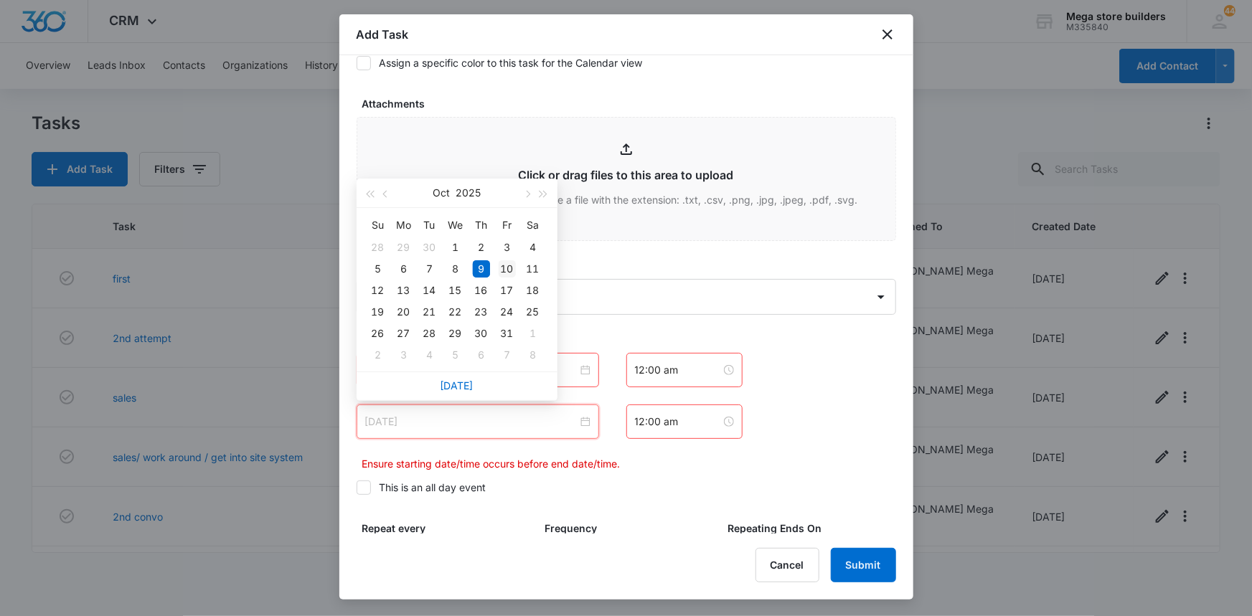
type input "[DATE]"
click at [504, 267] on div "10" at bounding box center [507, 268] width 17 height 17
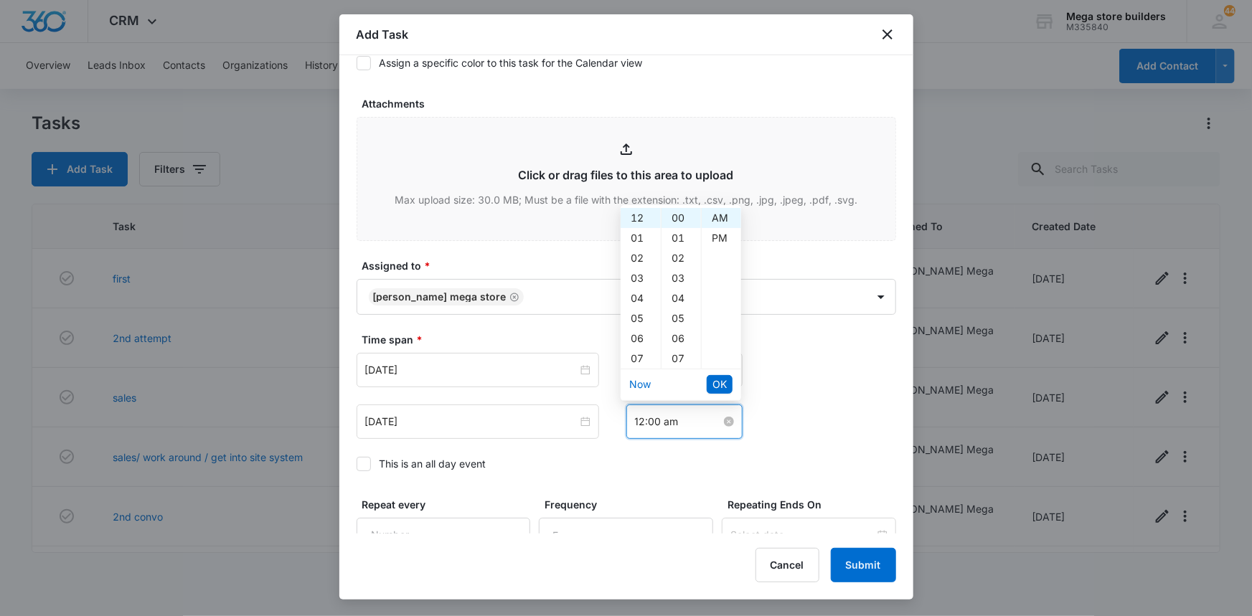
click at [674, 422] on input "12:00 am" at bounding box center [678, 422] width 86 height 16
click at [642, 275] on div "03" at bounding box center [641, 278] width 40 height 20
type input "3:00 am"
click at [722, 382] on span "OK" at bounding box center [719, 385] width 14 height 16
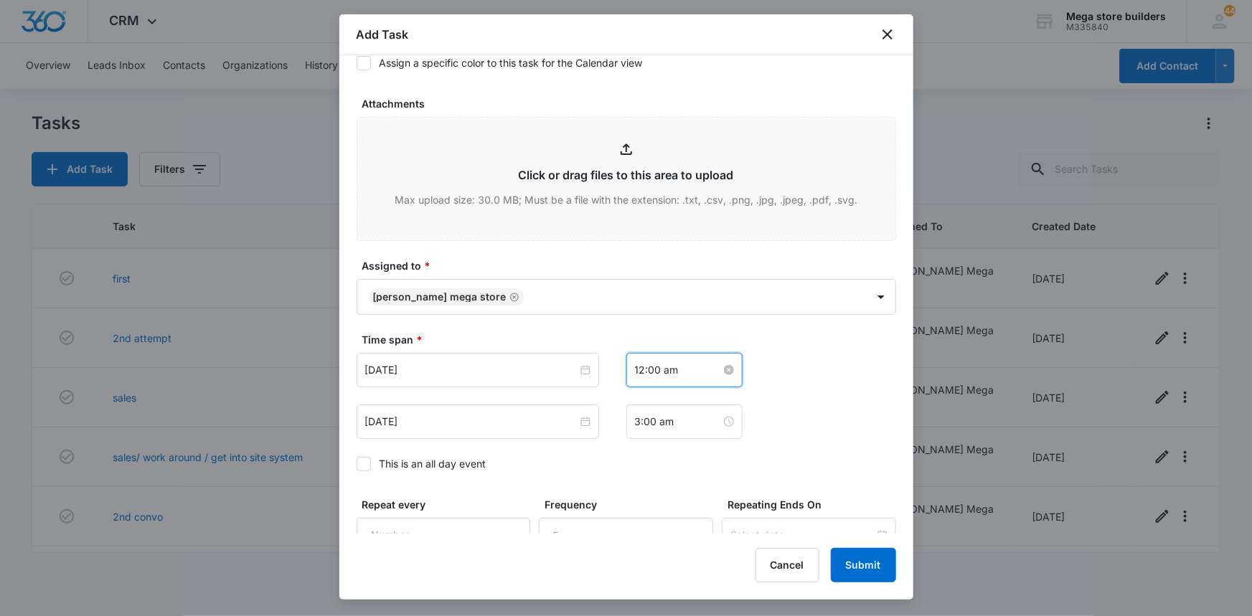
scroll to position [0, 0]
click at [668, 369] on input "12:00 am" at bounding box center [678, 370] width 86 height 16
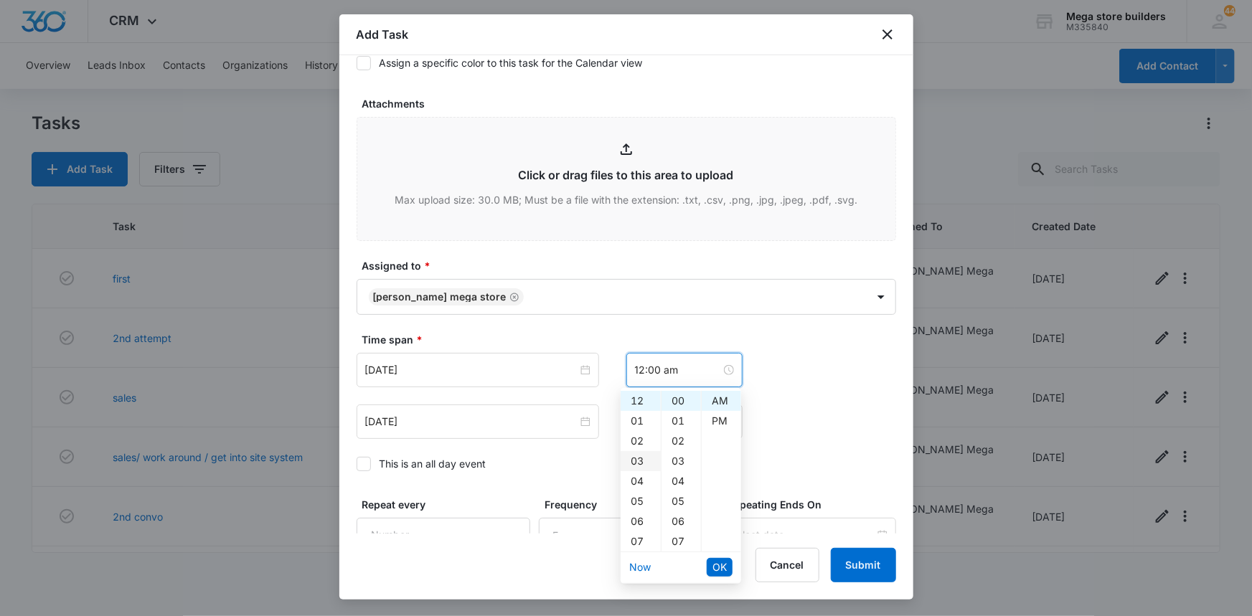
click at [636, 466] on div "03" at bounding box center [641, 461] width 40 height 20
click at [710, 418] on div "PM" at bounding box center [721, 421] width 39 height 20
type input "3:00 pm"
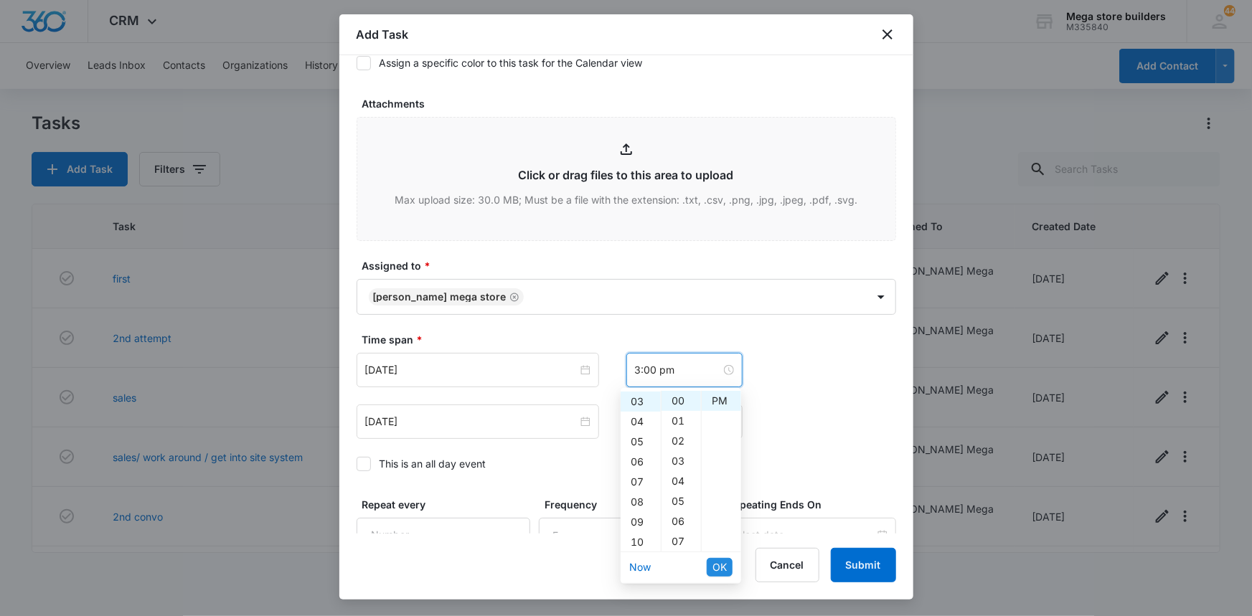
click at [725, 568] on span "OK" at bounding box center [719, 568] width 14 height 16
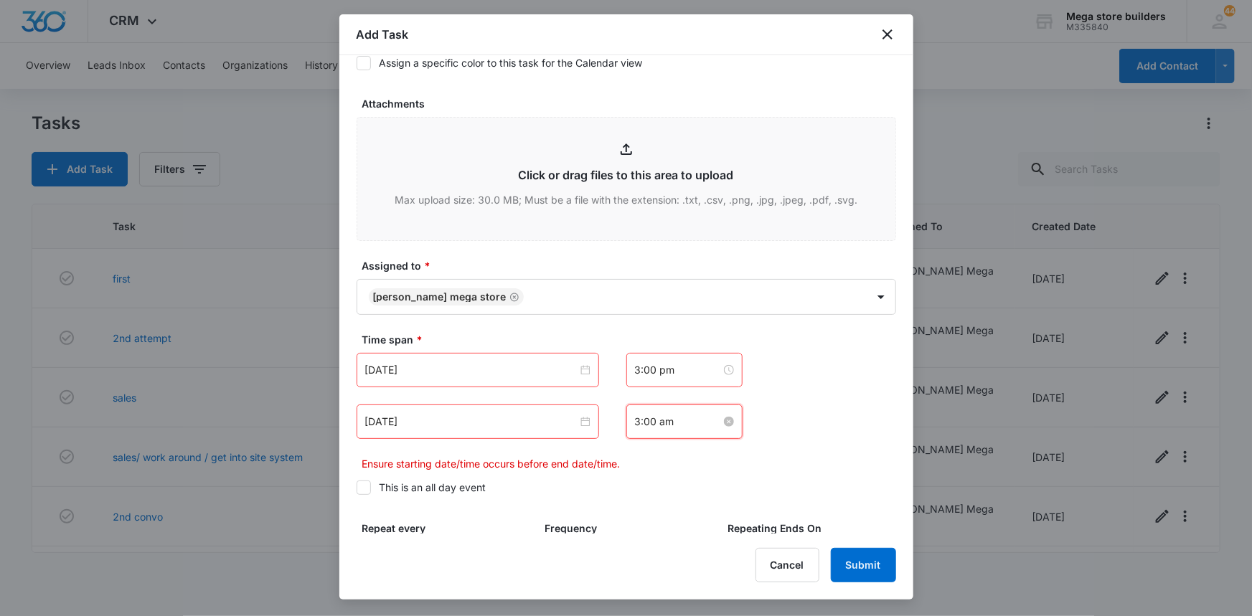
click at [698, 418] on input "3:00 am" at bounding box center [678, 422] width 86 height 16
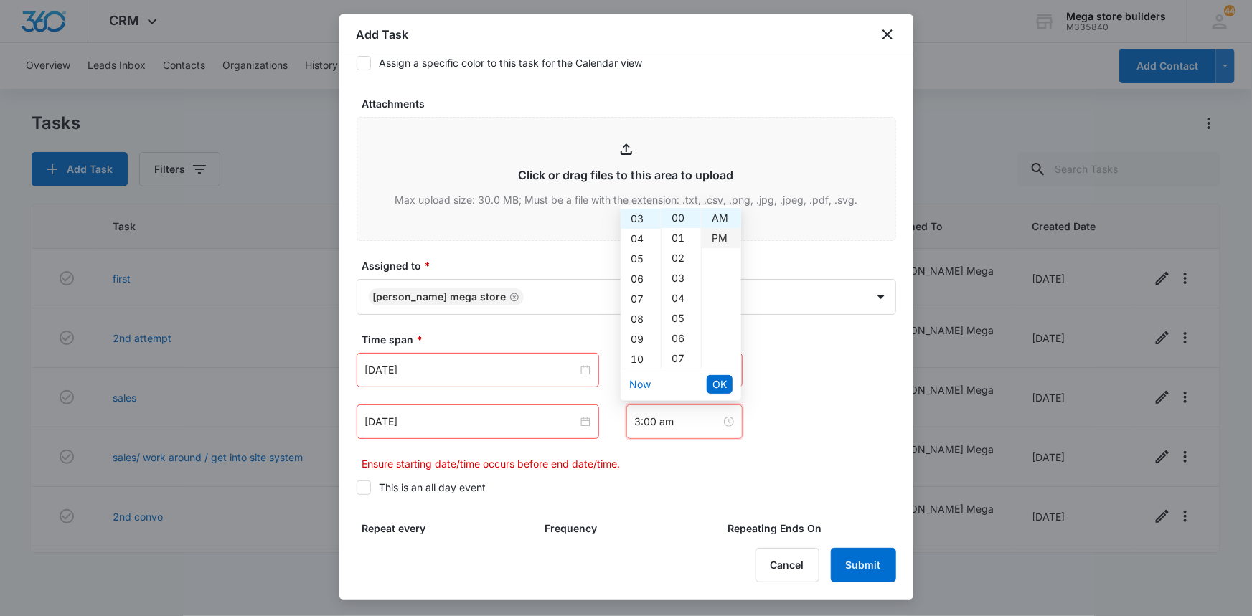
click at [718, 235] on div "PM" at bounding box center [721, 238] width 39 height 20
click at [681, 352] on div "07" at bounding box center [680, 359] width 39 height 20
type input "3:07 pm"
click at [722, 383] on span "OK" at bounding box center [719, 385] width 14 height 16
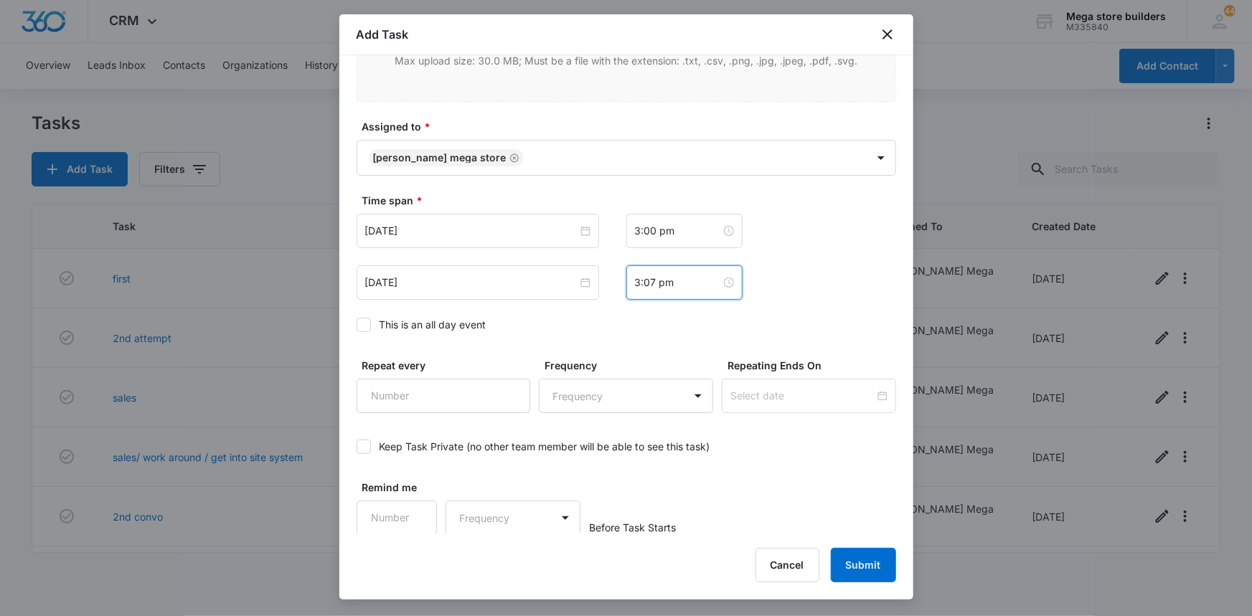
scroll to position [792, 0]
click at [858, 560] on button "Submit" at bounding box center [863, 565] width 65 height 34
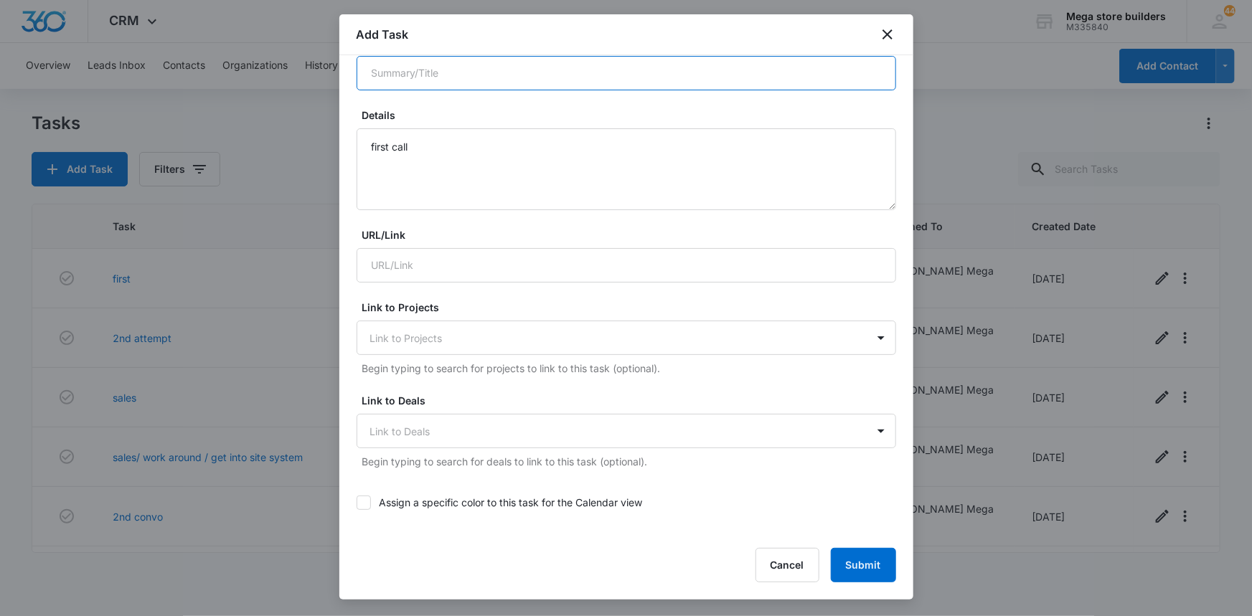
click at [467, 66] on input "Summary/Title *" at bounding box center [627, 73] width 540 height 34
type input "2nd att"
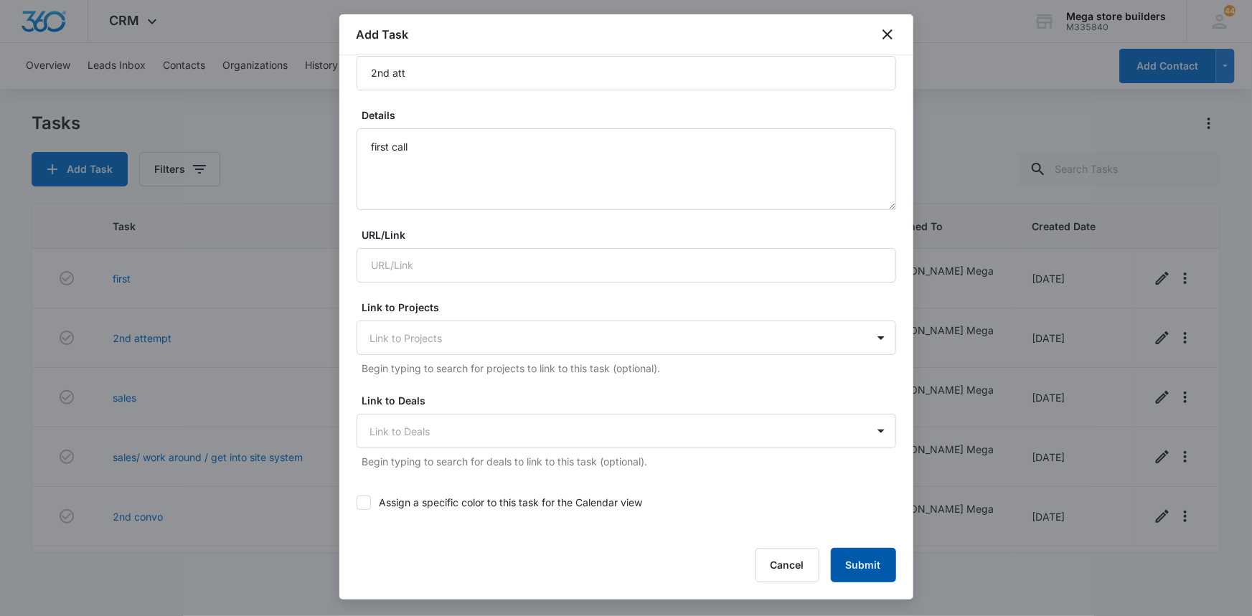
click at [853, 563] on button "Submit" at bounding box center [863, 565] width 65 height 34
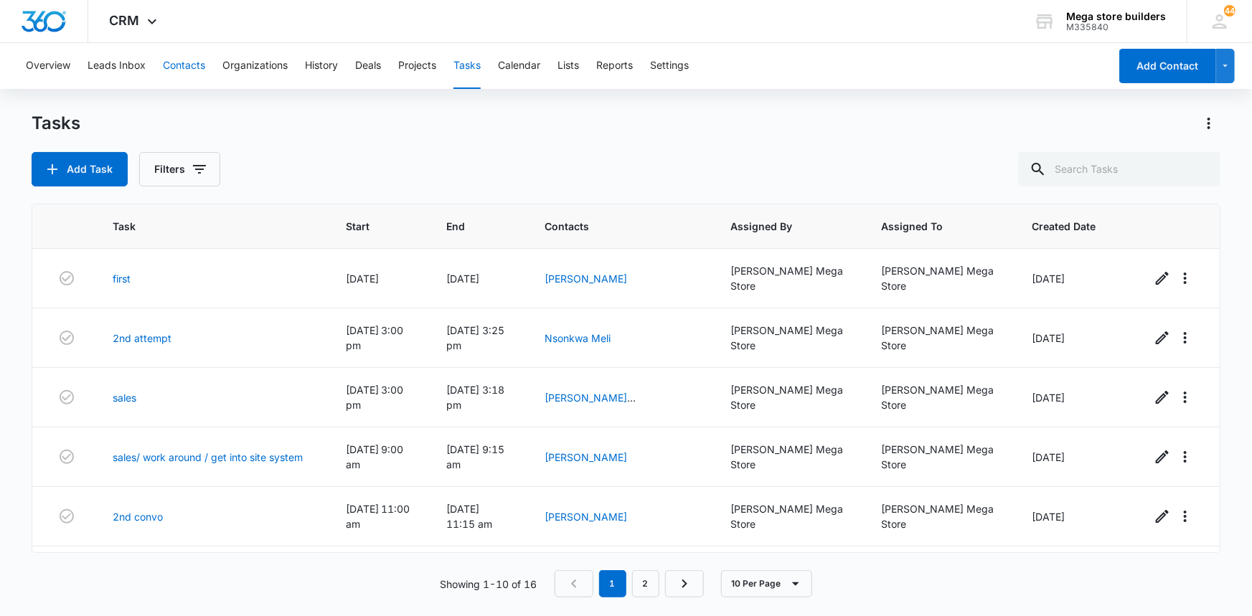
click at [199, 65] on button "Contacts" at bounding box center [184, 66] width 42 height 46
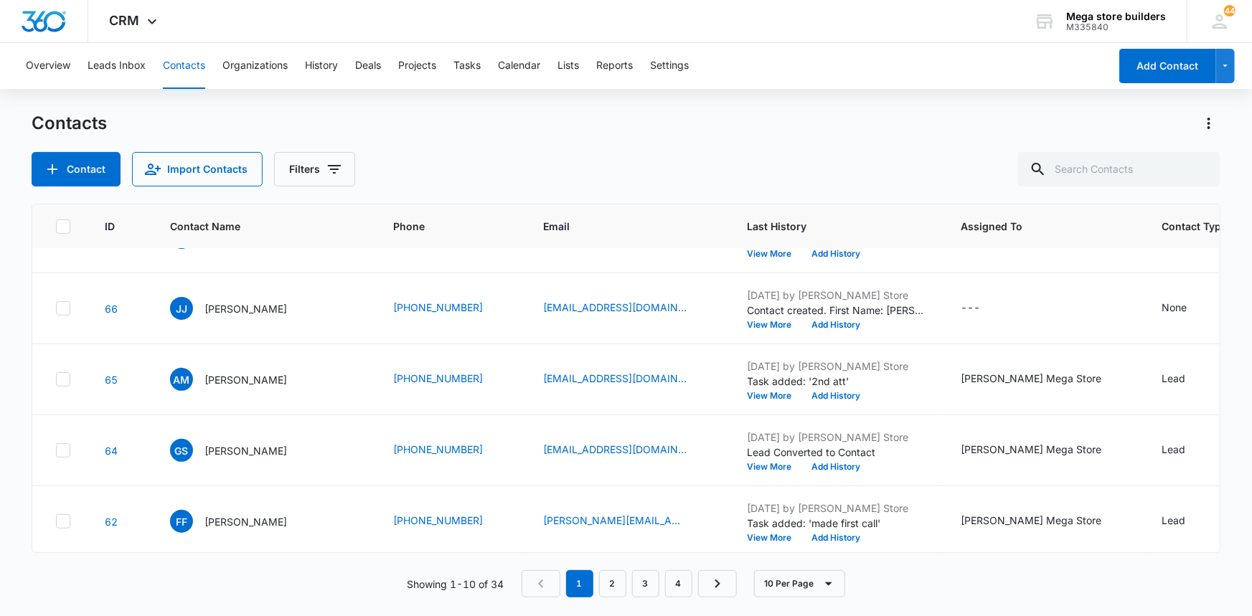
scroll to position [195, 0]
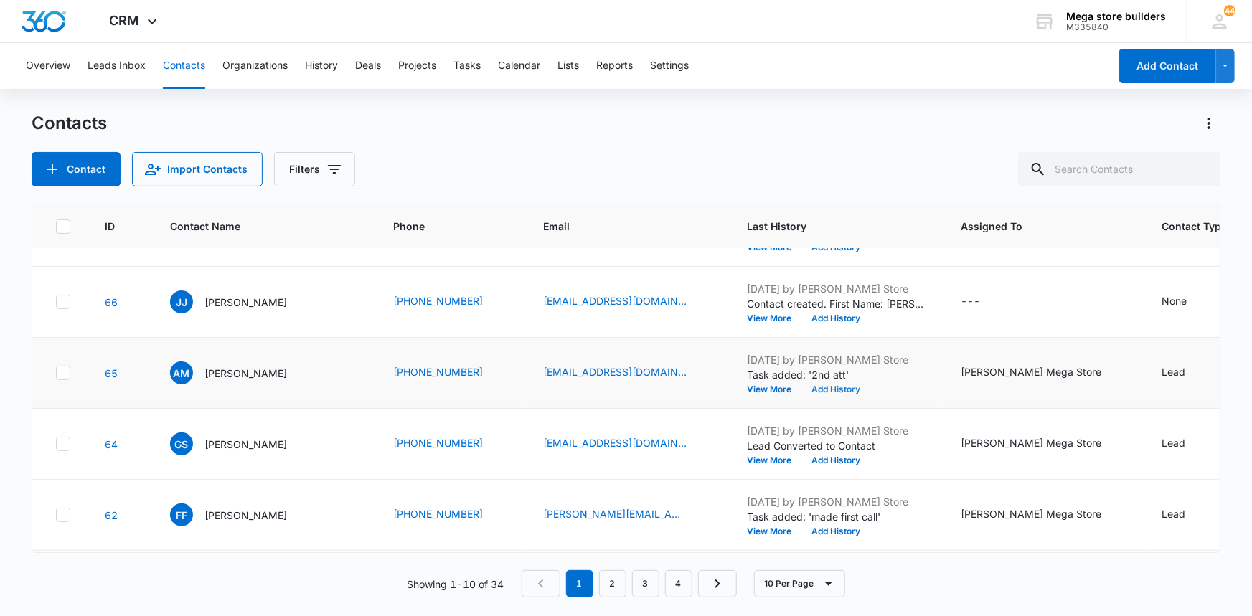
click at [802, 385] on button "Add History" at bounding box center [836, 389] width 69 height 9
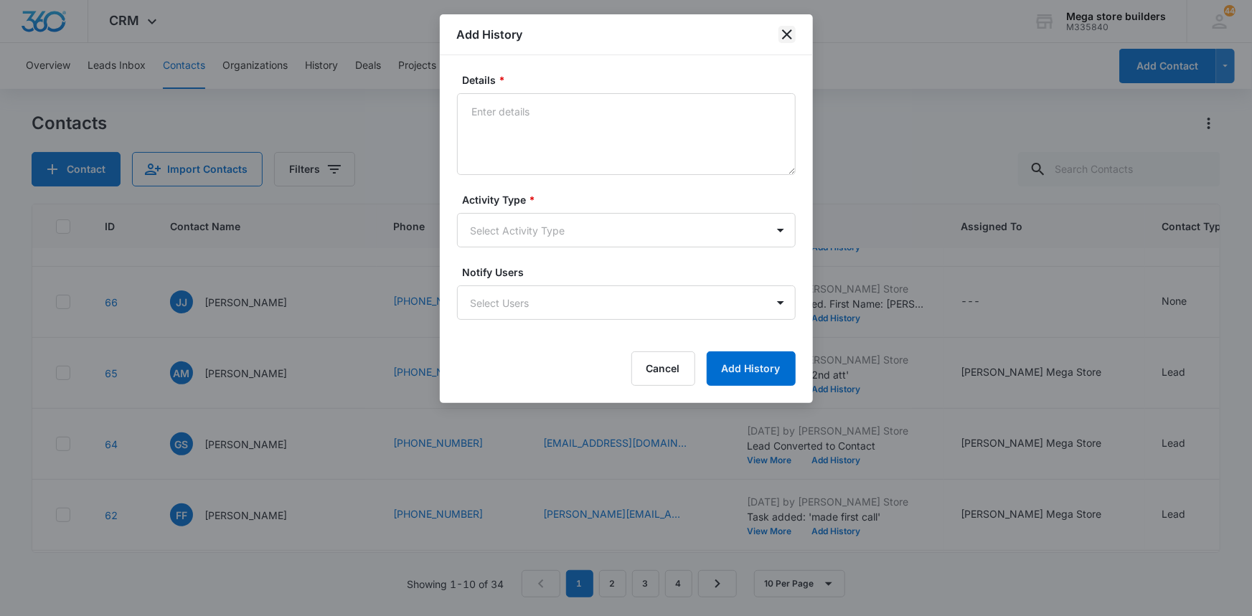
click at [793, 34] on icon "close" at bounding box center [786, 34] width 17 height 17
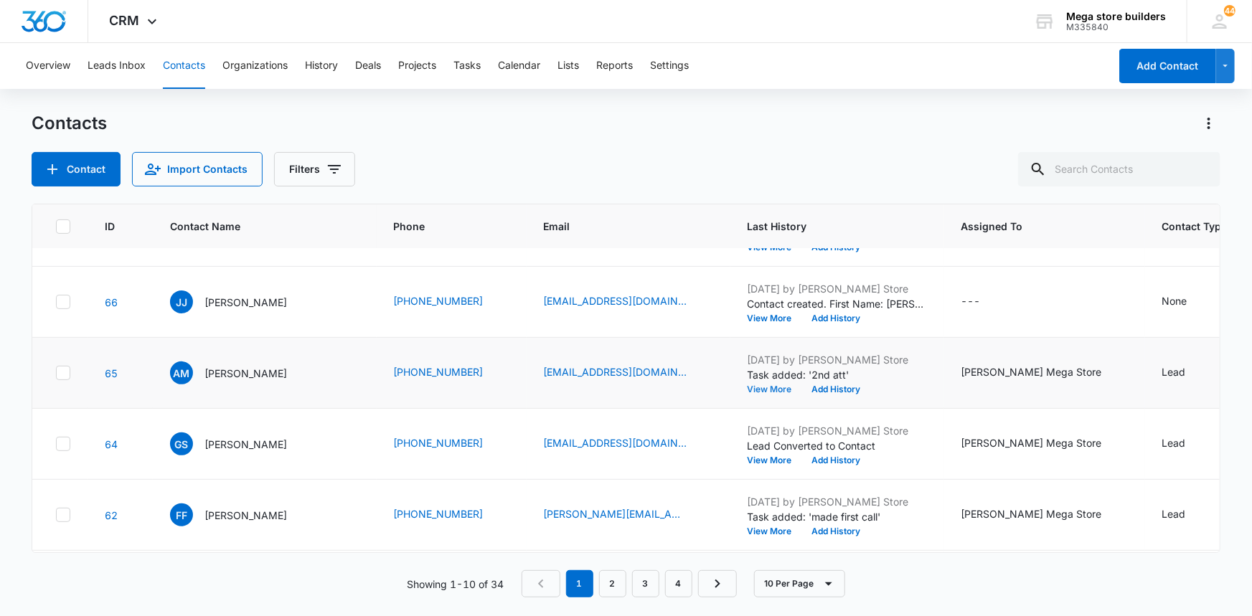
click at [748, 388] on button "View More" at bounding box center [775, 389] width 55 height 9
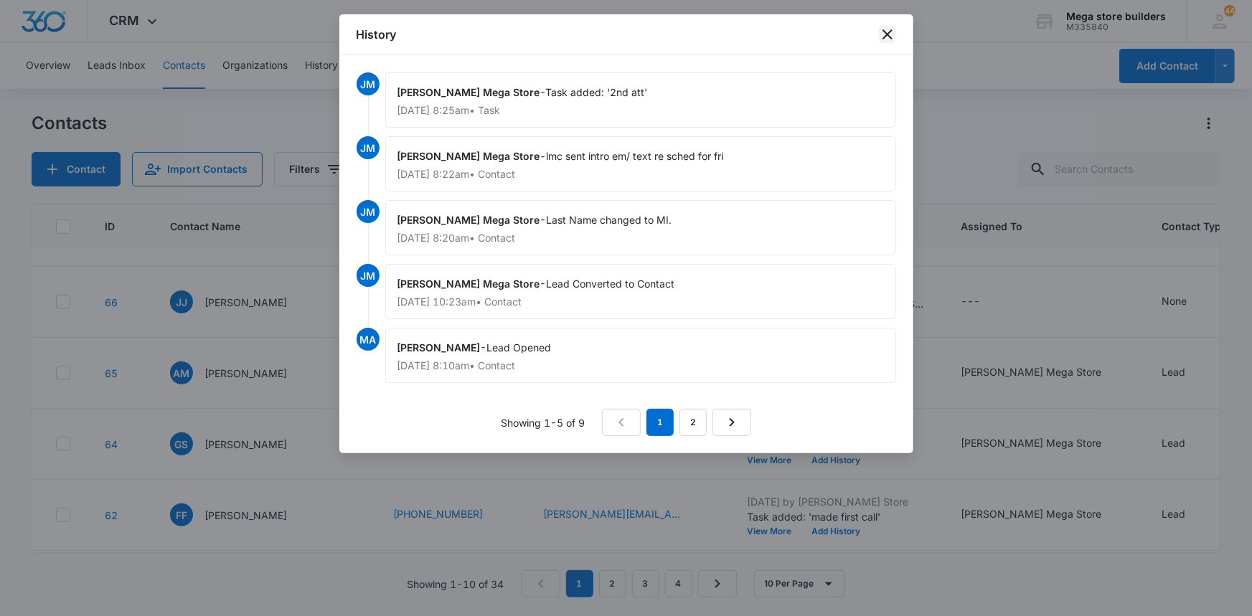
click at [887, 36] on icon "close" at bounding box center [887, 34] width 17 height 17
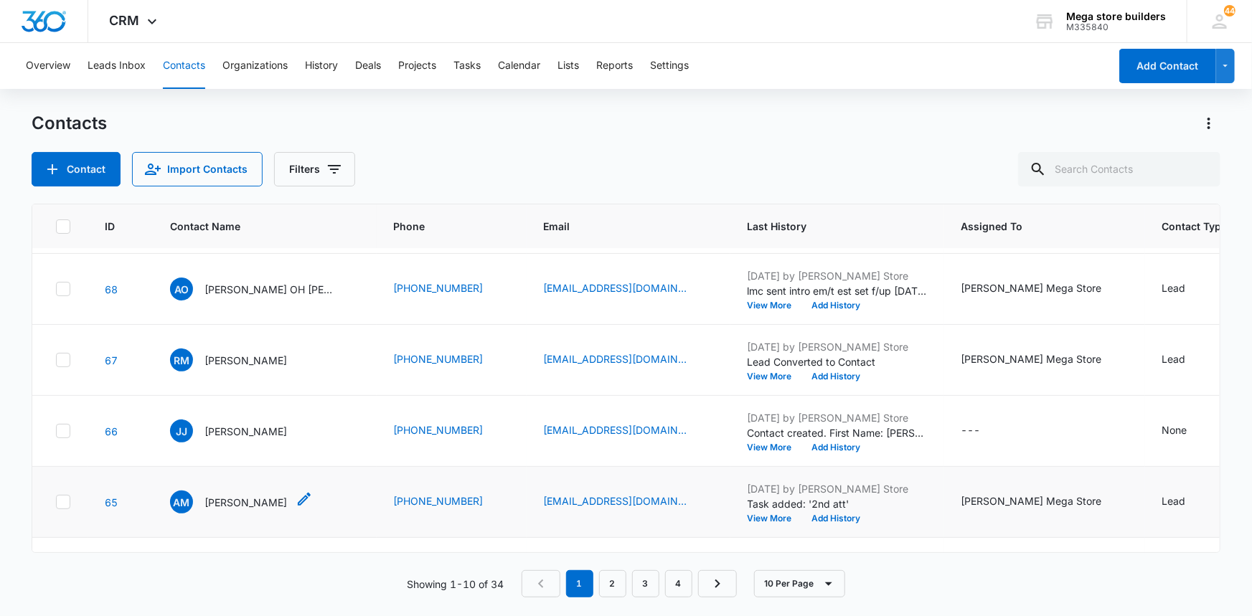
scroll to position [65, 0]
drag, startPoint x: 795, startPoint y: 444, endPoint x: 748, endPoint y: 448, distance: 47.5
click at [748, 449] on div "View More Add History" at bounding box center [837, 449] width 179 height 9
click at [748, 448] on button "View More" at bounding box center [775, 449] width 55 height 9
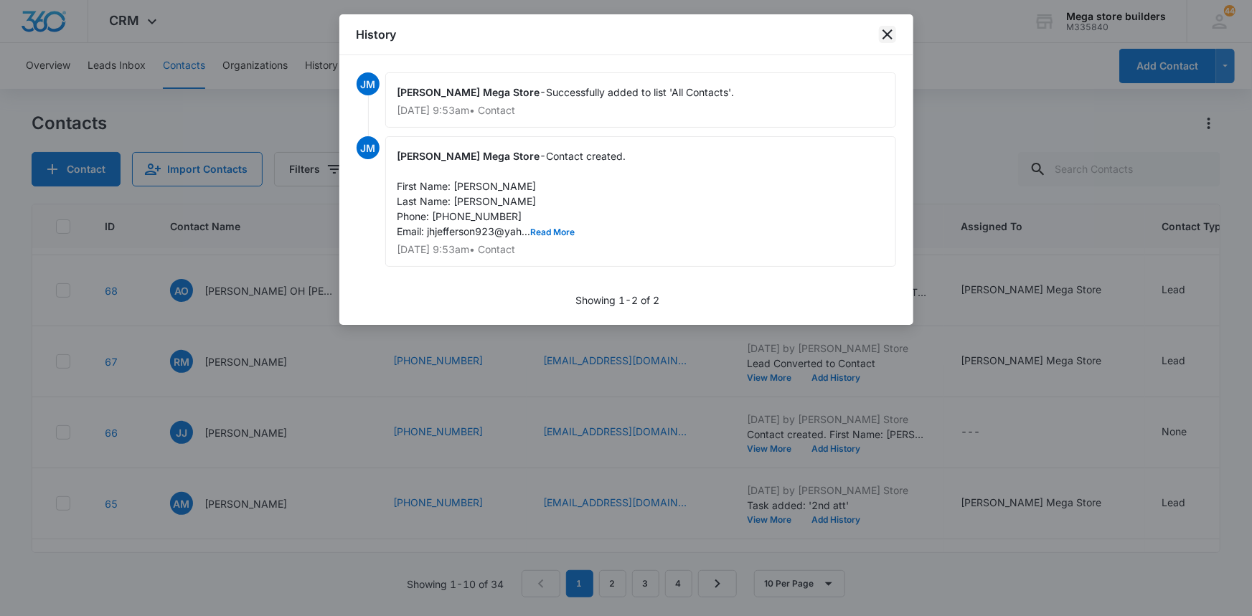
click at [895, 35] on icon "close" at bounding box center [887, 34] width 17 height 17
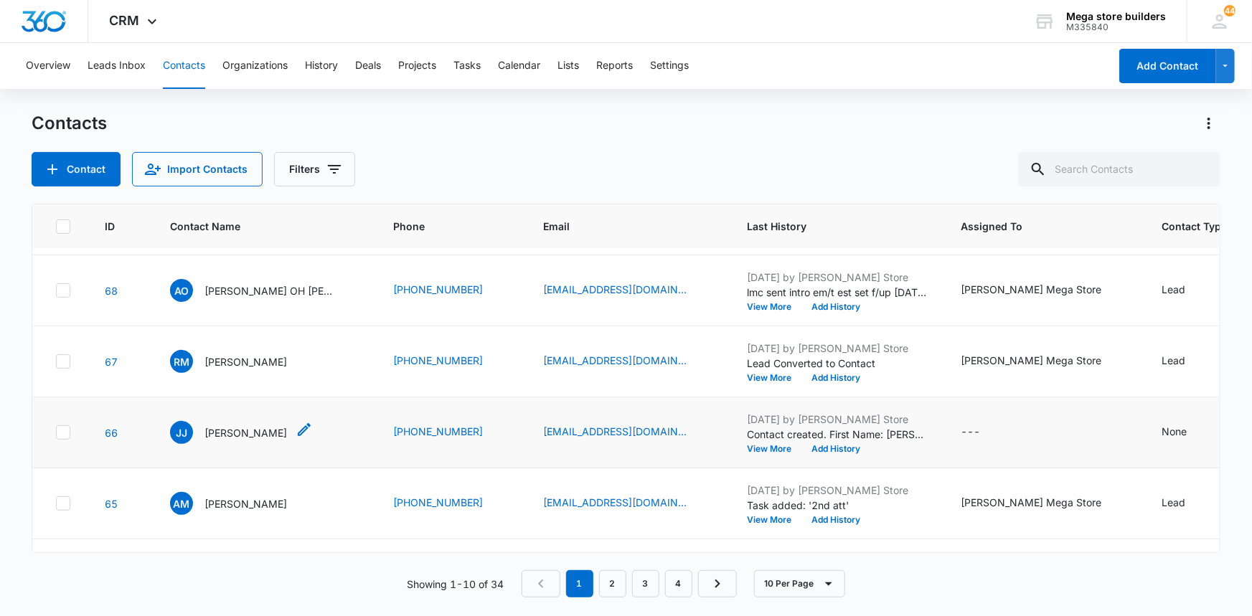
click at [296, 428] on icon "Contact Name - Janae Jefferson - Select to Edit Field" at bounding box center [304, 429] width 17 height 17
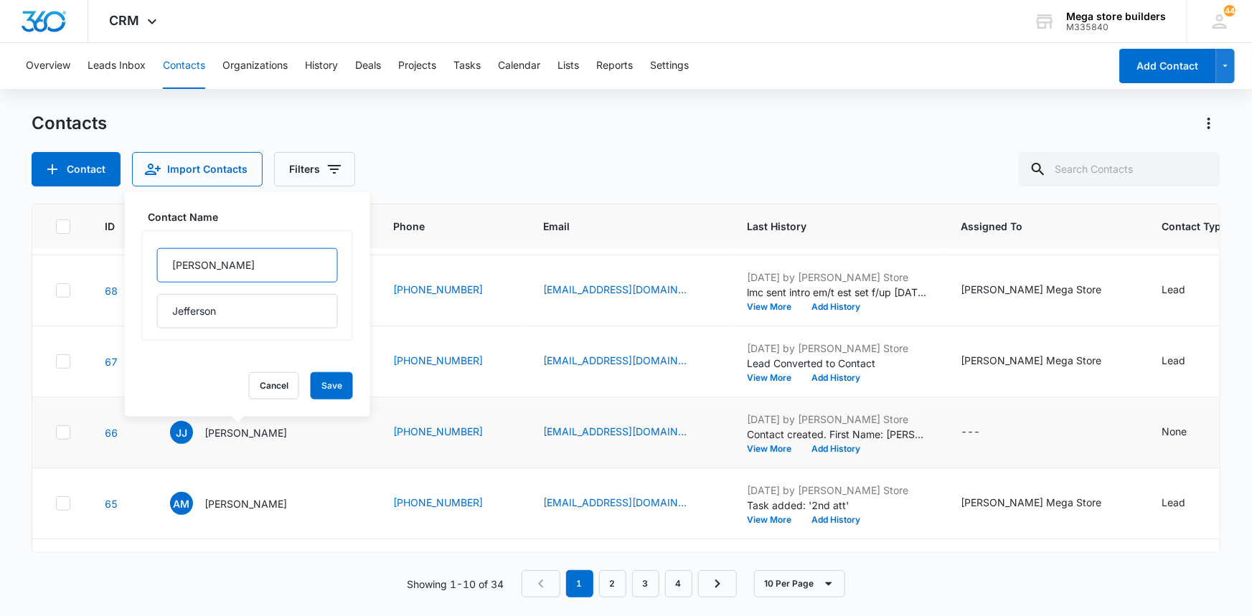
click at [230, 266] on input "[PERSON_NAME]" at bounding box center [247, 265] width 181 height 34
type input "[PERSON_NAME] MD"
click at [303, 372] on div "Contact Name [PERSON_NAME] MD [PERSON_NAME] Cancel Save" at bounding box center [247, 304] width 245 height 225
click at [311, 378] on button "Save" at bounding box center [332, 385] width 42 height 27
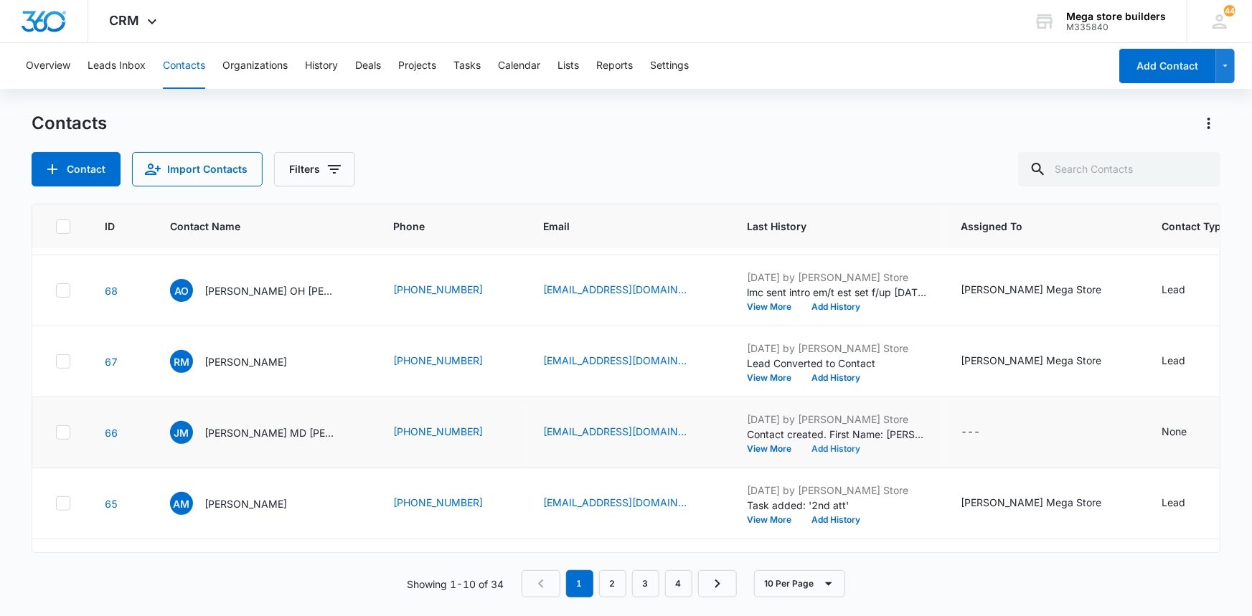
click at [808, 449] on button "Add History" at bounding box center [836, 449] width 69 height 9
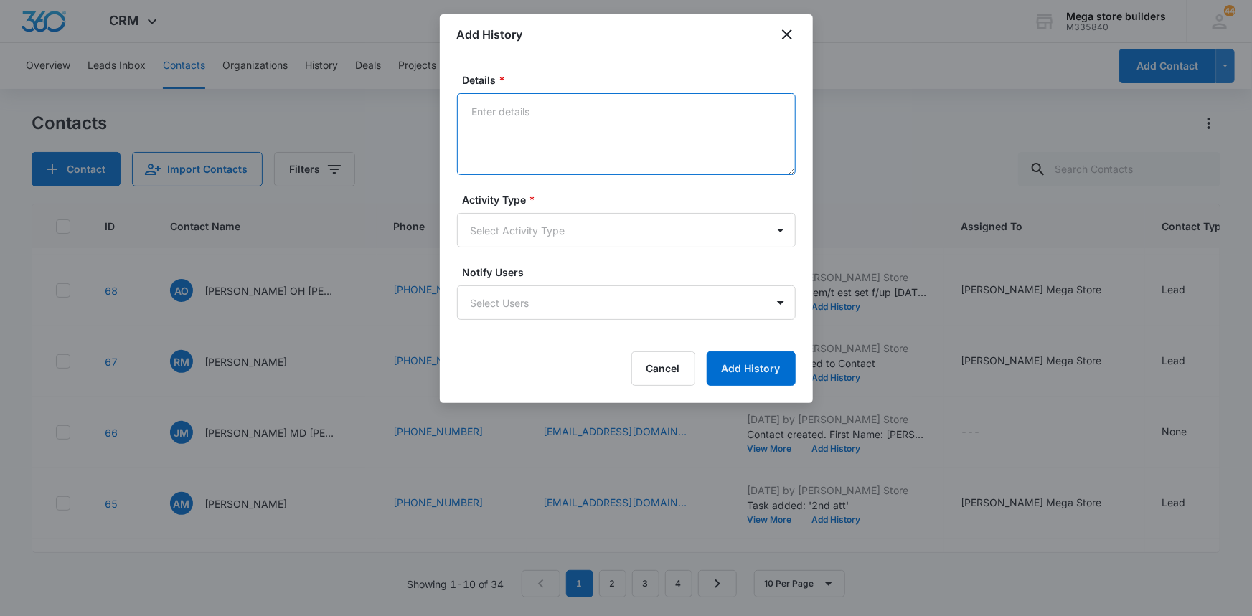
click at [507, 130] on textarea "Details *" at bounding box center [626, 134] width 339 height 82
type textarea "lmc sent intro em/ text"
click at [557, 230] on body "CRM Apps Reputation Forms CRM Email Social Content Ads Intelligence Files Brand…" at bounding box center [626, 308] width 1252 height 616
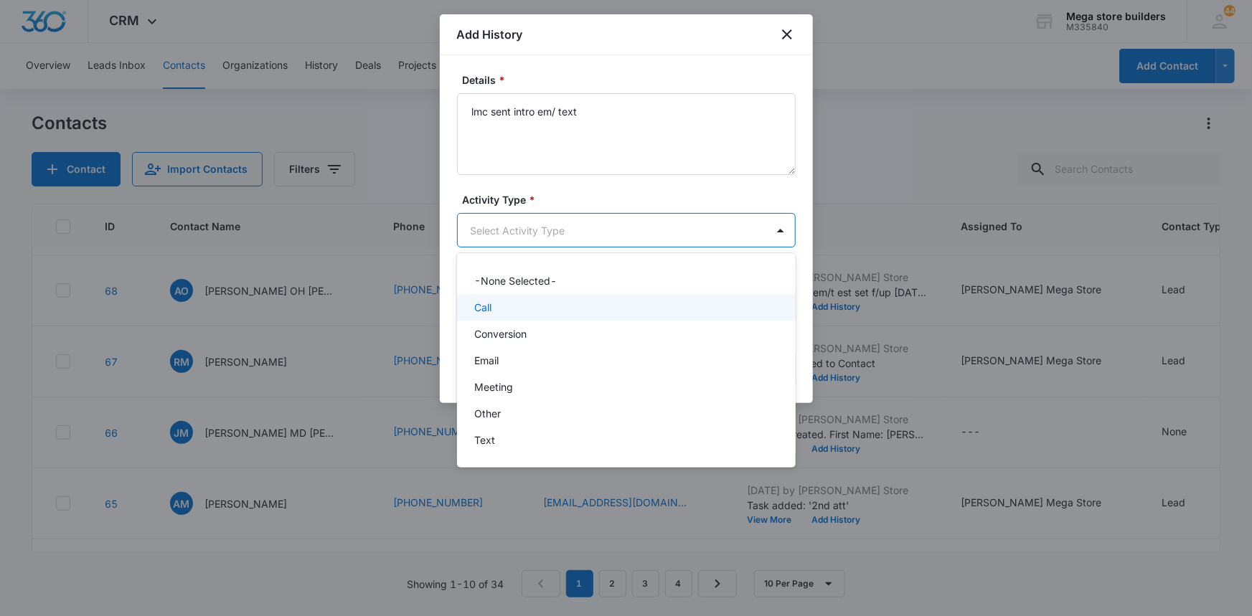
click at [489, 303] on p "Call" at bounding box center [482, 307] width 17 height 15
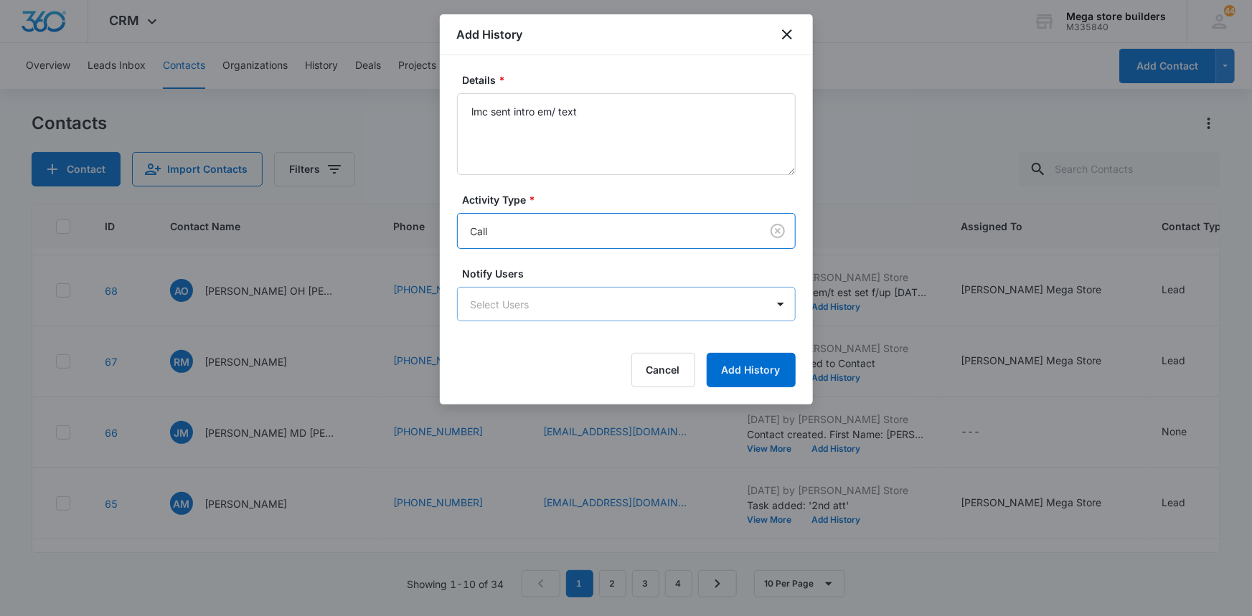
click at [498, 298] on body "CRM Apps Reputation Forms CRM Email Social Content Ads Intelligence Files Brand…" at bounding box center [626, 308] width 1252 height 616
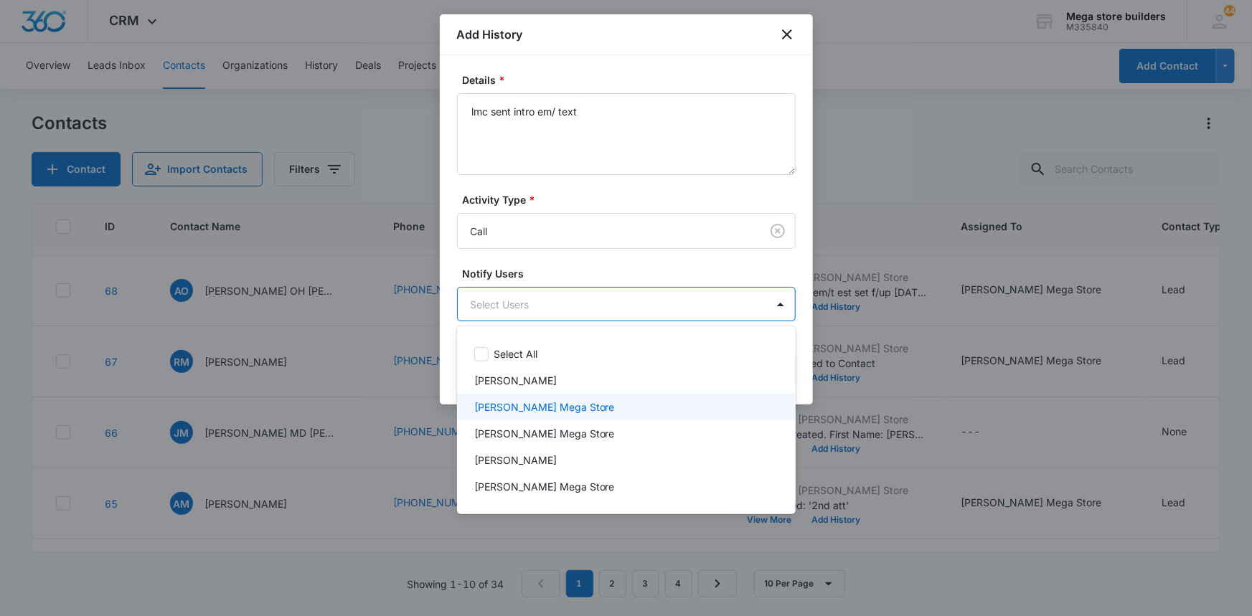
click at [489, 403] on p "[PERSON_NAME] Mega Store" at bounding box center [544, 407] width 141 height 15
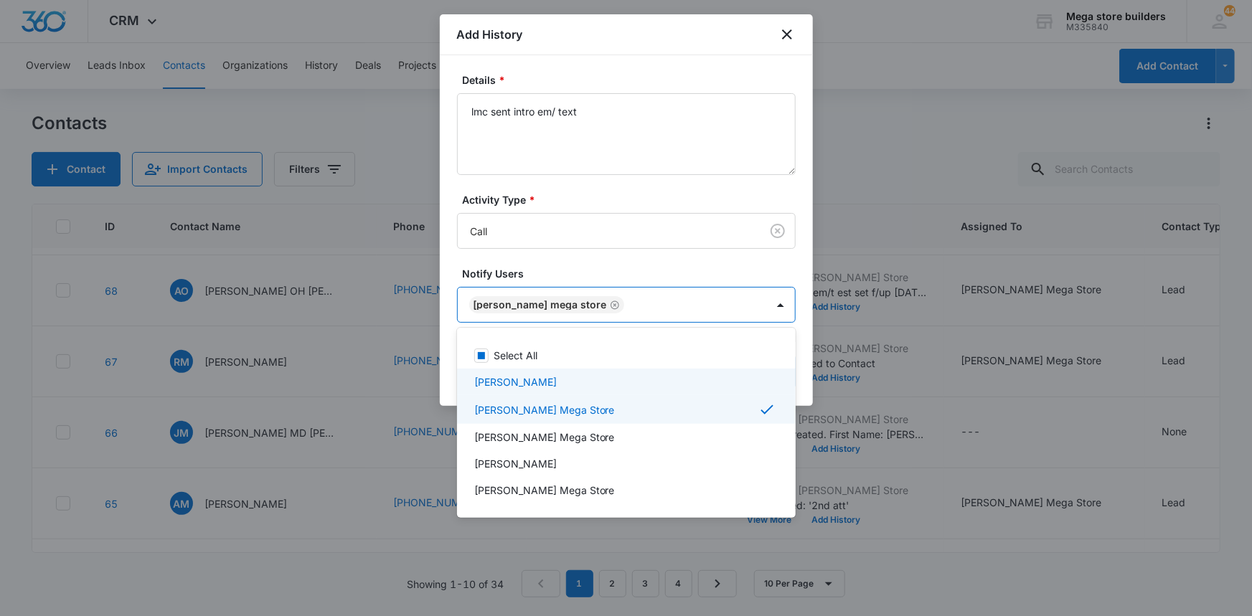
click at [854, 417] on div at bounding box center [626, 308] width 1252 height 616
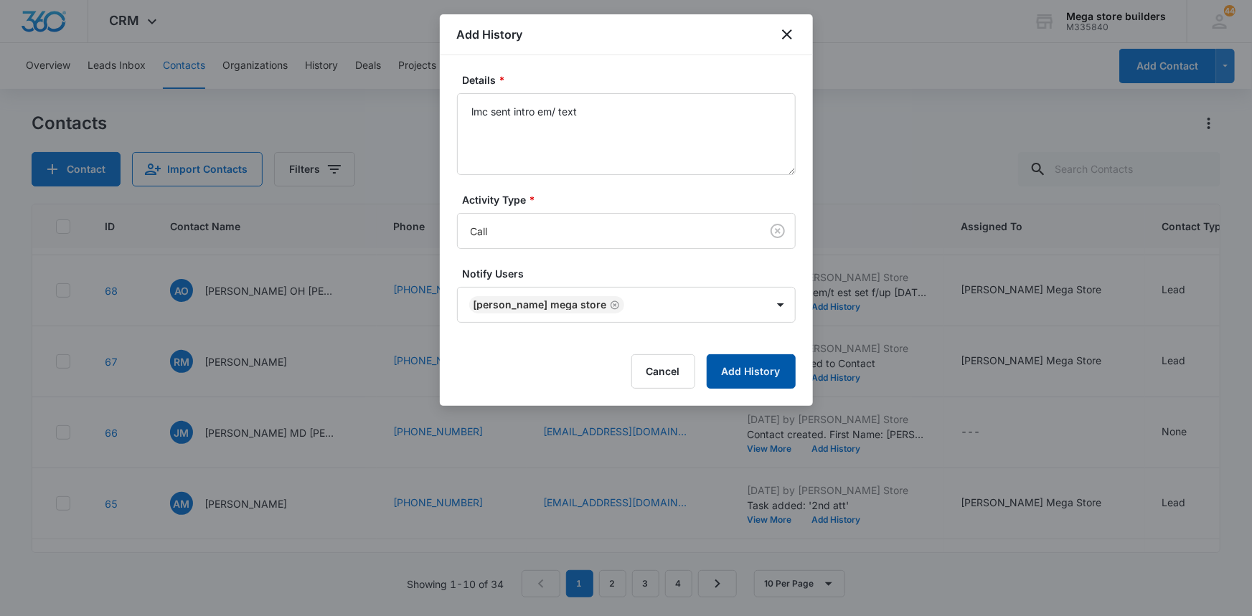
click at [751, 369] on button "Add History" at bounding box center [751, 371] width 89 height 34
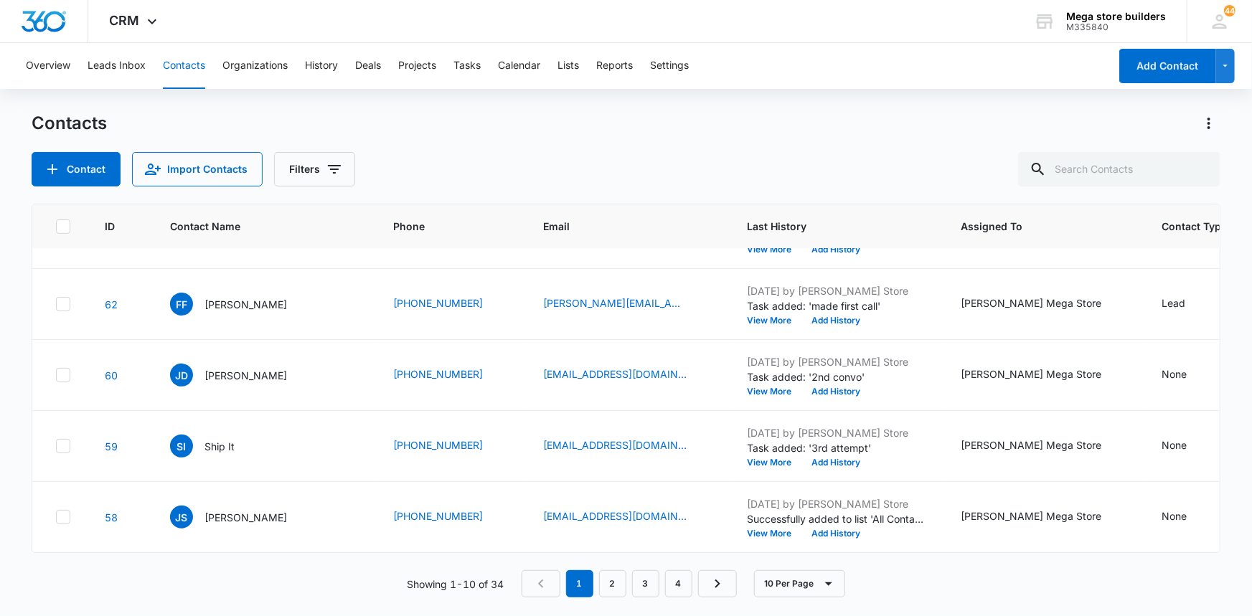
scroll to position [415, 0]
click at [618, 579] on link "2" at bounding box center [612, 583] width 27 height 27
click at [651, 578] on link "3" at bounding box center [648, 583] width 27 height 27
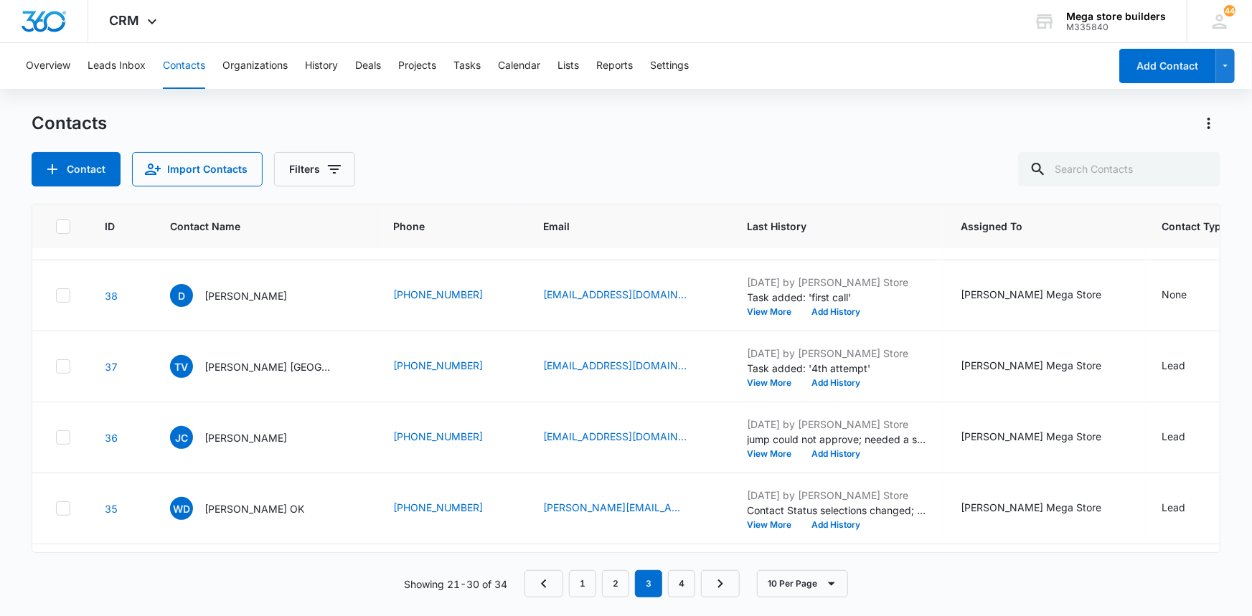
scroll to position [0, 0]
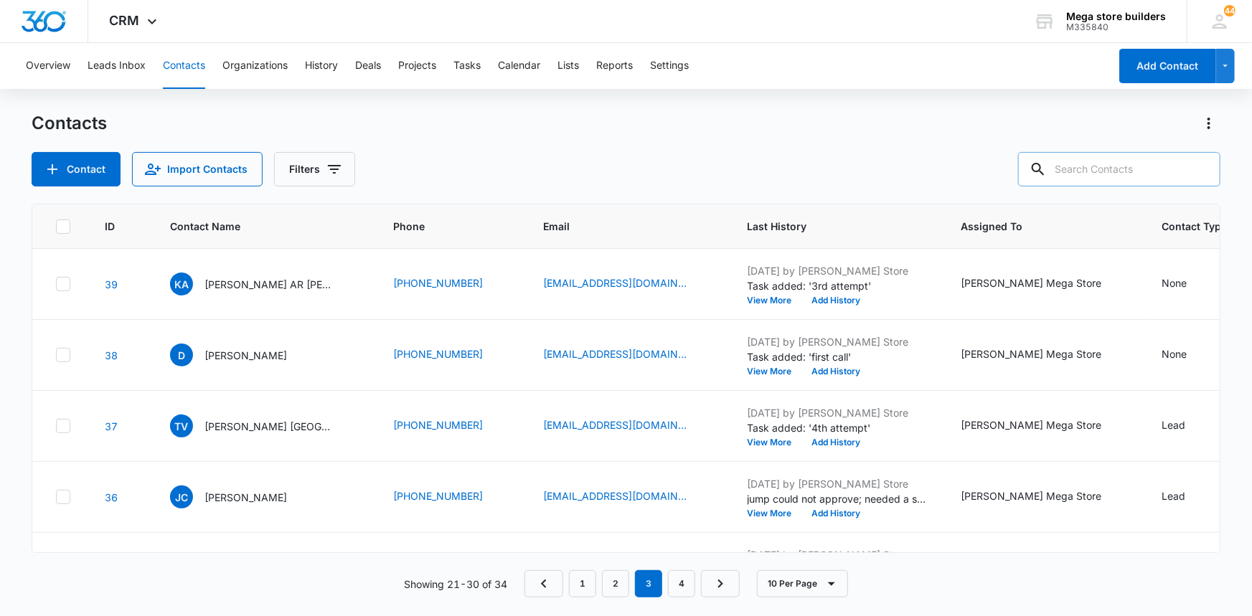
click at [1113, 175] on input "text" at bounding box center [1119, 169] width 202 height 34
type input "[PERSON_NAME]"
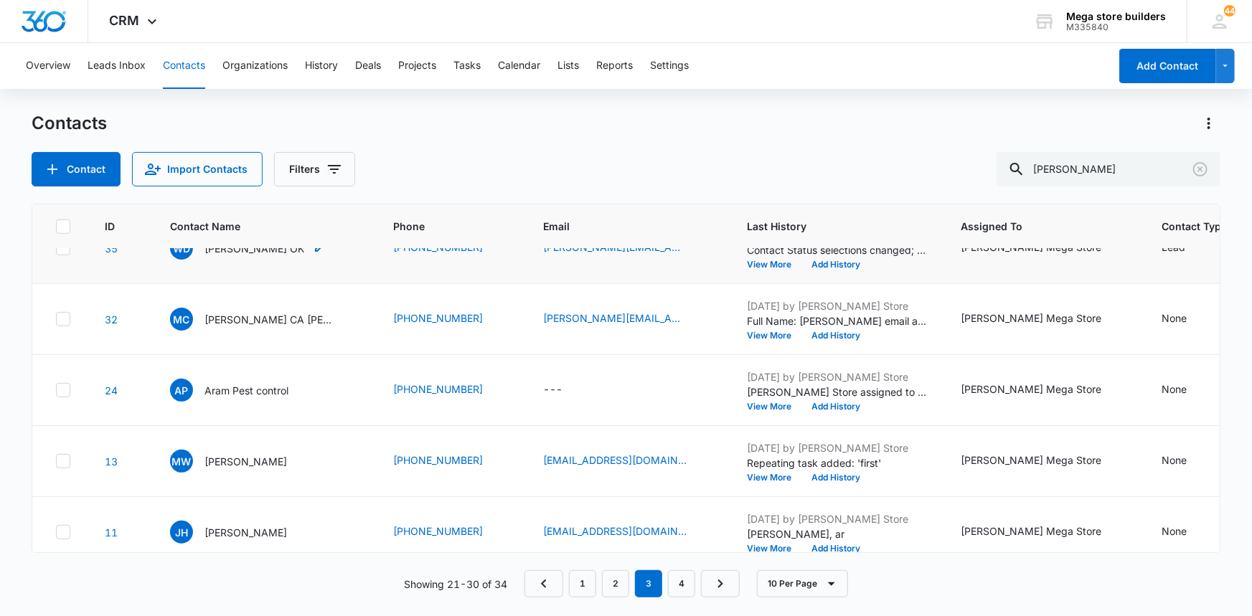
scroll to position [415, 0]
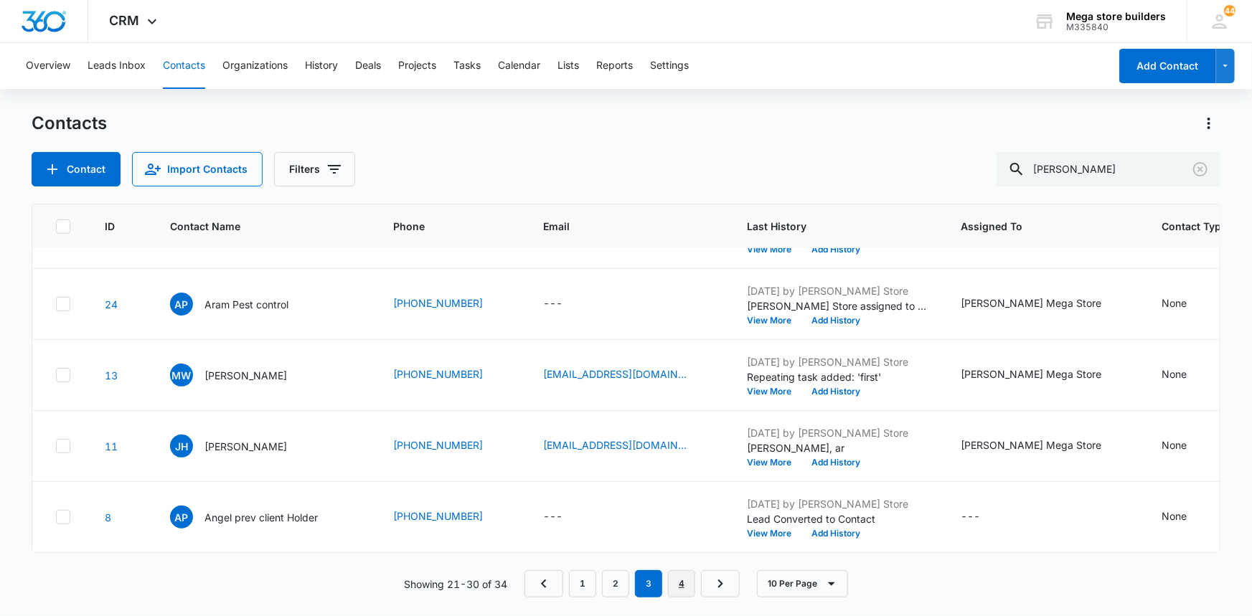
click at [682, 583] on link "4" at bounding box center [681, 583] width 27 height 27
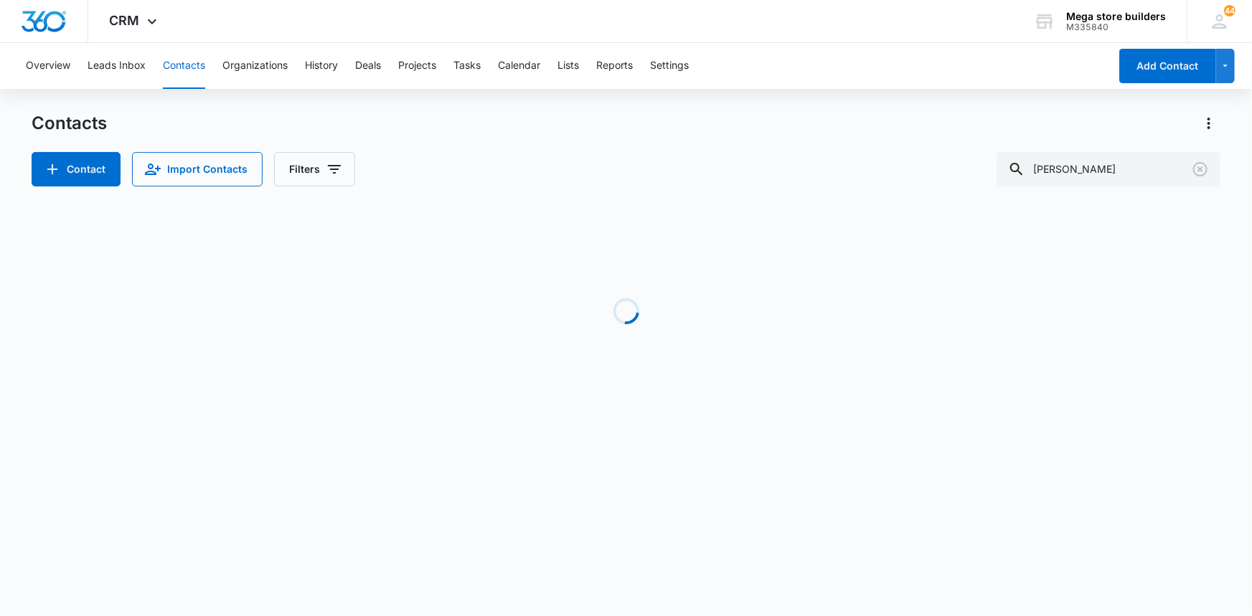
scroll to position [0, 0]
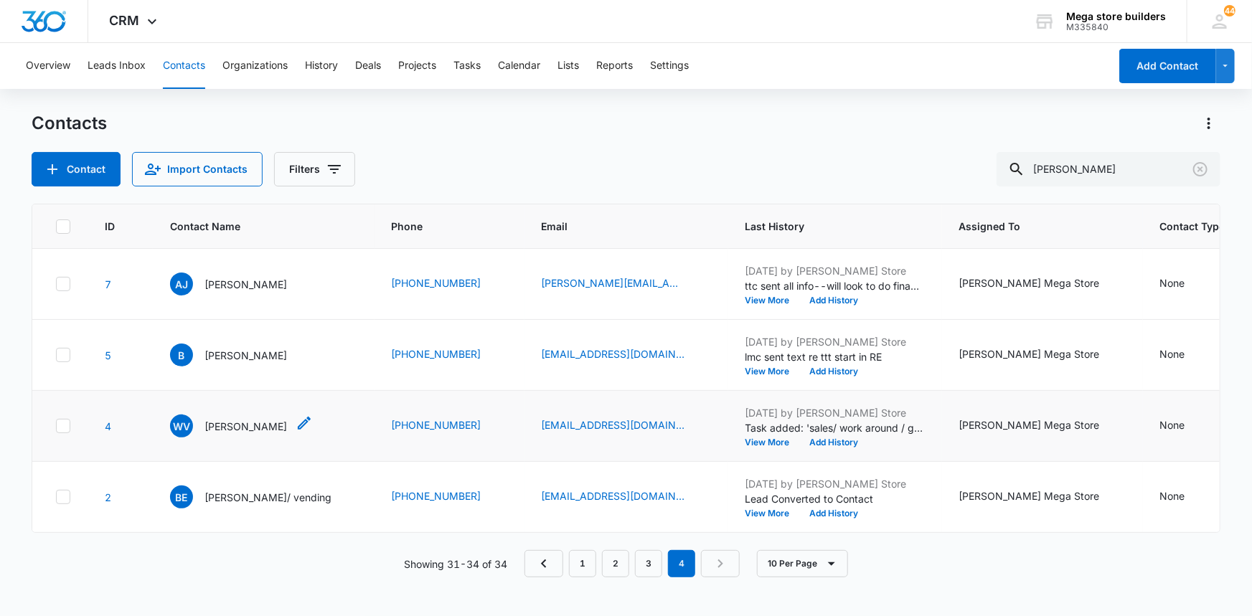
click at [296, 422] on icon "Contact Name - William Velez - Select to Edit Field" at bounding box center [304, 423] width 17 height 17
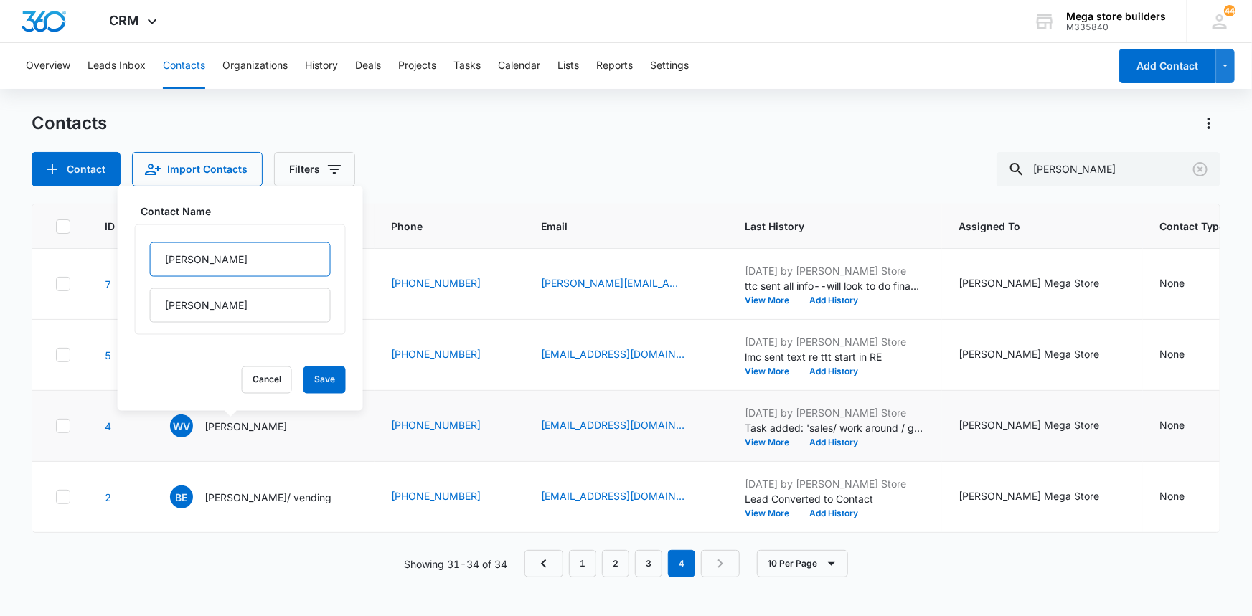
click at [211, 260] on input "[PERSON_NAME]" at bounding box center [240, 259] width 181 height 34
type input "[PERSON_NAME]"
click at [303, 375] on button "Save" at bounding box center [324, 380] width 42 height 27
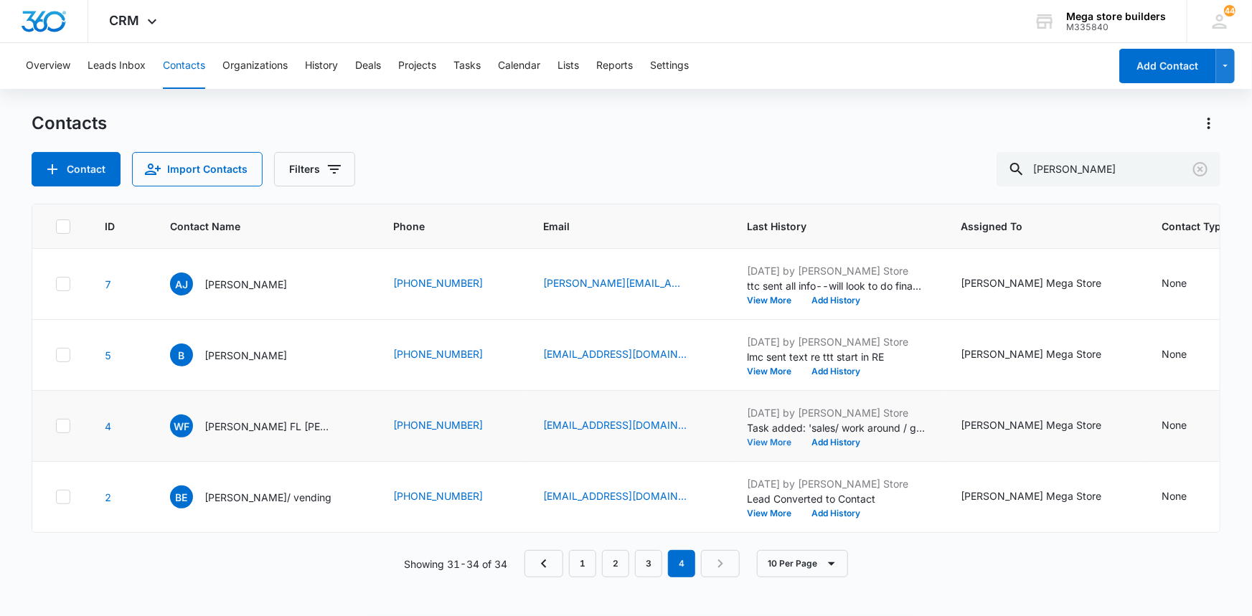
click at [748, 441] on button "View More" at bounding box center [775, 442] width 55 height 9
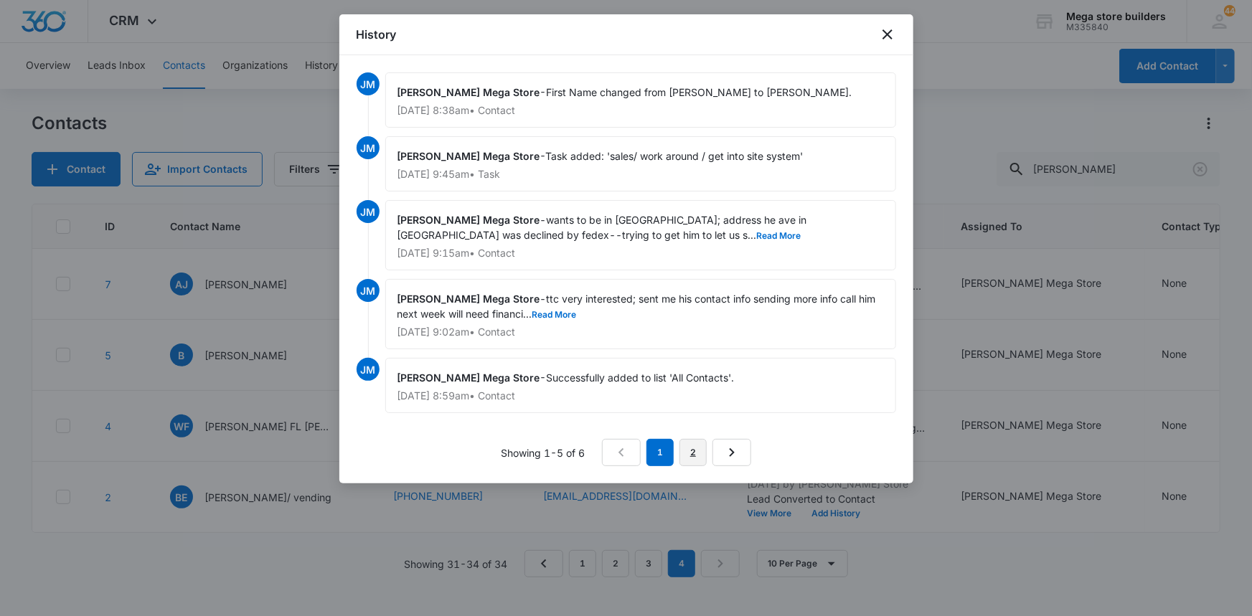
click at [695, 461] on link "2" at bounding box center [692, 452] width 27 height 27
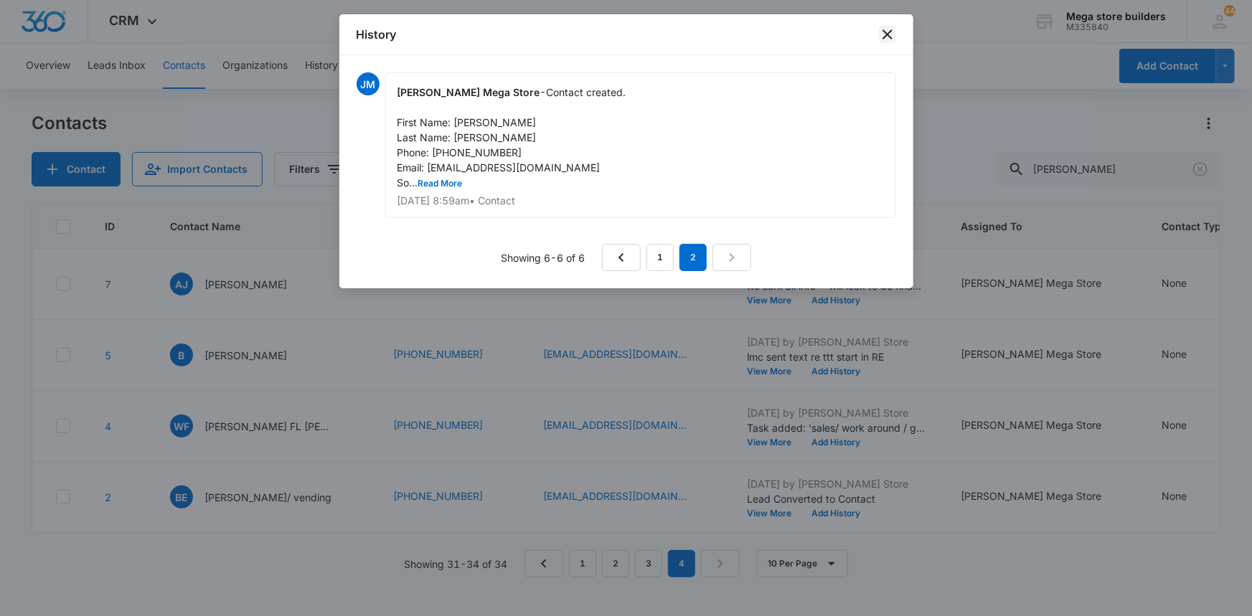
click at [890, 32] on icon "close" at bounding box center [887, 34] width 10 height 10
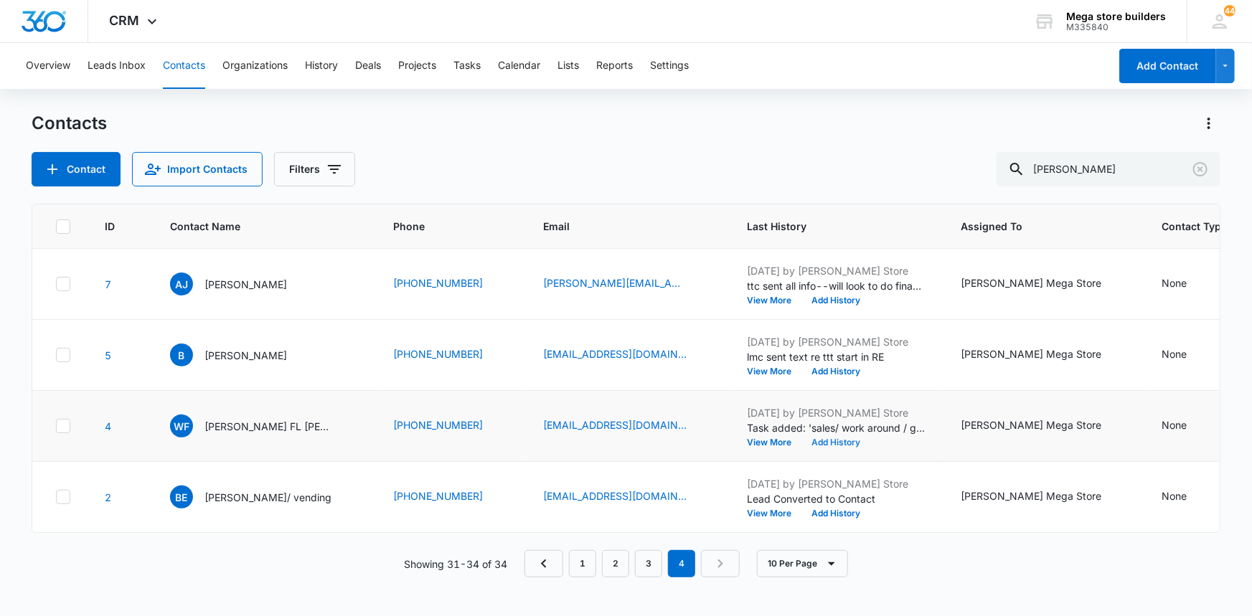
click at [802, 441] on button "Add History" at bounding box center [836, 442] width 69 height 9
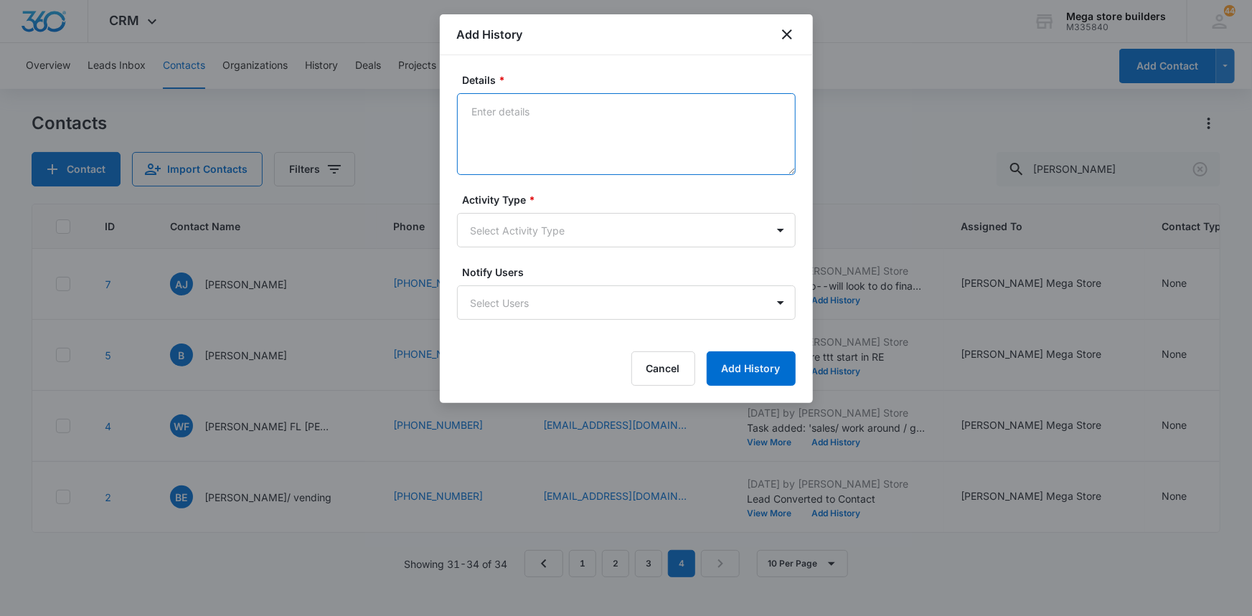
click at [545, 127] on textarea "Details *" at bounding box center [626, 134] width 339 height 82
type textarea "lmc sent text re our RE going to work for him"
click at [581, 225] on body "CRM Apps Reputation Forms CRM Email Social Content Ads Intelligence Files Brand…" at bounding box center [626, 308] width 1252 height 616
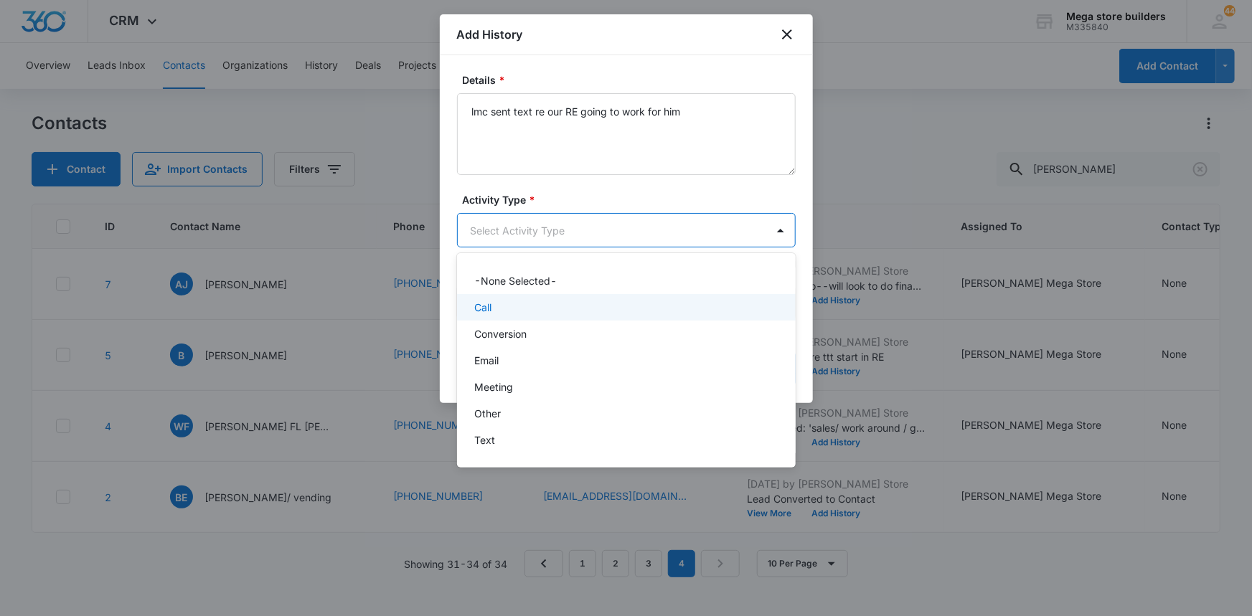
click at [489, 303] on p "Call" at bounding box center [482, 307] width 17 height 15
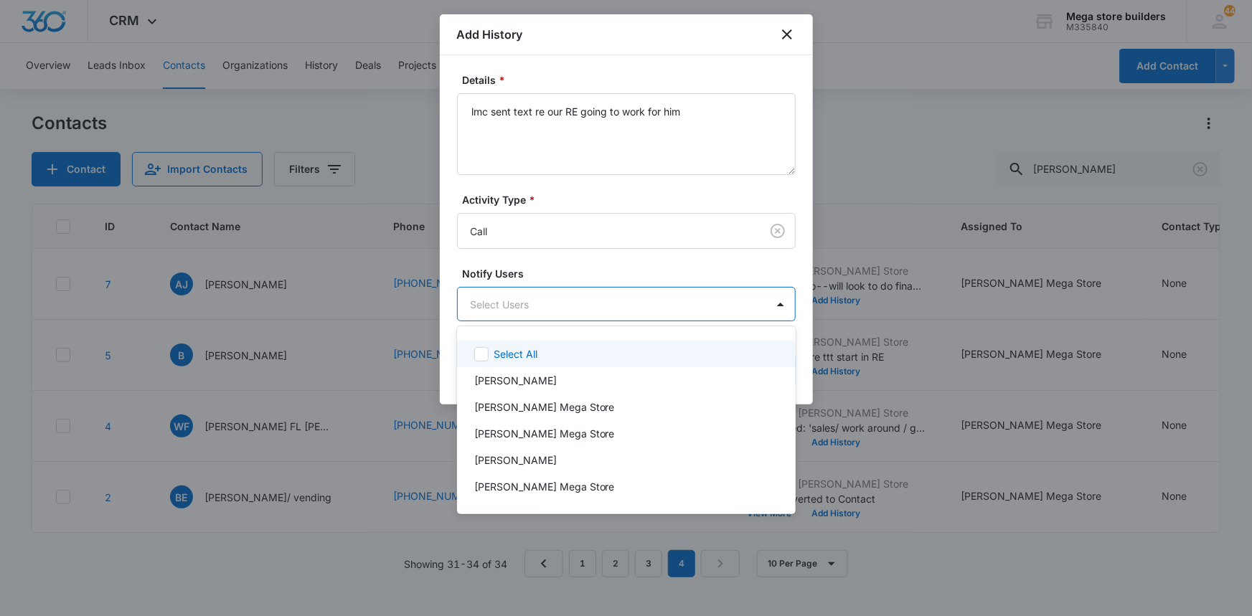
drag, startPoint x: 665, startPoint y: 311, endPoint x: 632, endPoint y: 306, distance: 33.3
click at [663, 309] on body "CRM Apps Reputation Forms CRM Email Social Content Ads Intelligence Files Brand…" at bounding box center [626, 308] width 1252 height 616
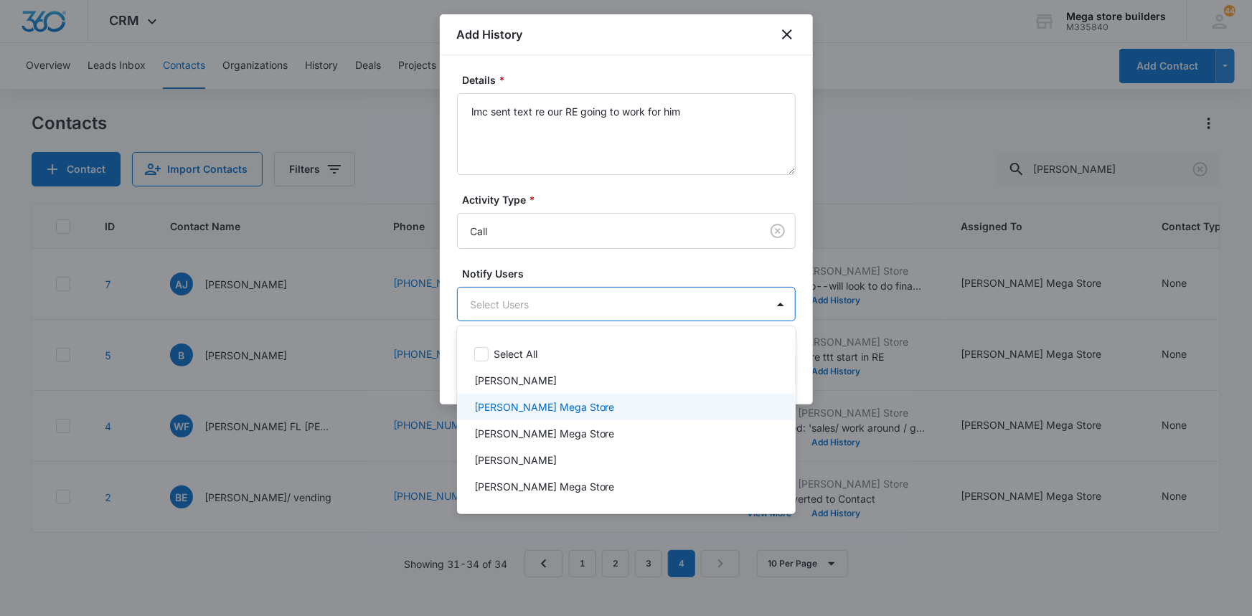
click at [524, 409] on p "[PERSON_NAME] Mega Store" at bounding box center [544, 407] width 141 height 15
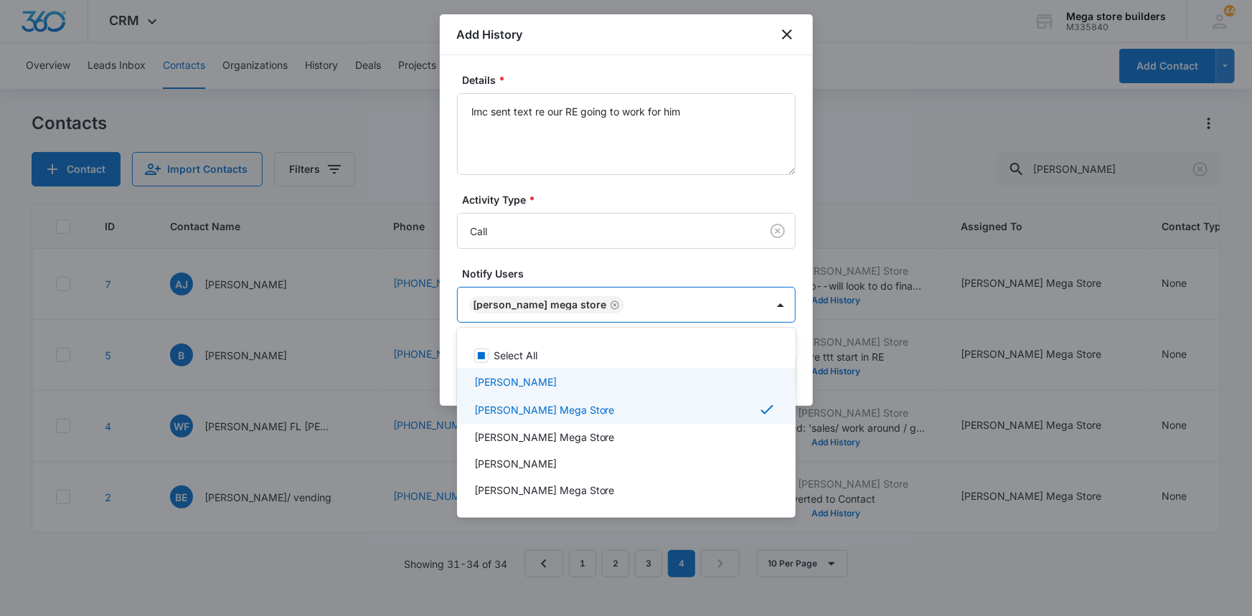
click at [908, 419] on div at bounding box center [626, 308] width 1252 height 616
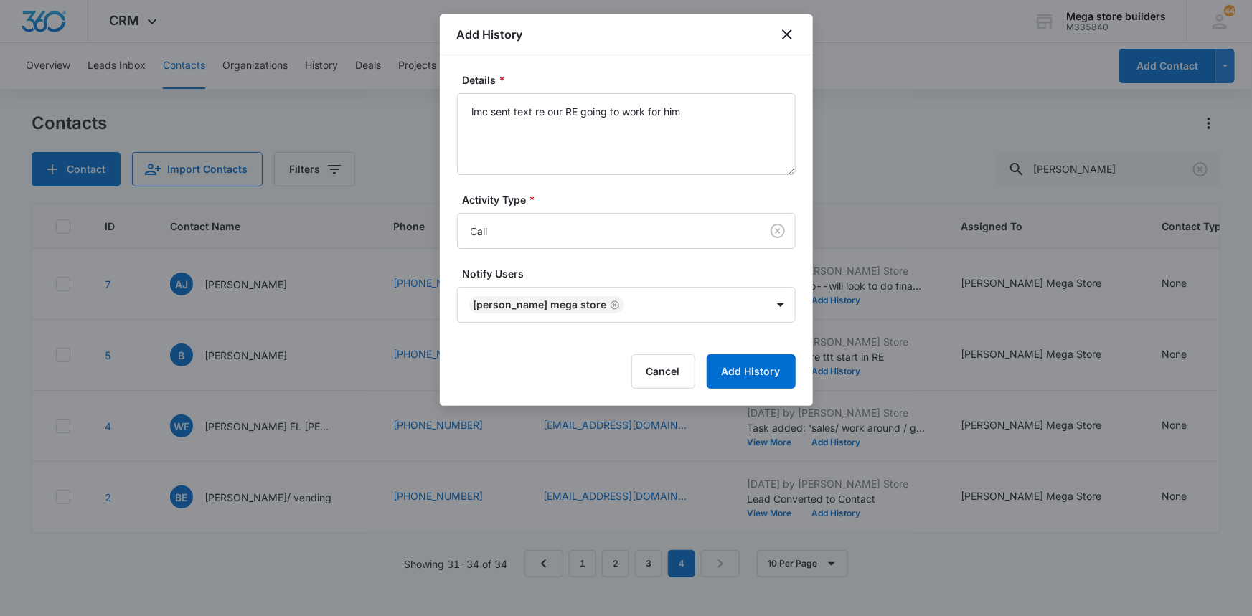
click at [705, 362] on div "Cancel Add History" at bounding box center [626, 371] width 339 height 34
click at [726, 367] on button "Add History" at bounding box center [751, 371] width 89 height 34
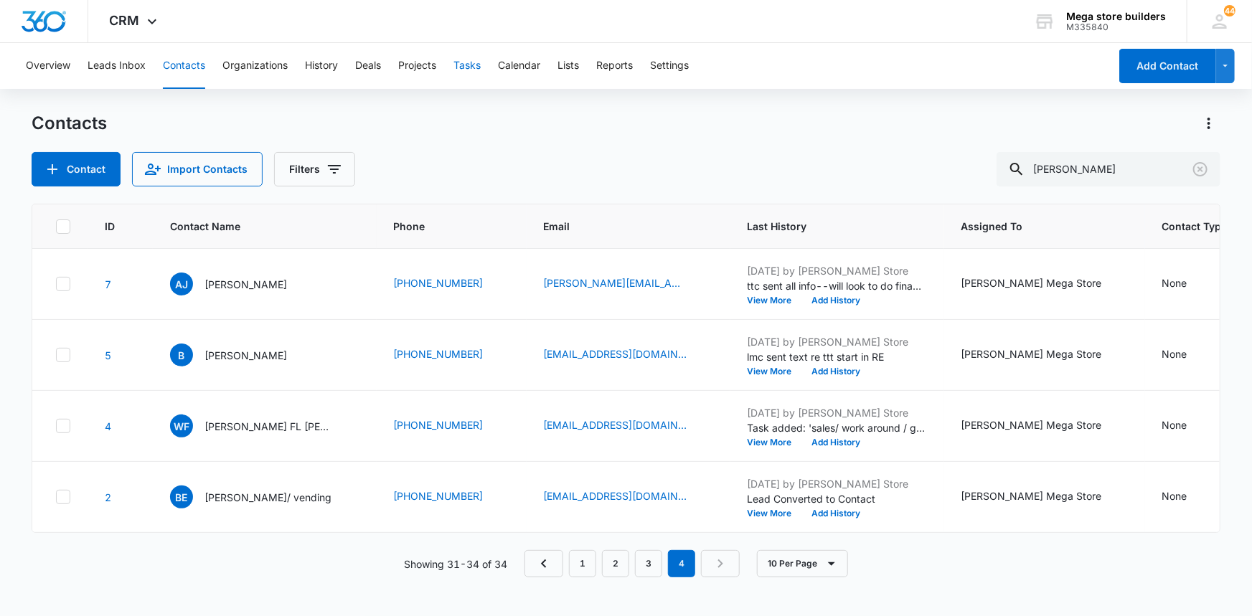
click at [476, 63] on button "Tasks" at bounding box center [466, 66] width 27 height 46
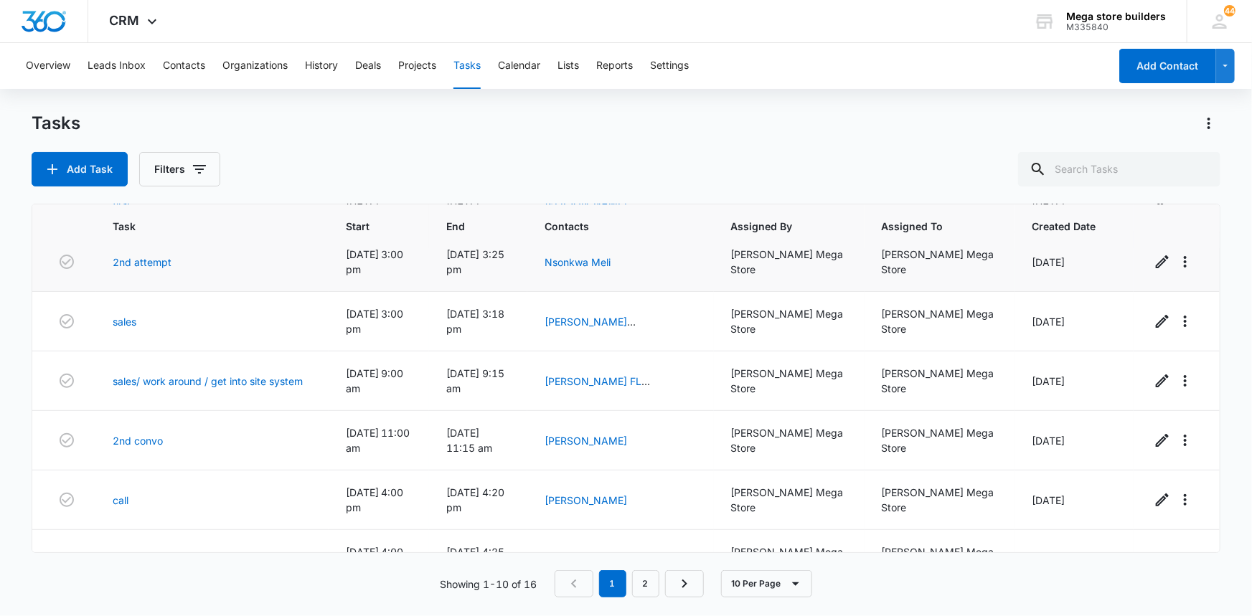
scroll to position [130, 0]
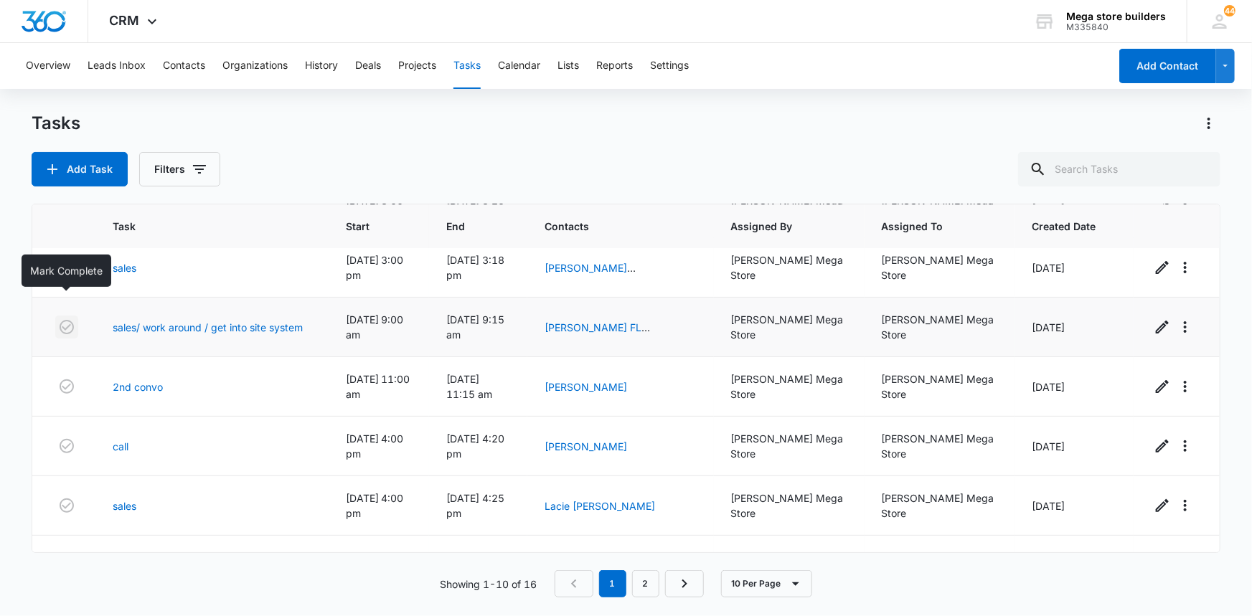
click at [68, 320] on icon "button" at bounding box center [67, 327] width 14 height 14
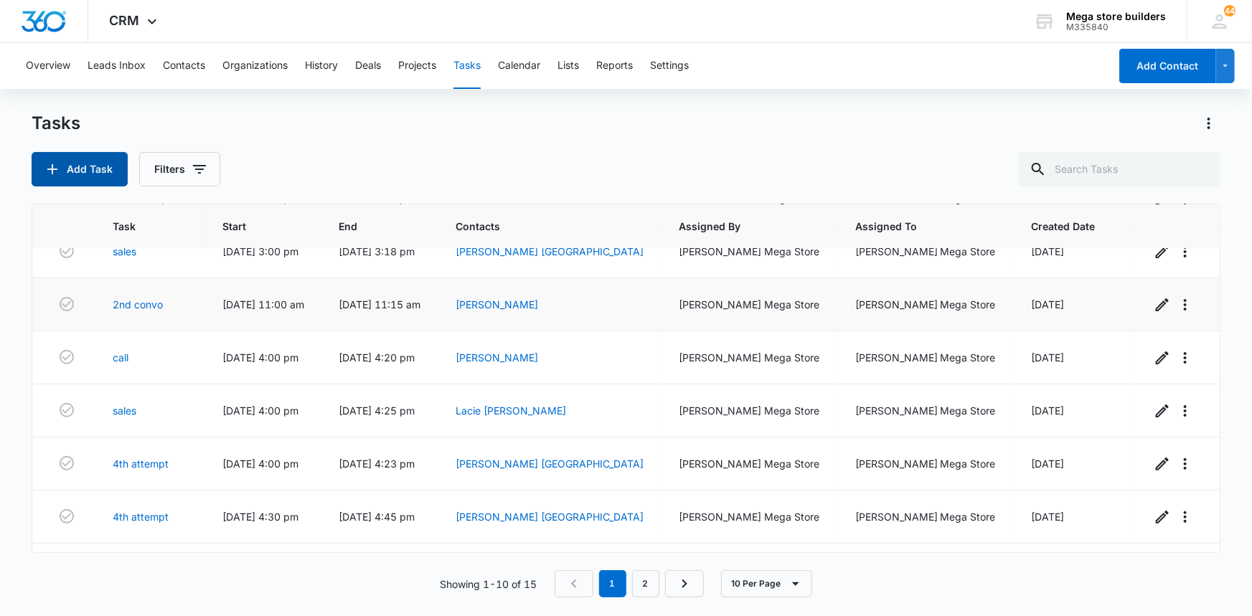
click at [90, 176] on button "Add Task" at bounding box center [80, 169] width 96 height 34
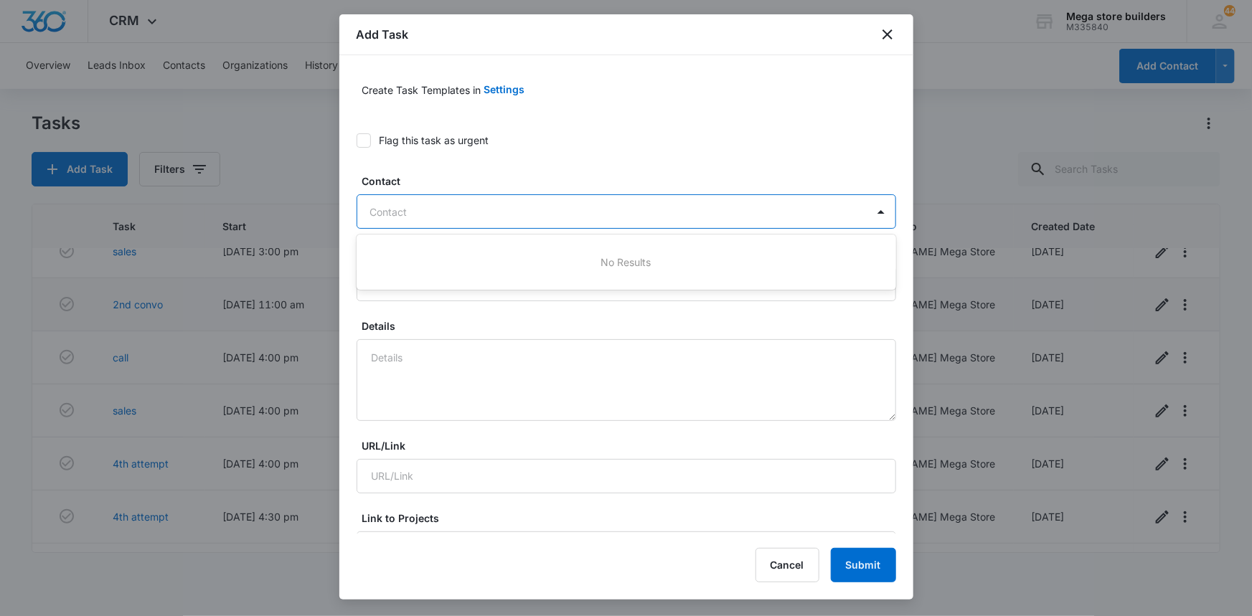
click at [409, 217] on div at bounding box center [617, 212] width 495 height 18
type input "[PERSON_NAME]"
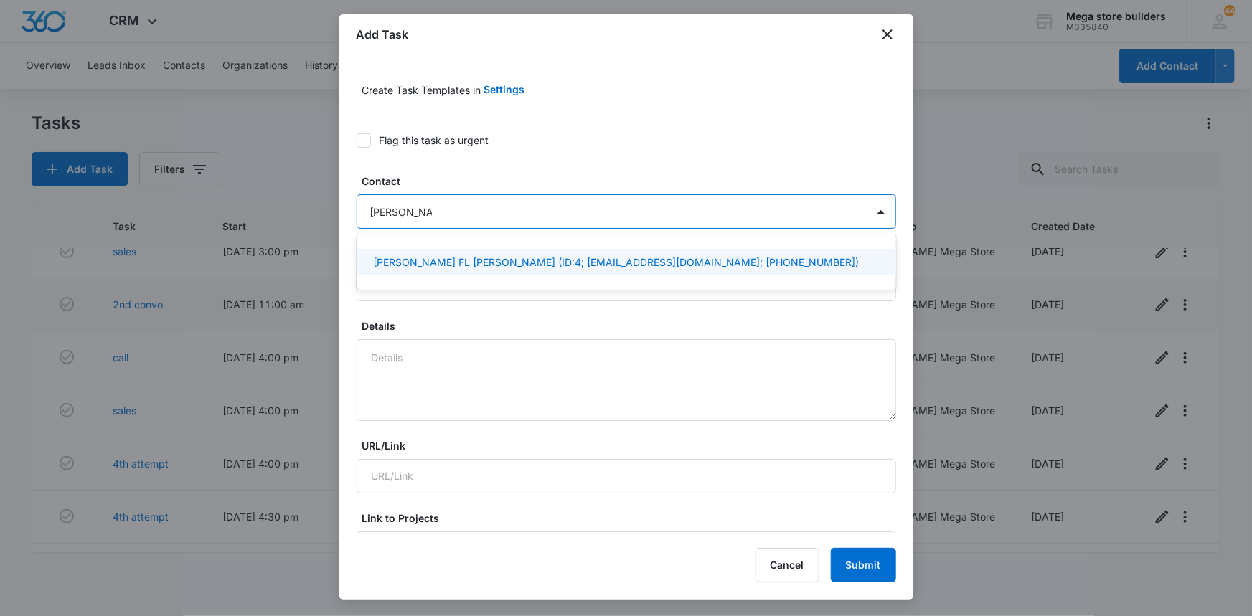
click at [408, 265] on p "[PERSON_NAME] FL [PERSON_NAME] (ID:4; [EMAIL_ADDRESS][DOMAIN_NAME]; [PHONE_NUMB…" at bounding box center [617, 262] width 486 height 15
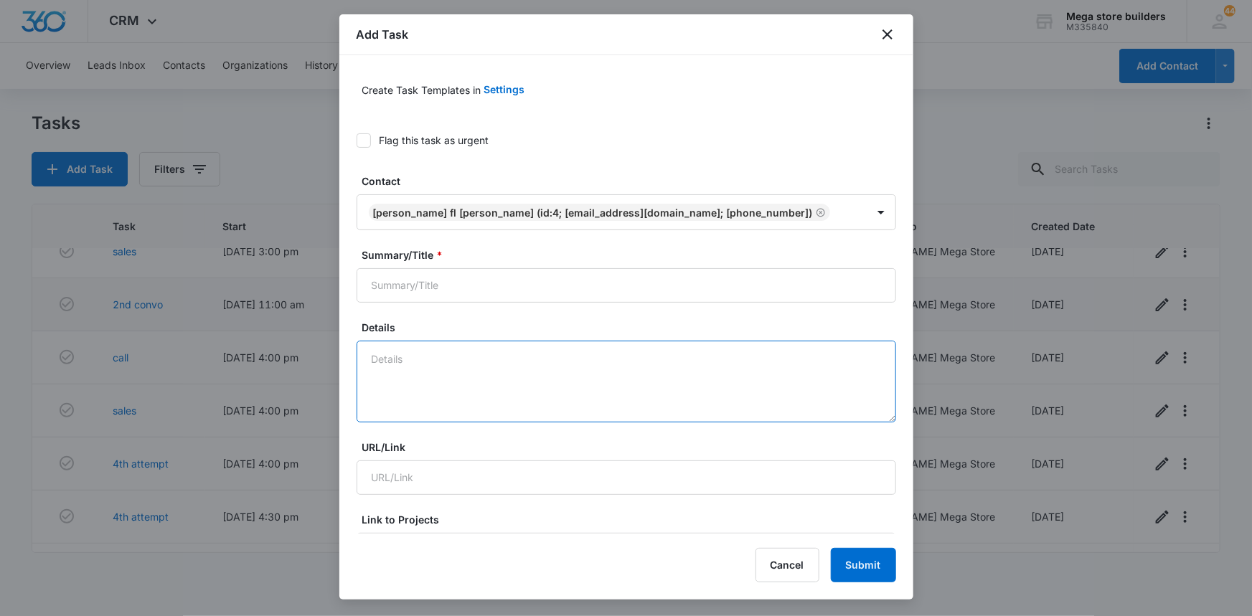
click at [390, 357] on textarea "Details" at bounding box center [627, 382] width 540 height 82
click at [420, 285] on input "Summary/Title *" at bounding box center [627, 285] width 540 height 34
type input "last attempt"
click at [428, 369] on textarea "Details" at bounding box center [627, 382] width 540 height 82
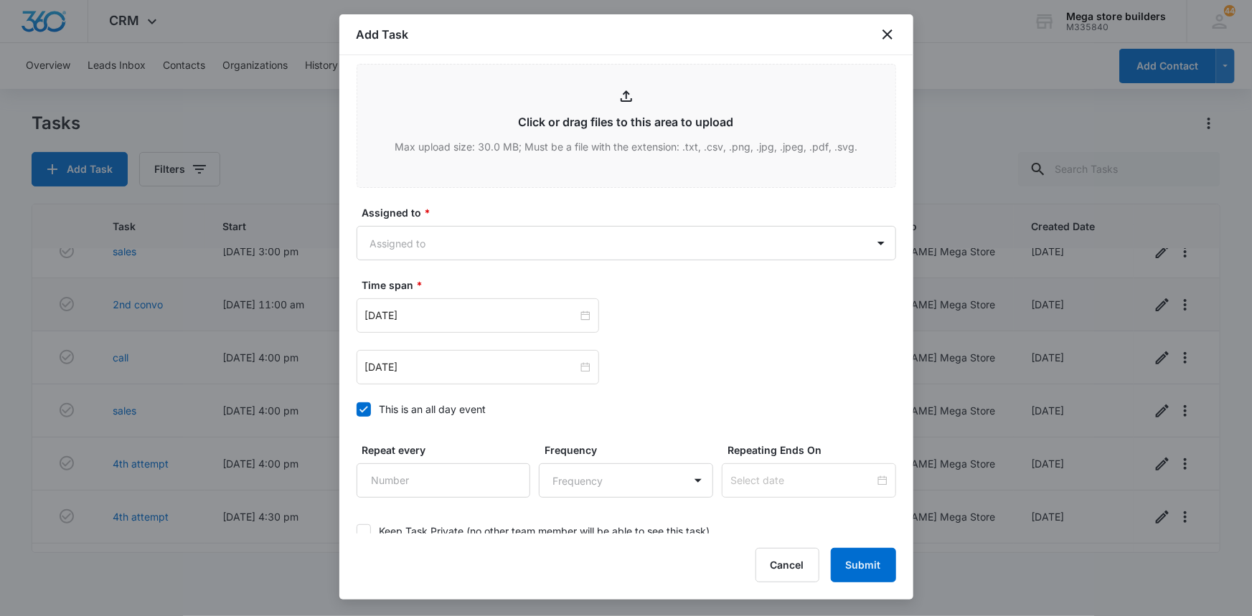
scroll to position [717, 0]
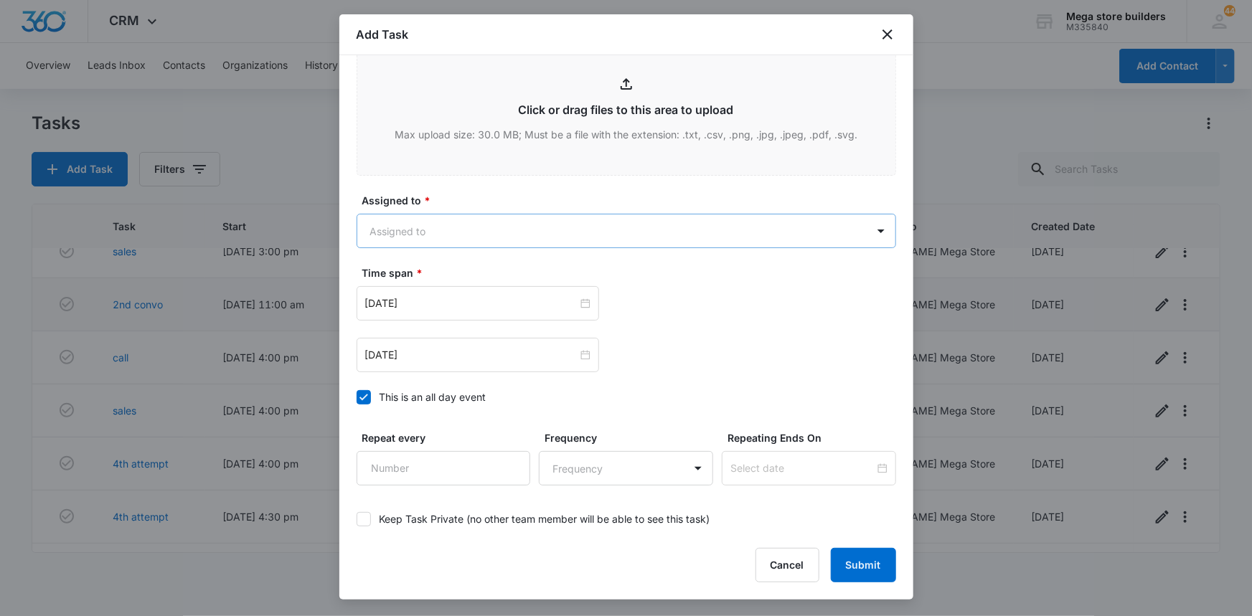
type textarea "find location for him"
click at [424, 227] on body "CRM Apps Reputation Forms CRM Email Social Content Ads Intelligence Files Brand…" at bounding box center [626, 308] width 1252 height 616
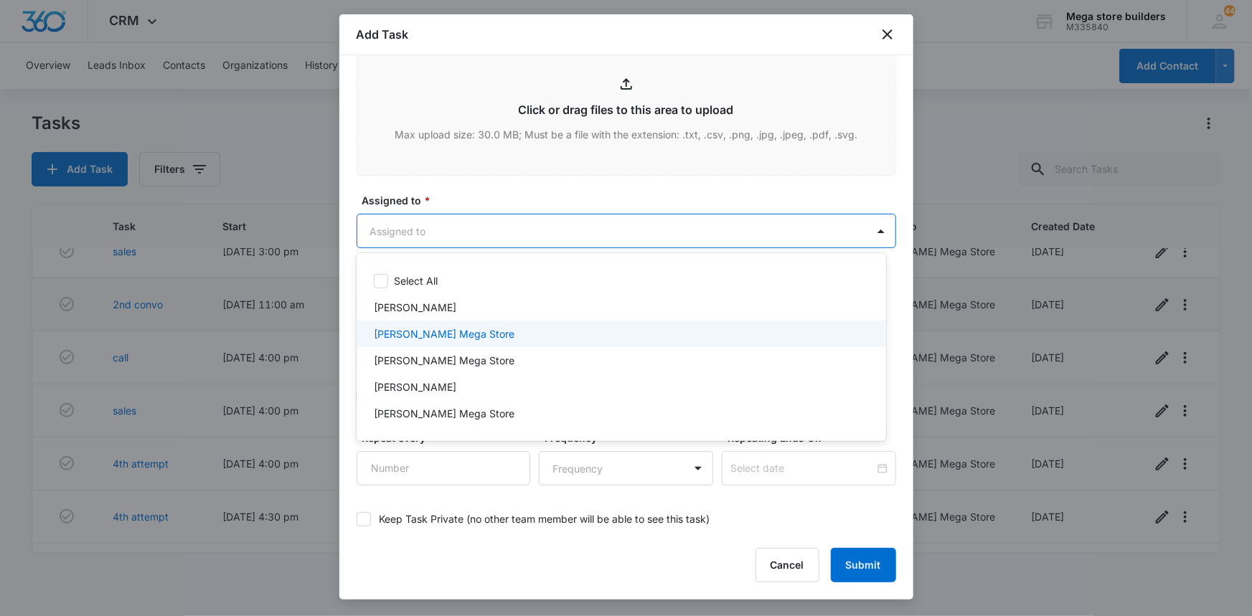
click at [406, 330] on p "[PERSON_NAME] Mega Store" at bounding box center [444, 333] width 141 height 15
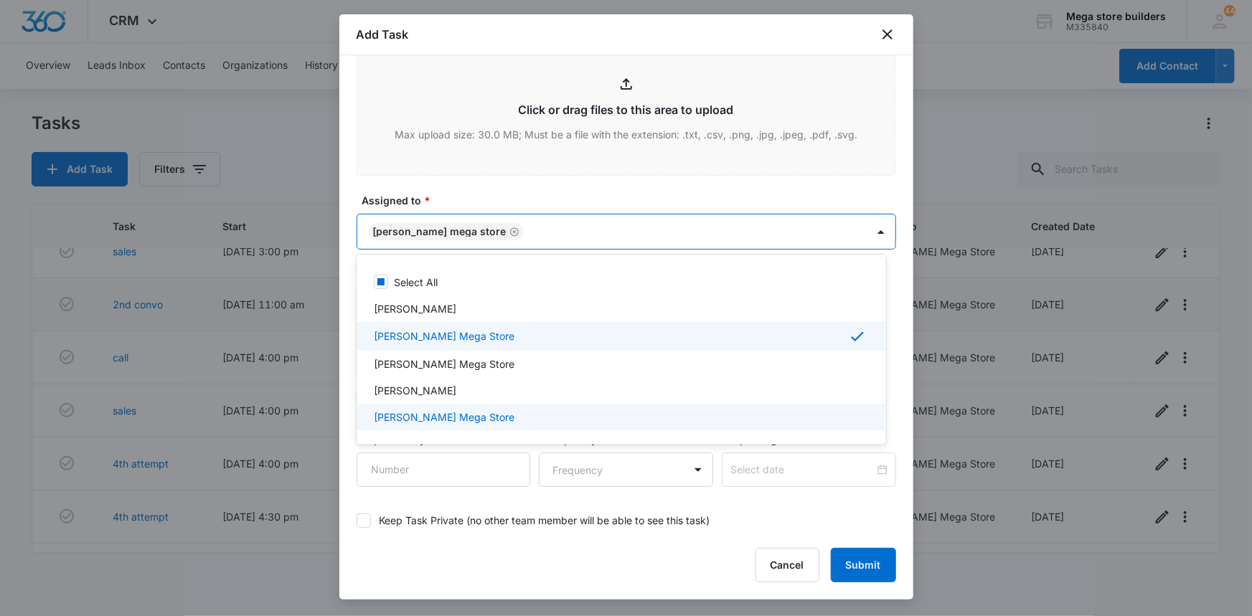
click at [525, 464] on div at bounding box center [626, 308] width 1252 height 616
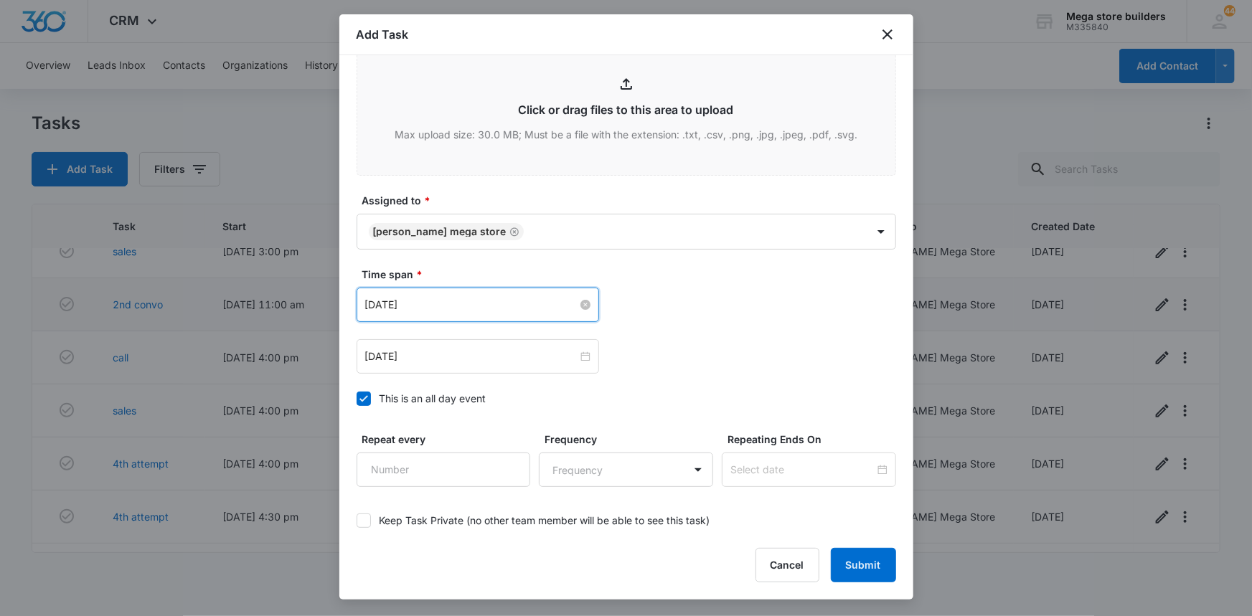
click at [448, 308] on input "[DATE]" at bounding box center [471, 305] width 212 height 16
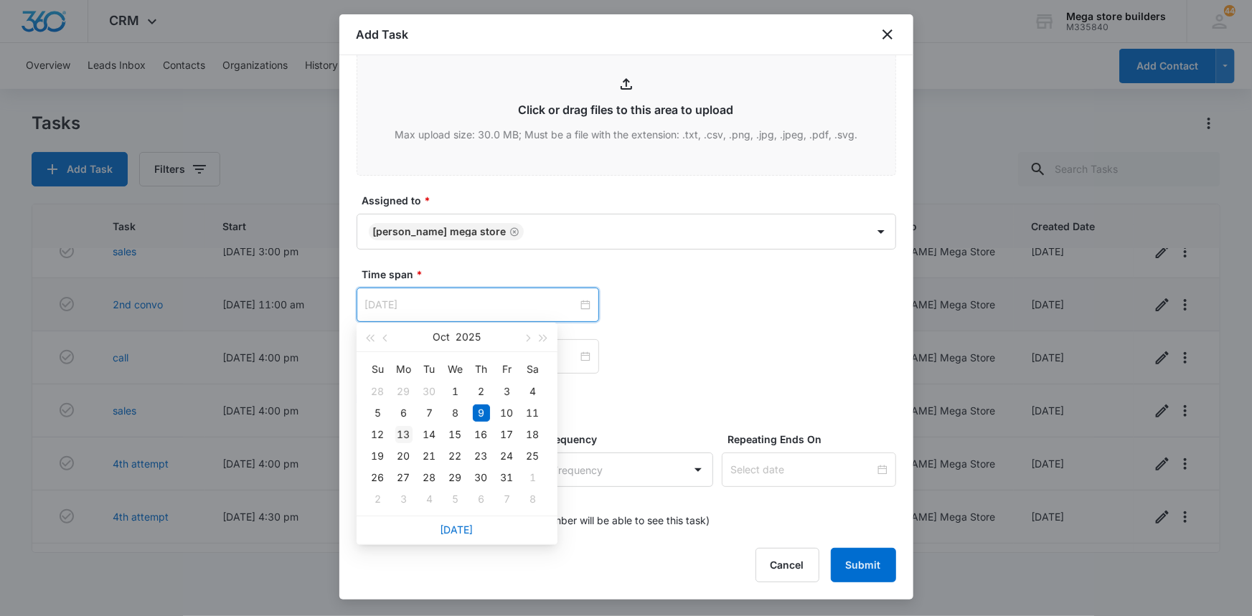
type input "[DATE]"
click at [399, 433] on div "13" at bounding box center [403, 434] width 17 height 17
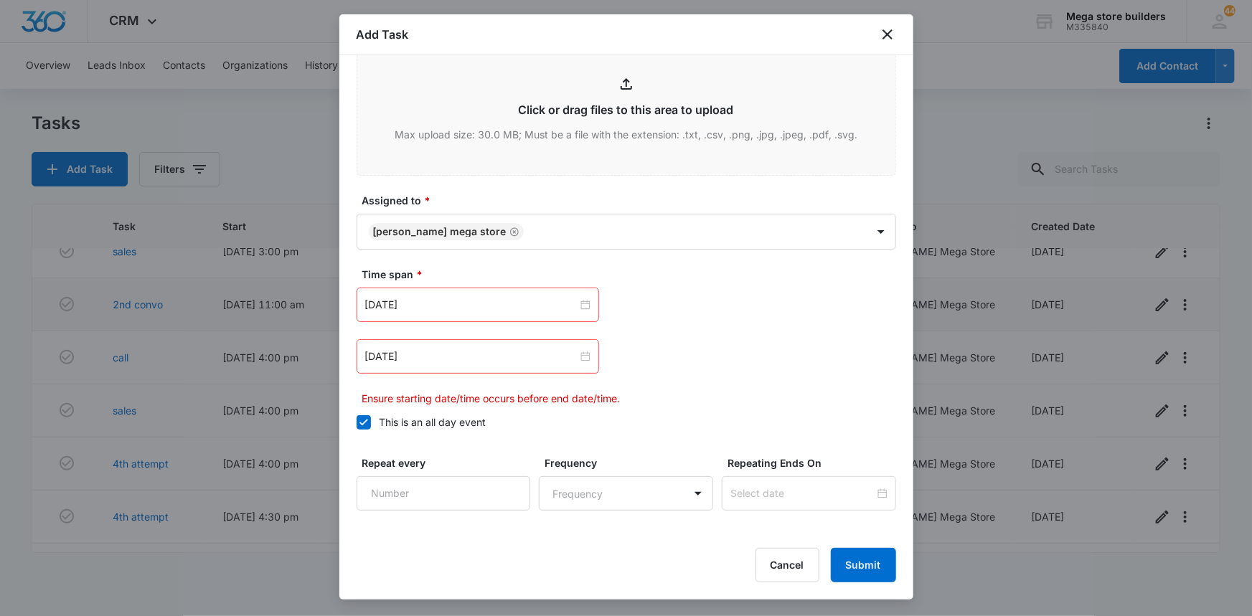
click at [365, 419] on icon at bounding box center [363, 422] width 13 height 13
click at [357, 423] on input "This is an all day event" at bounding box center [357, 423] width 0 height 0
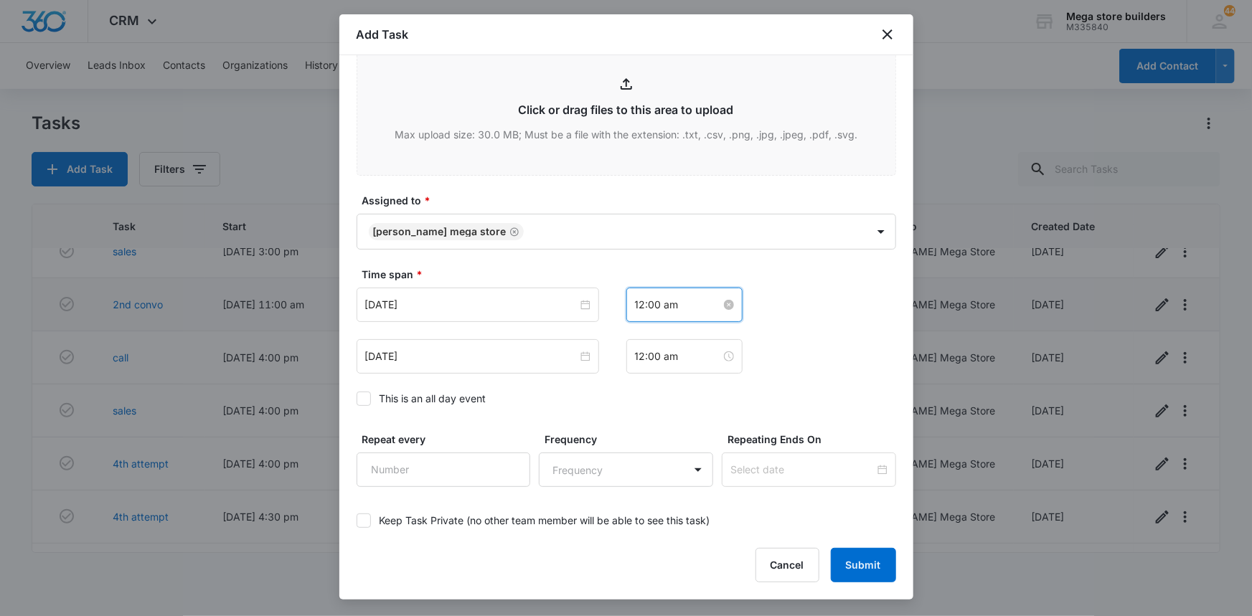
click at [651, 309] on input "12:00 am" at bounding box center [678, 305] width 86 height 16
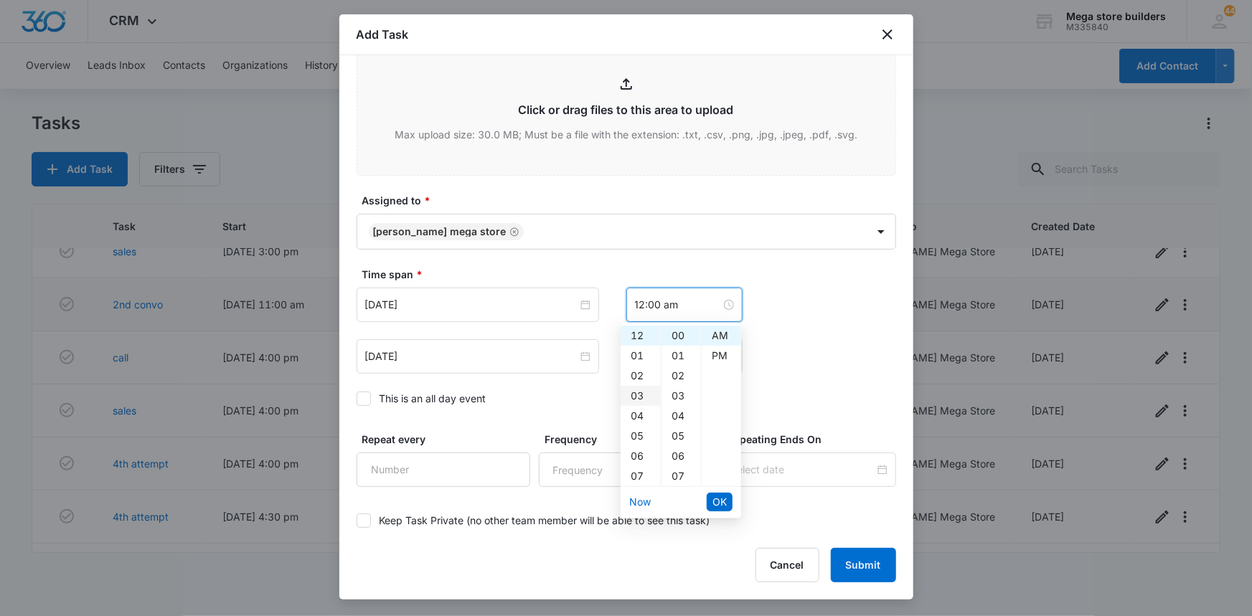
click at [642, 395] on div "03" at bounding box center [641, 396] width 40 height 20
click at [713, 351] on div "PM" at bounding box center [721, 356] width 39 height 20
type input "3:00 pm"
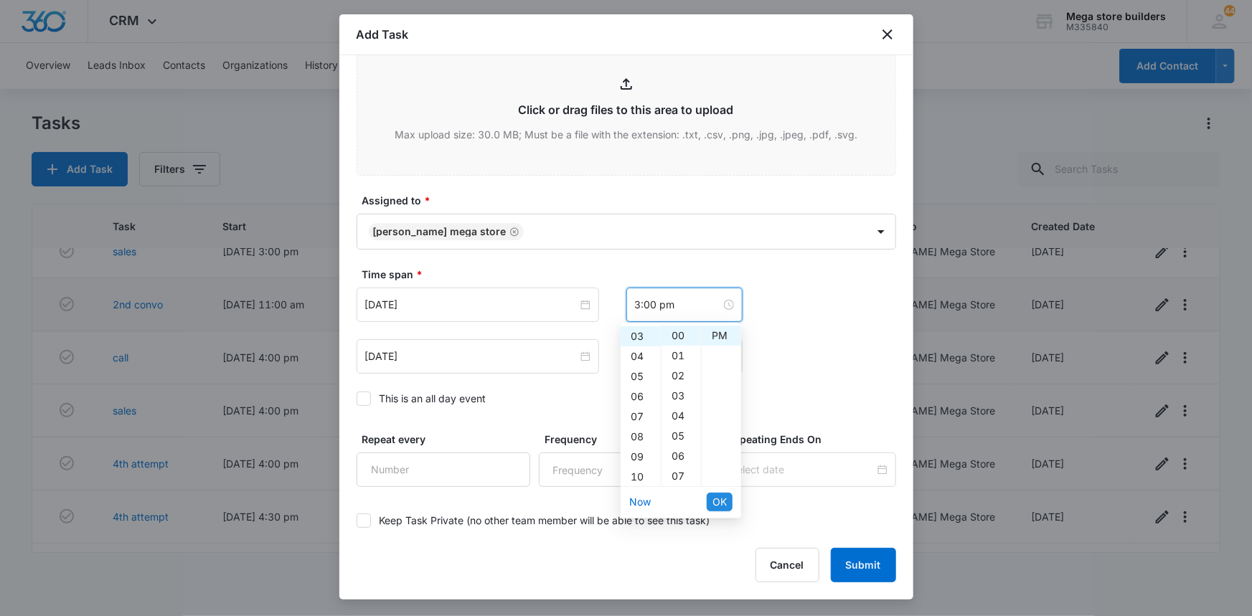
click at [717, 501] on span "OK" at bounding box center [719, 502] width 14 height 16
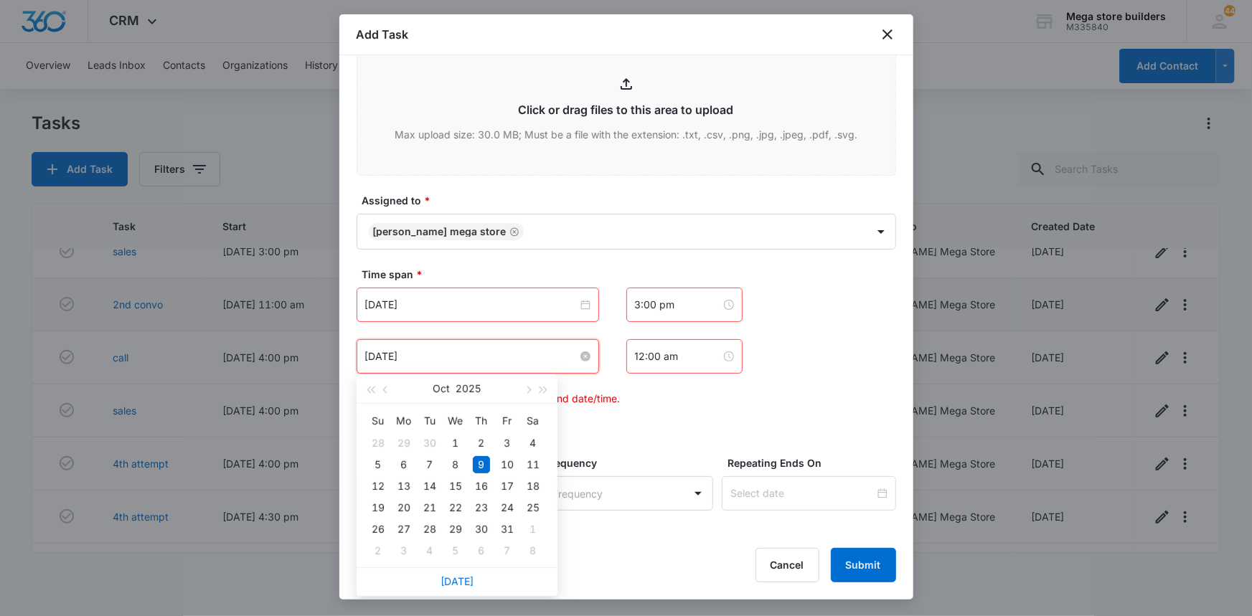
click at [507, 354] on input "[DATE]" at bounding box center [471, 357] width 212 height 16
click at [512, 303] on input "[DATE]" at bounding box center [471, 305] width 212 height 16
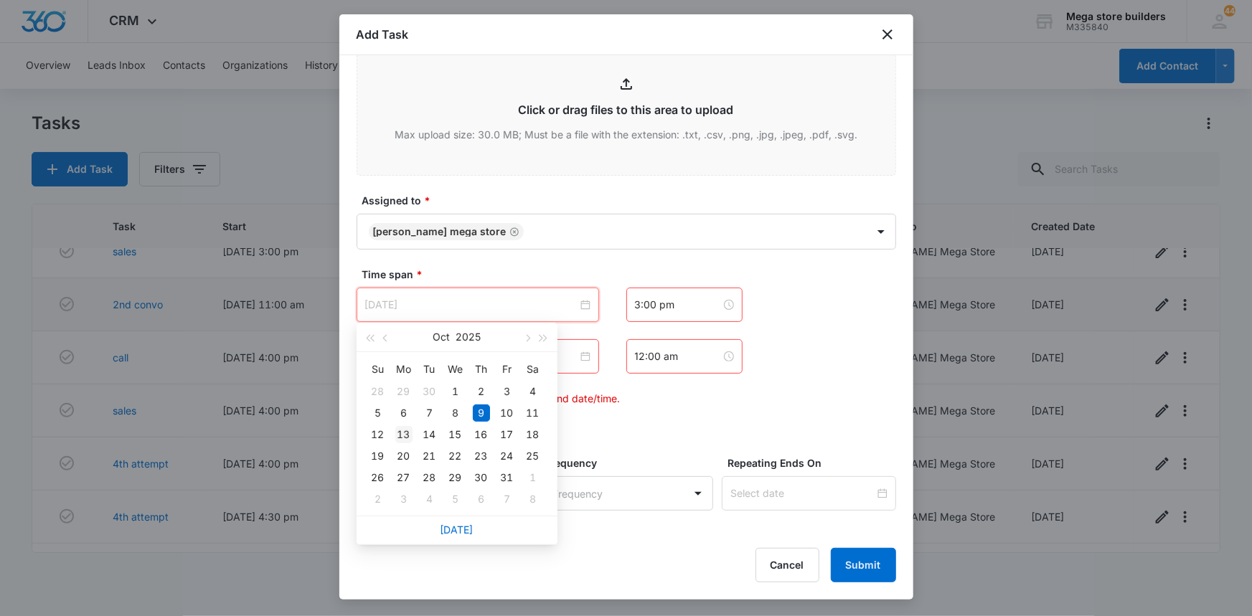
type input "[DATE]"
click at [405, 430] on div "13" at bounding box center [403, 434] width 17 height 17
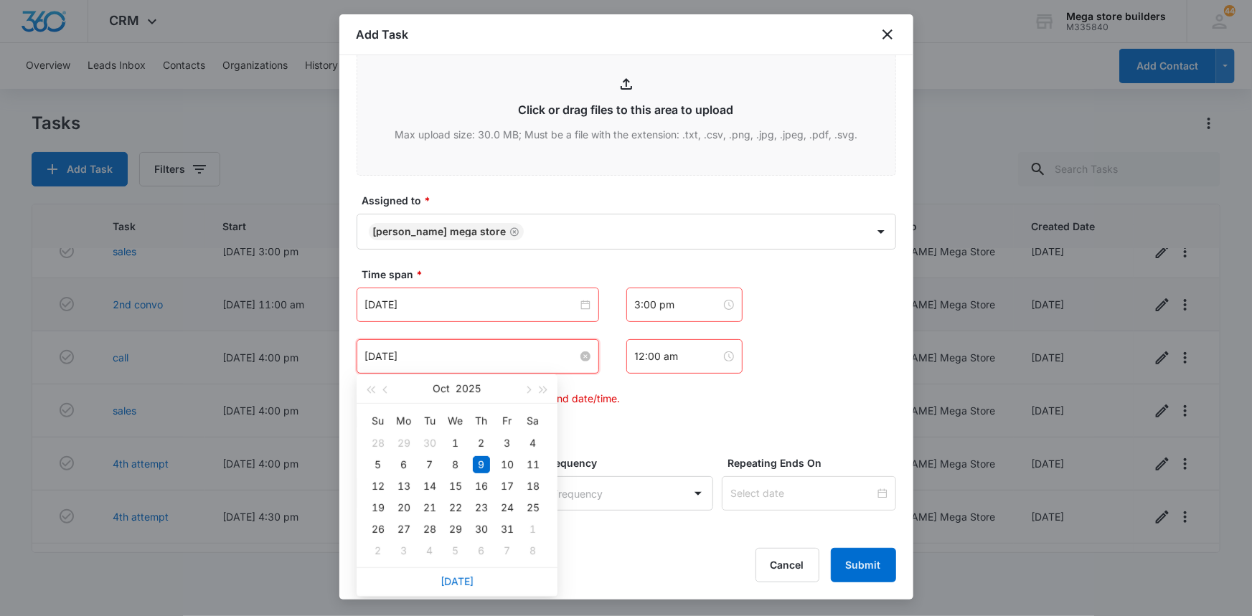
click at [479, 361] on input "[DATE]" at bounding box center [471, 357] width 212 height 16
type input "[DATE]"
click at [408, 479] on div "13" at bounding box center [403, 486] width 17 height 17
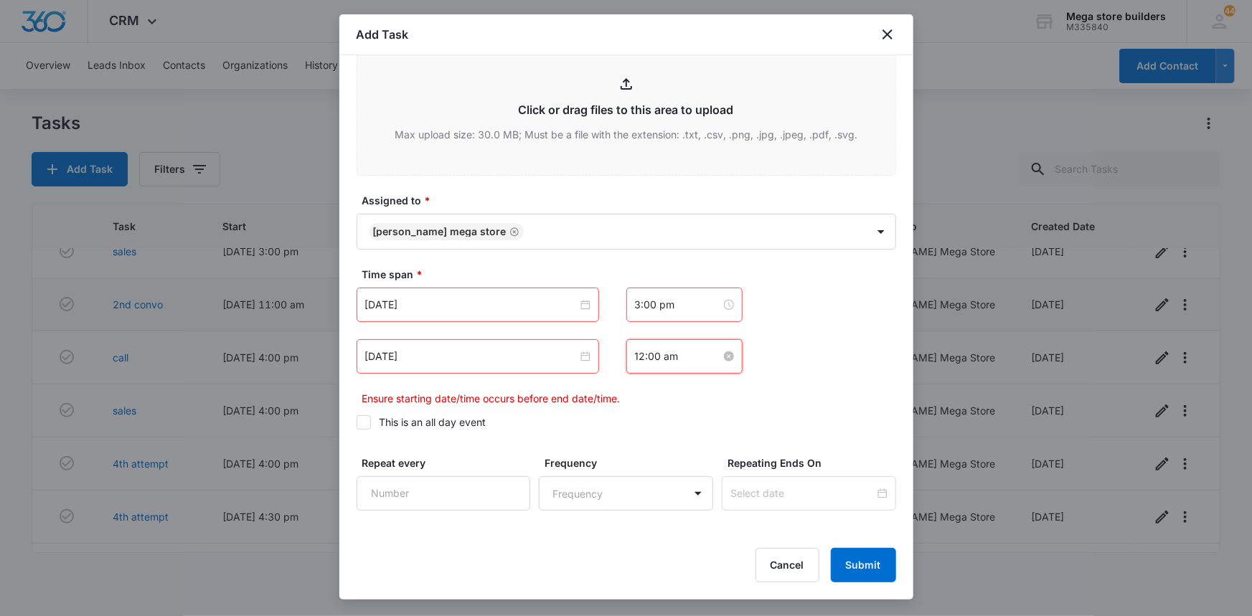
click at [651, 359] on input "12:00 am" at bounding box center [678, 357] width 86 height 16
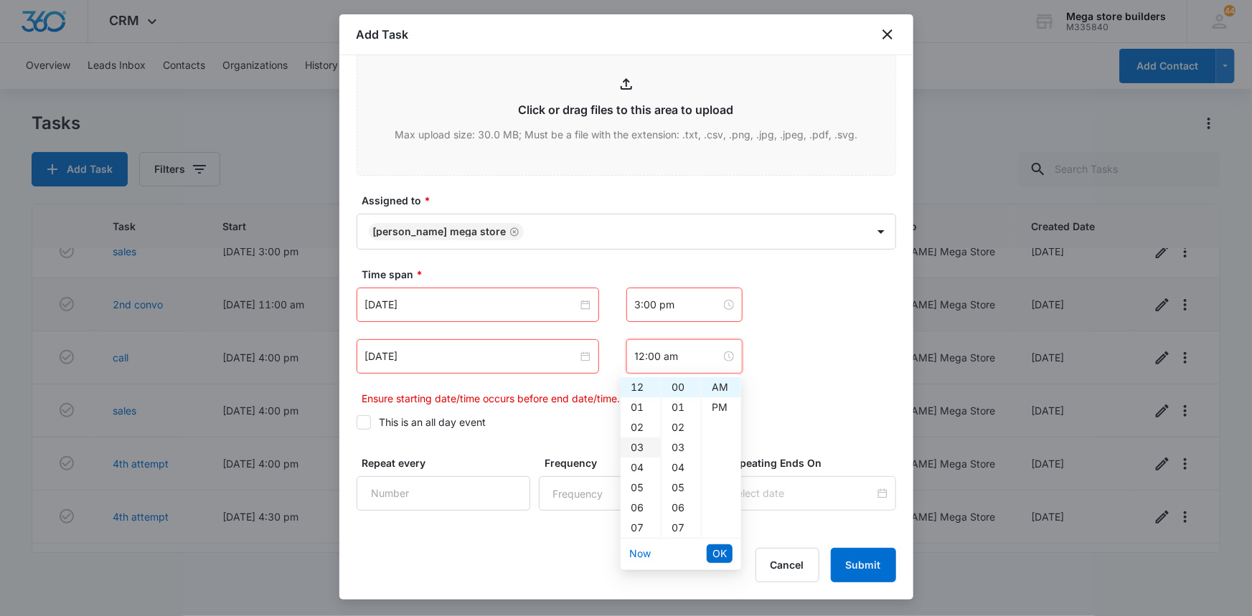
click at [631, 443] on div "03" at bounding box center [641, 448] width 40 height 20
click at [725, 412] on div "PM" at bounding box center [721, 407] width 39 height 20
click at [681, 511] on div "16" at bounding box center [680, 514] width 39 height 20
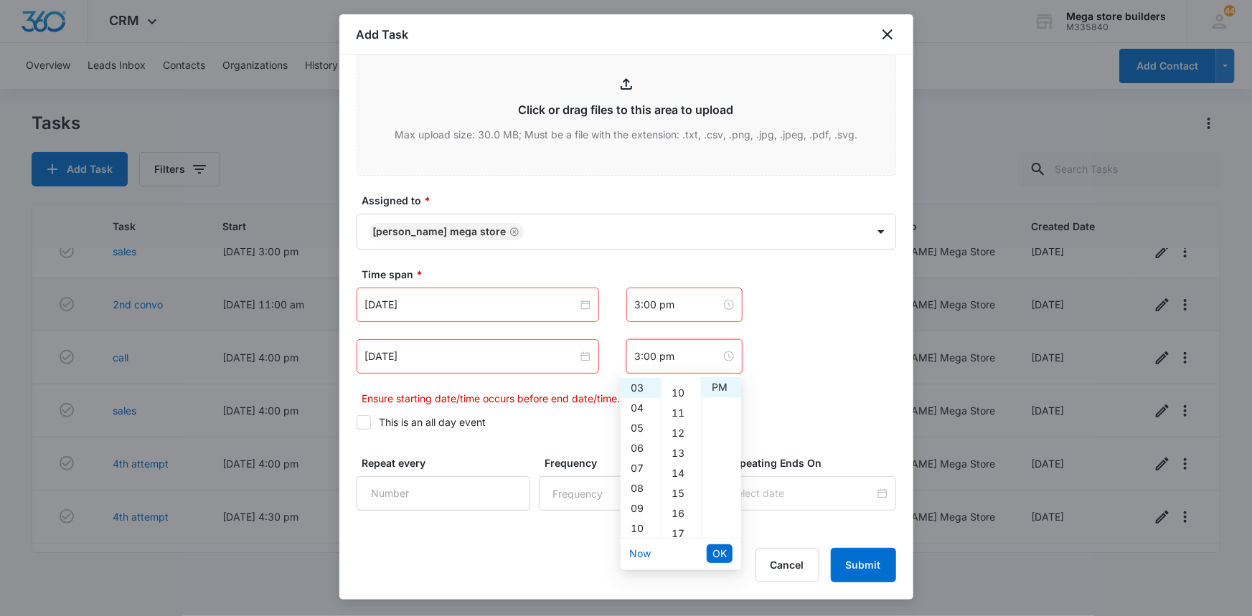
type input "3:16 pm"
click at [722, 556] on span "OK" at bounding box center [719, 554] width 14 height 16
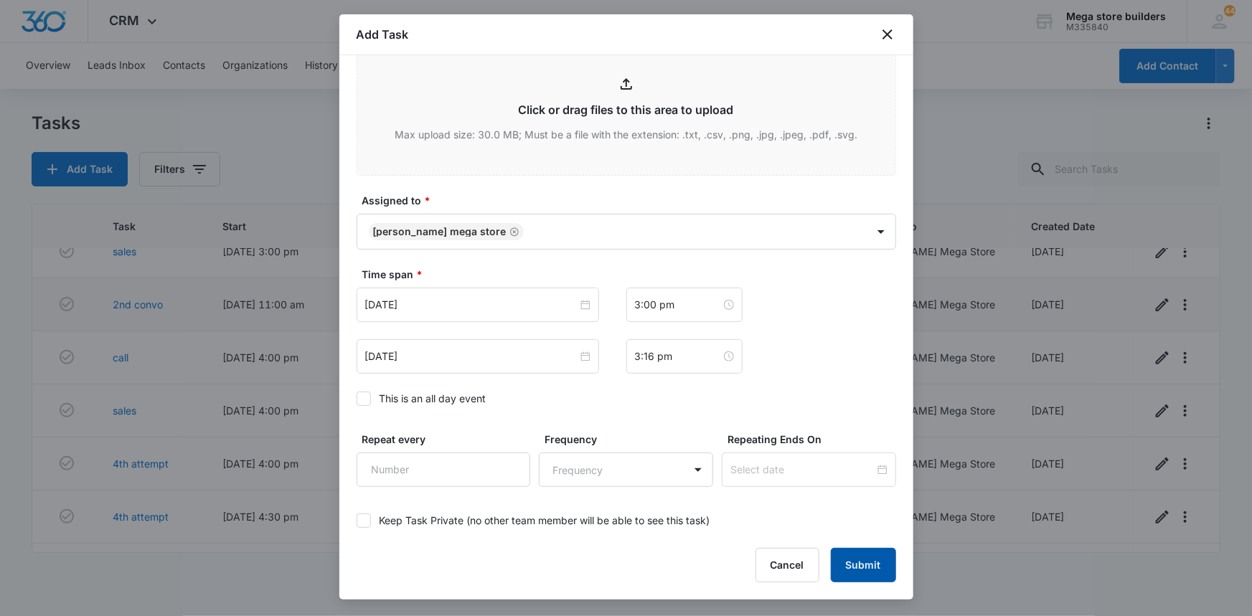
click at [877, 569] on button "Submit" at bounding box center [863, 565] width 65 height 34
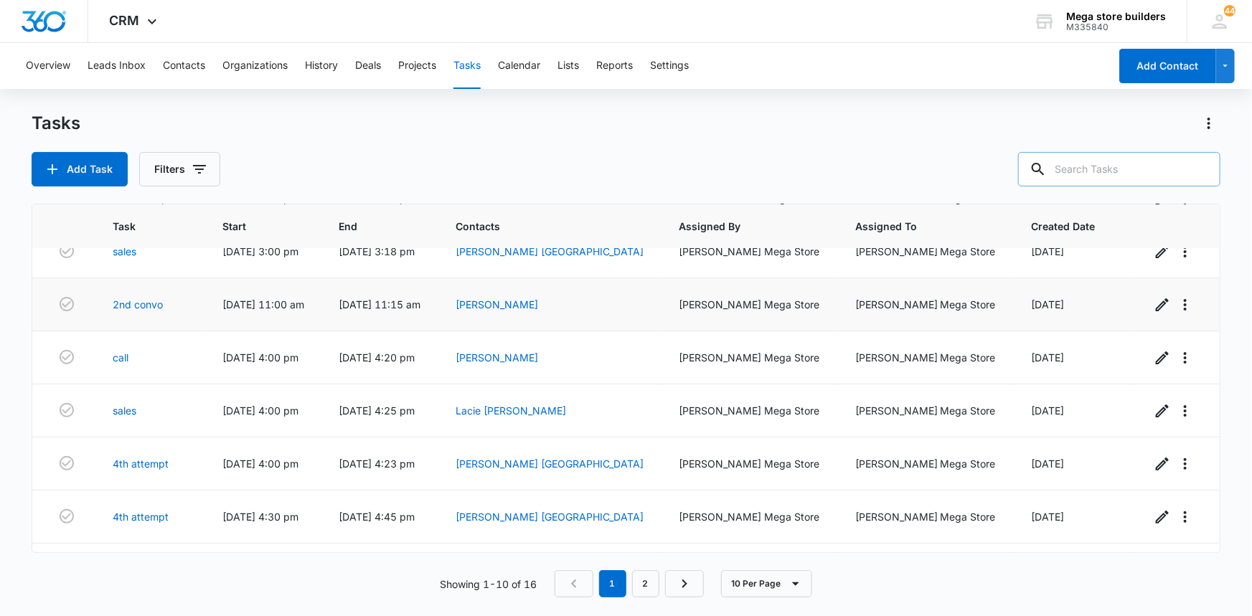
click at [1081, 164] on input "text" at bounding box center [1119, 169] width 202 height 34
type input "brun"
click at [1025, 168] on icon at bounding box center [1016, 169] width 17 height 17
click at [1028, 159] on div at bounding box center [1016, 169] width 23 height 34
click at [1025, 169] on icon at bounding box center [1016, 169] width 17 height 17
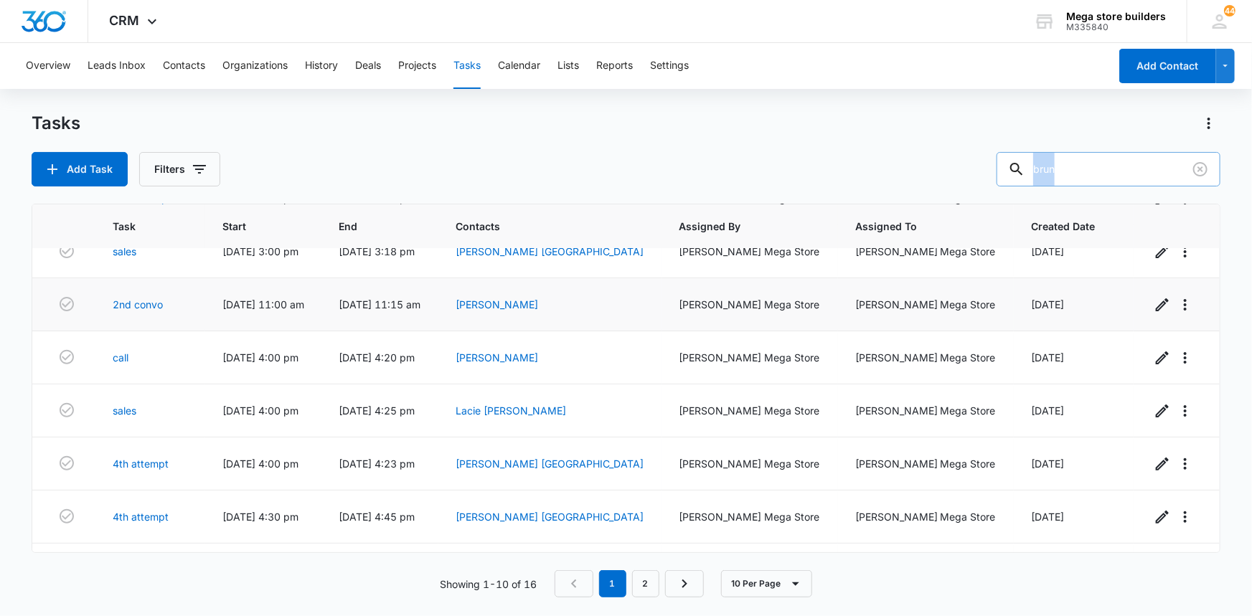
click at [1025, 169] on icon at bounding box center [1016, 169] width 17 height 17
click at [197, 64] on button "Contacts" at bounding box center [184, 66] width 42 height 46
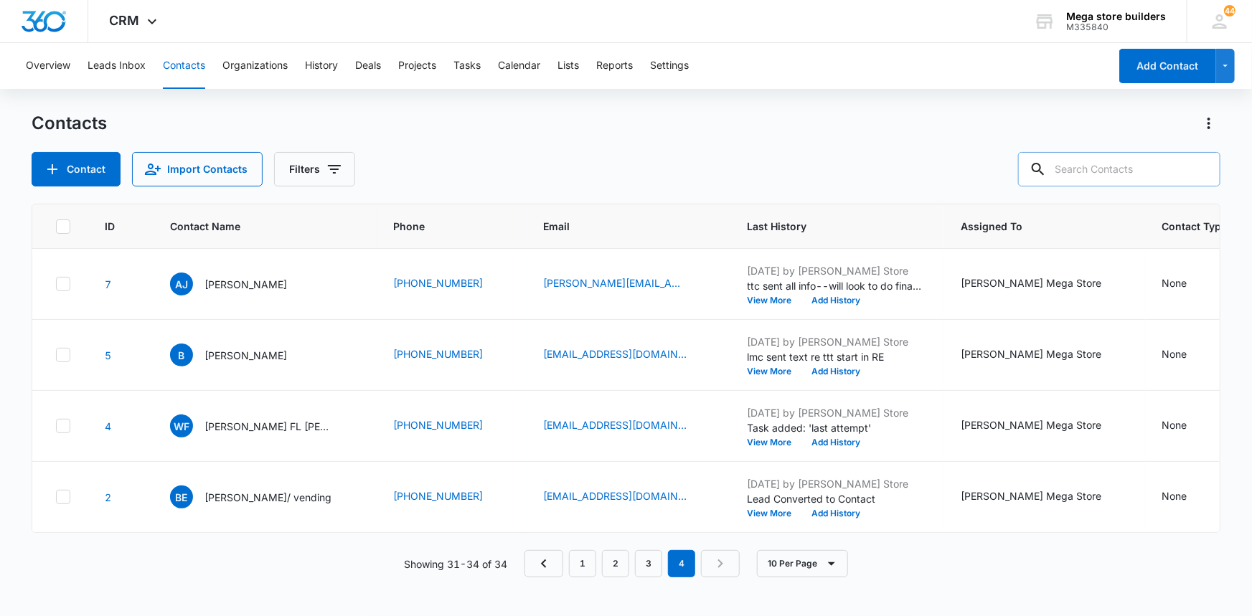
click at [1099, 166] on input "text" at bounding box center [1119, 169] width 202 height 34
type input "brun"
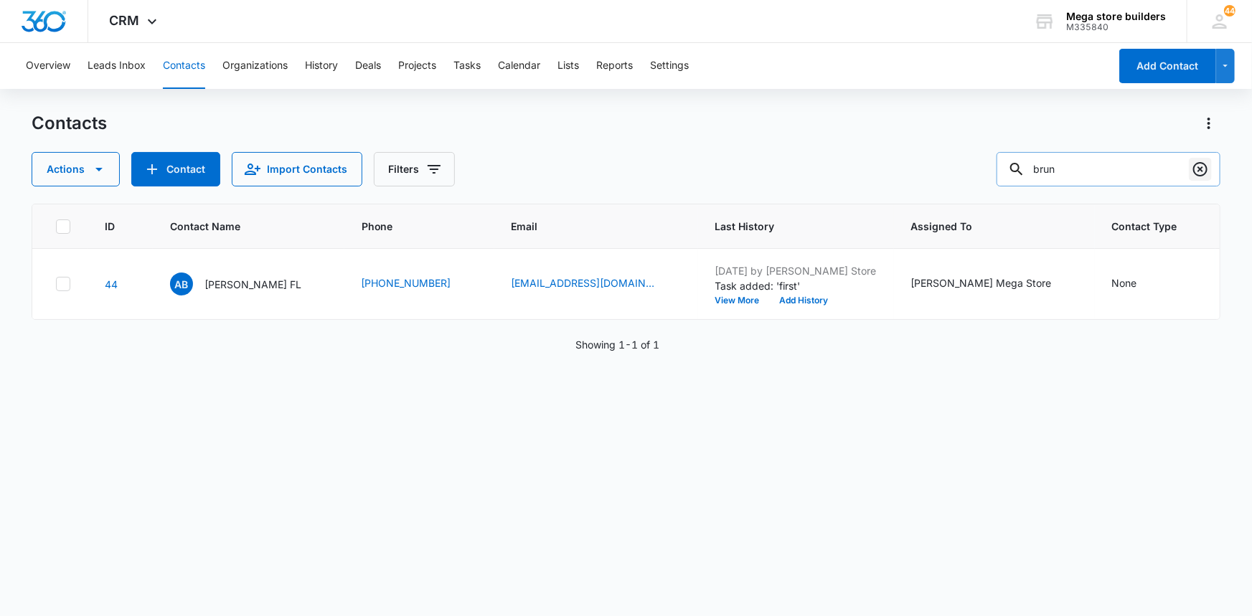
click at [1200, 171] on icon "Clear" at bounding box center [1200, 169] width 17 height 17
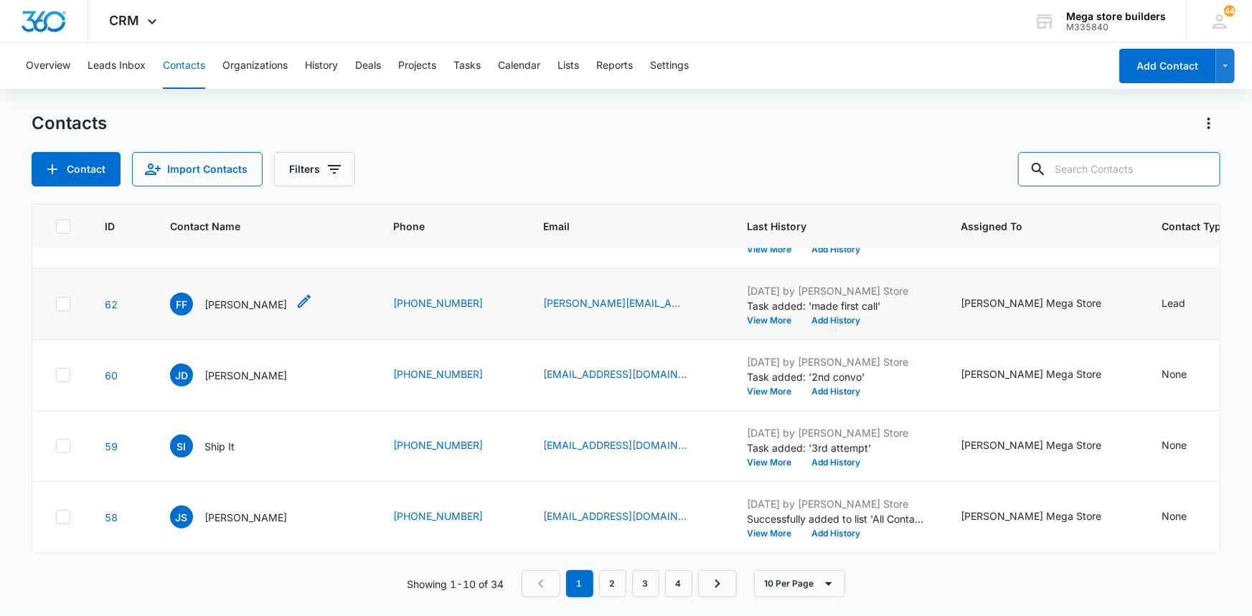
scroll to position [415, 0]
click at [613, 585] on link "2" at bounding box center [612, 583] width 27 height 27
